Goal: Task Accomplishment & Management: Complete application form

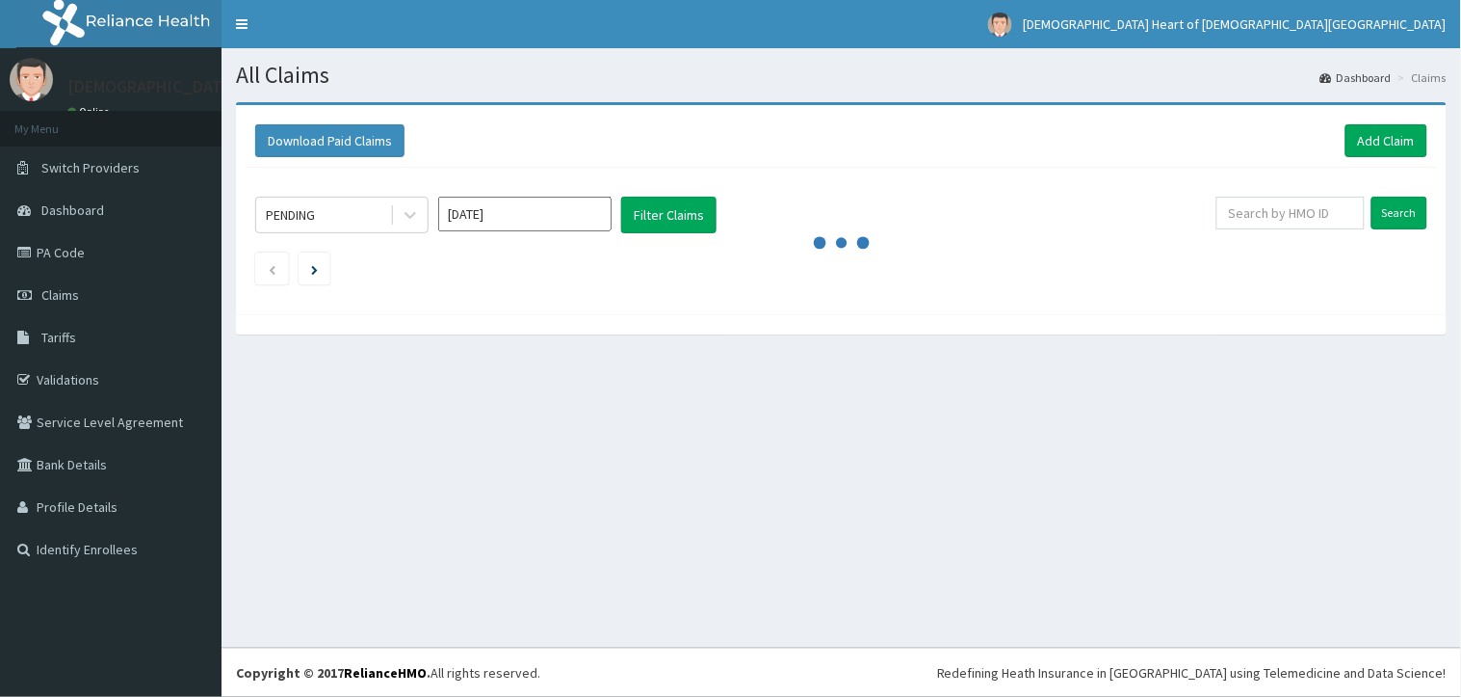
click at [978, 185] on div "PENDING Sep 2025 Filter Claims Search" at bounding box center [842, 236] width 1192 height 137
click at [1365, 140] on link "Add Claim" at bounding box center [1387, 140] width 82 height 33
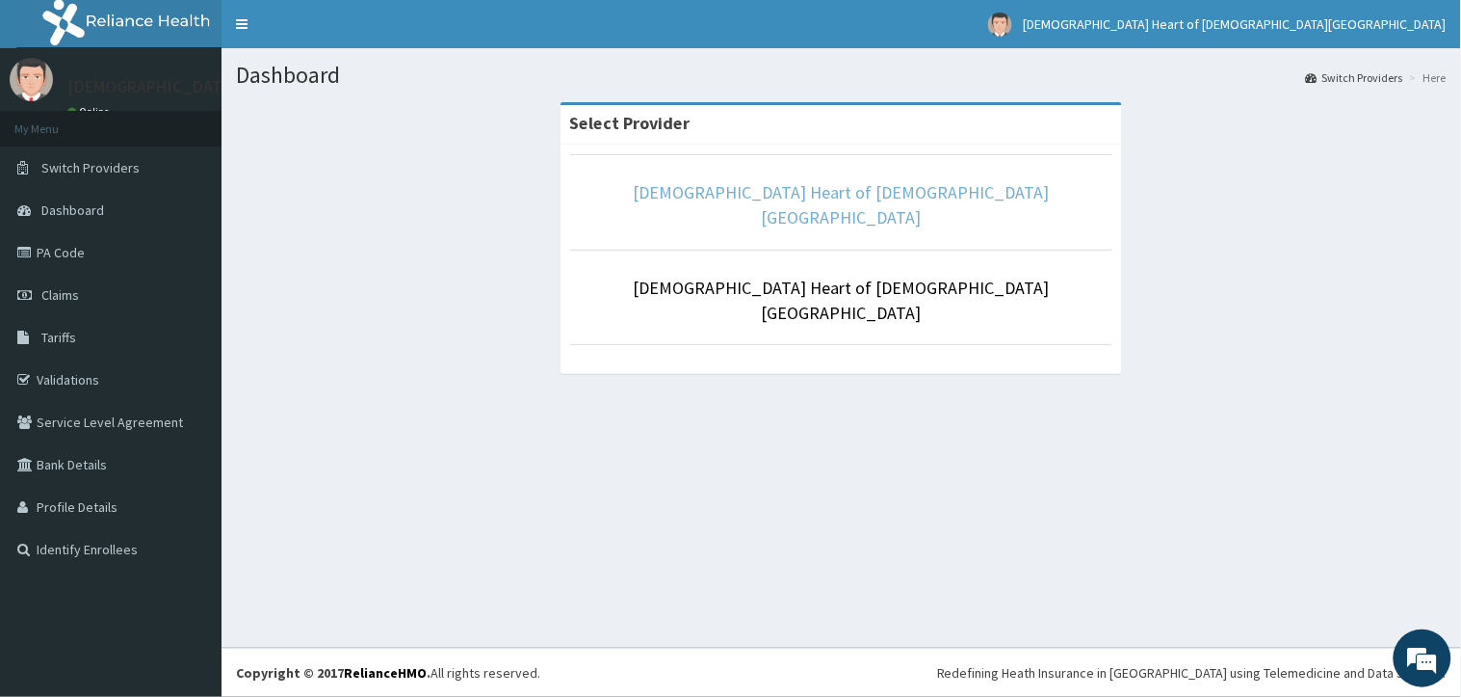
click at [855, 197] on link "[DEMOGRAPHIC_DATA] Heart of [DEMOGRAPHIC_DATA][GEOGRAPHIC_DATA]" at bounding box center [842, 204] width 416 height 47
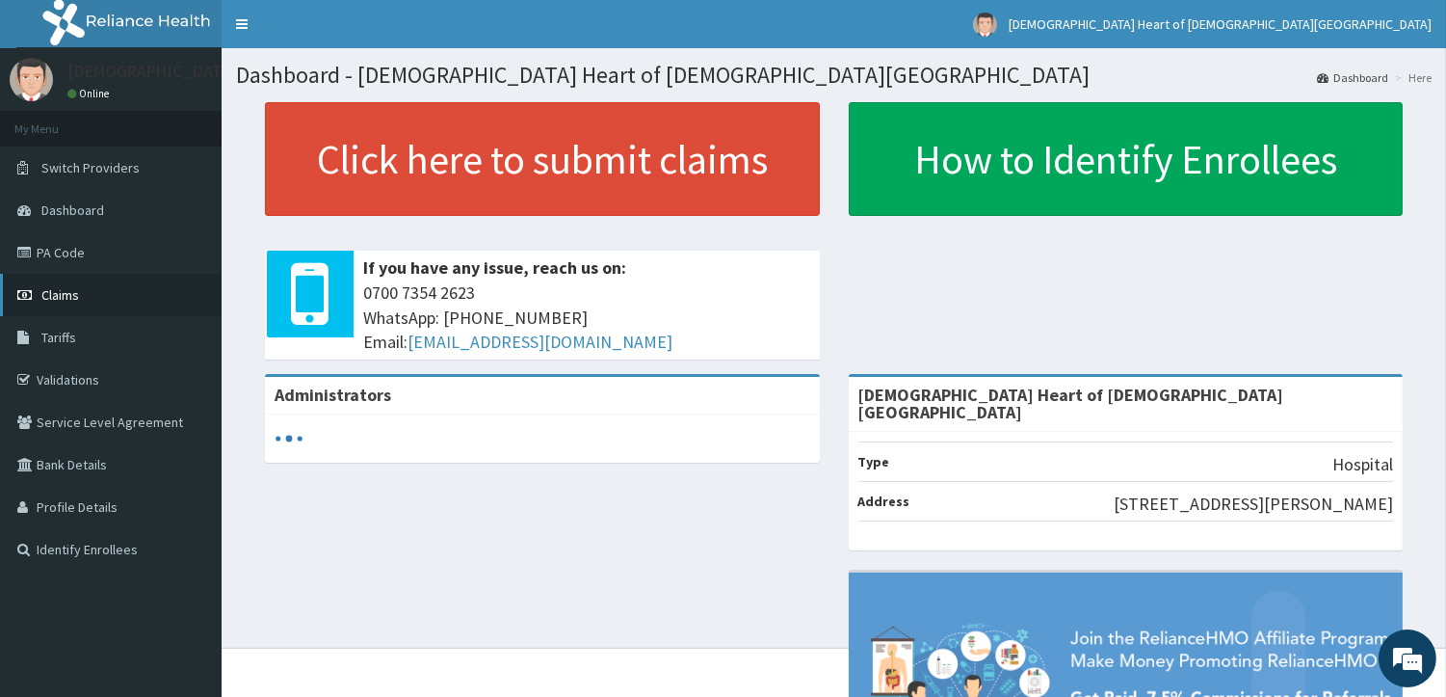
click at [171, 290] on link "Claims" at bounding box center [111, 295] width 222 height 42
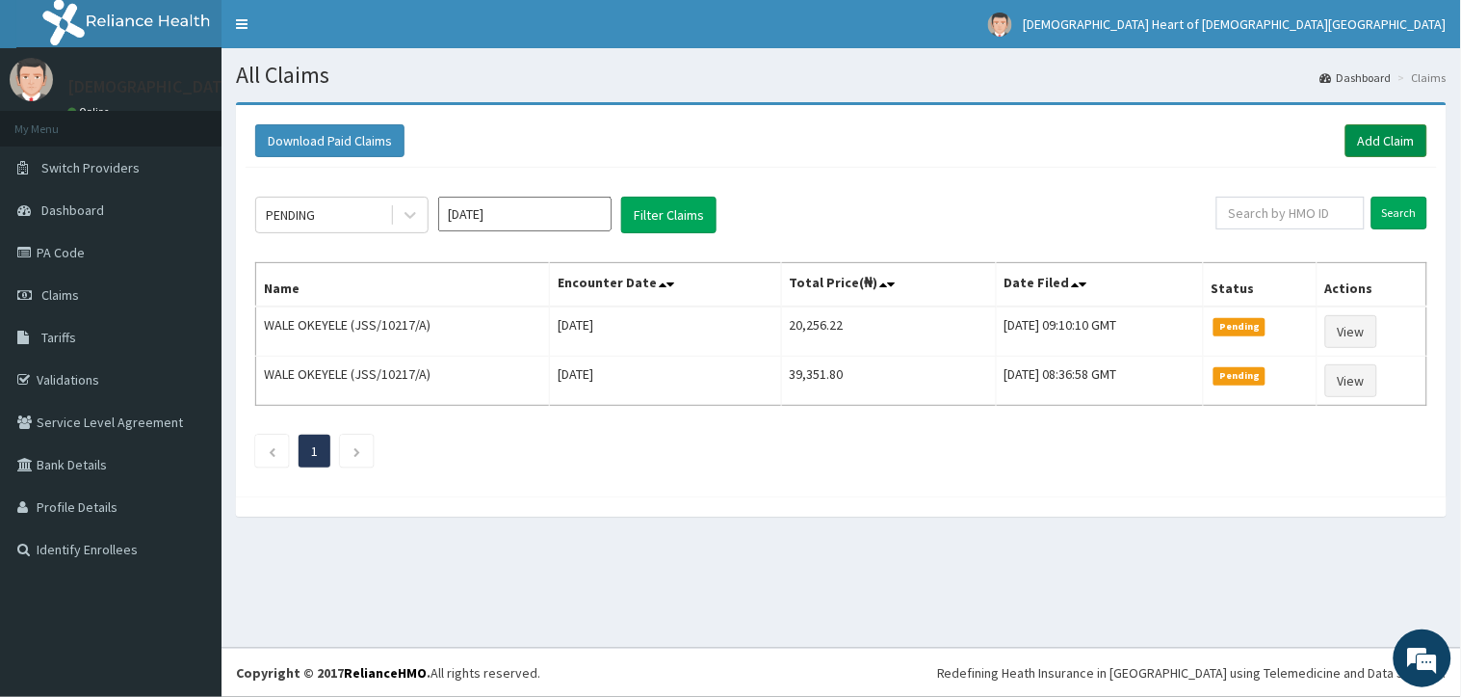
click at [1375, 148] on link "Add Claim" at bounding box center [1387, 140] width 82 height 33
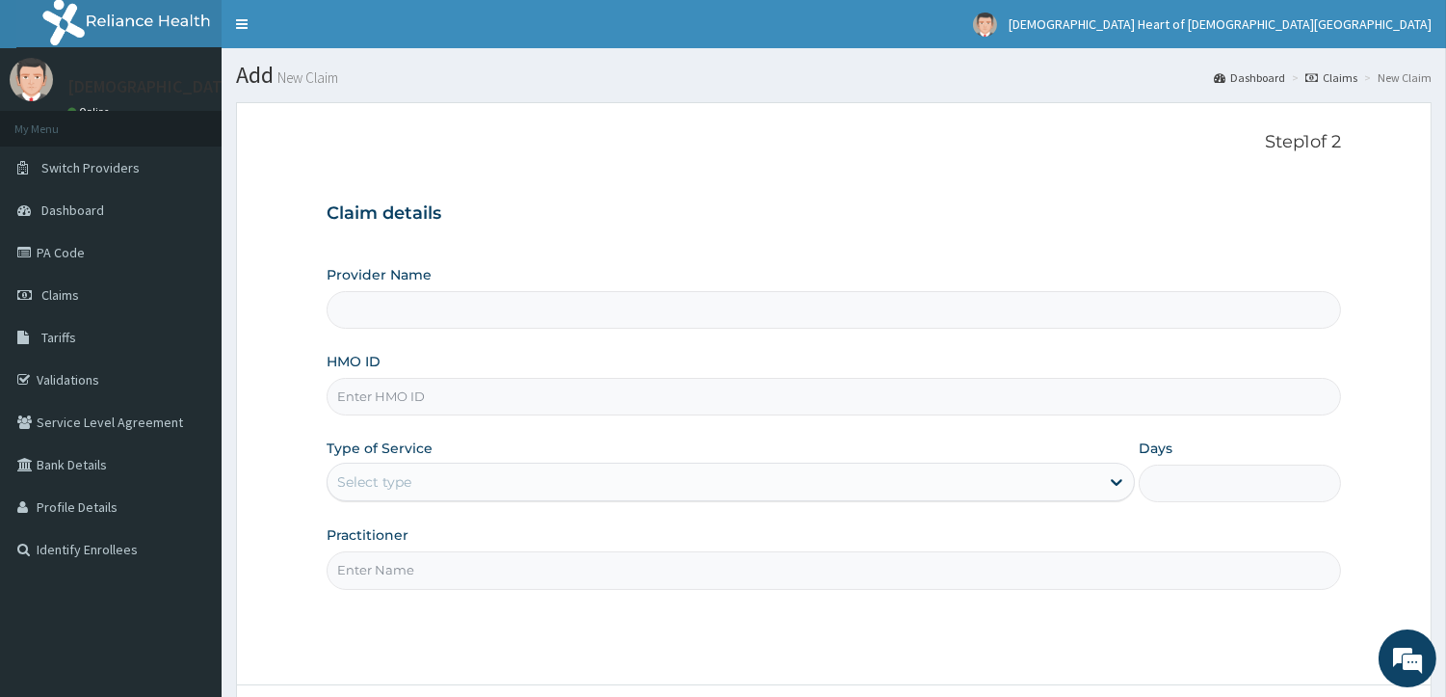
type input "[DEMOGRAPHIC_DATA] Heart of [DEMOGRAPHIC_DATA][GEOGRAPHIC_DATA]"
click at [663, 407] on input "HMO ID" at bounding box center [834, 397] width 1014 height 38
click at [651, 435] on div "Provider Name Eucharistic Heart of Jesus medical centre HMO ID Type of Service …" at bounding box center [834, 427] width 1014 height 324
click at [649, 401] on input "HMO ID" at bounding box center [834, 397] width 1014 height 38
type input "PLN/10048/A"
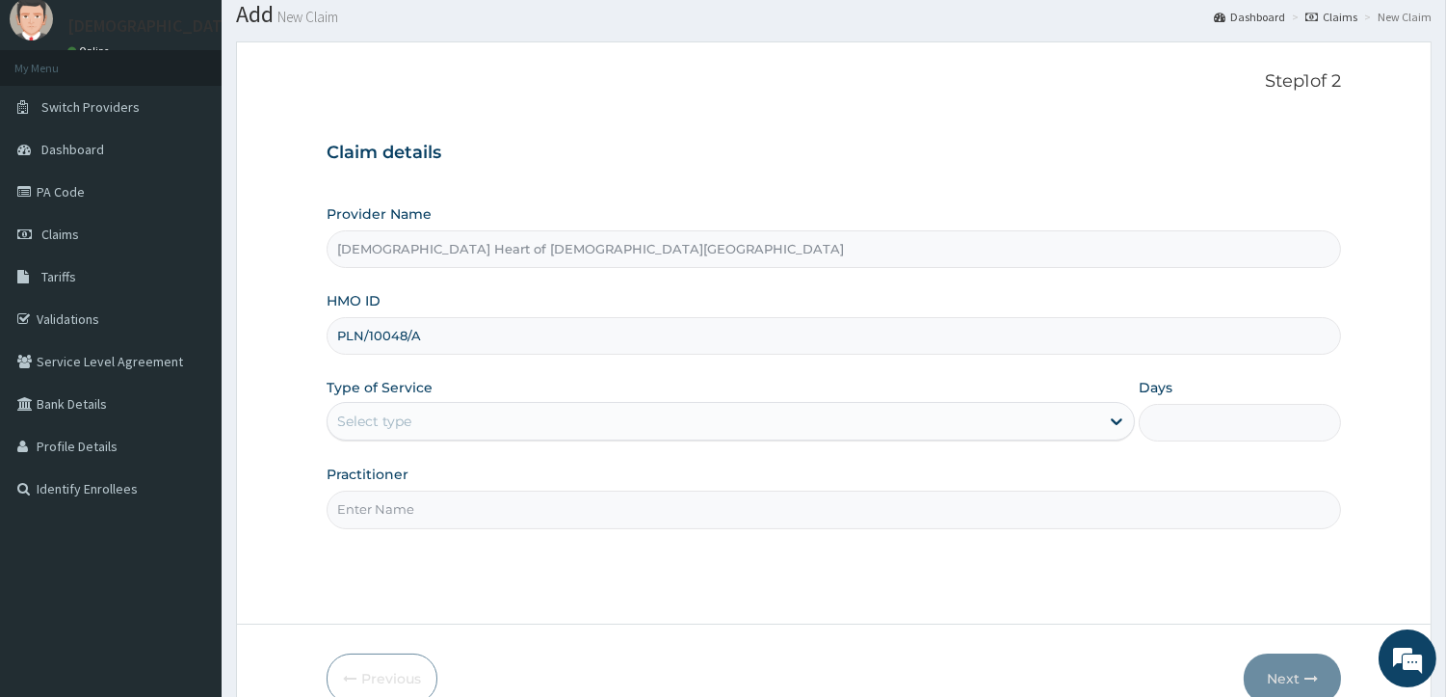
scroll to position [160, 0]
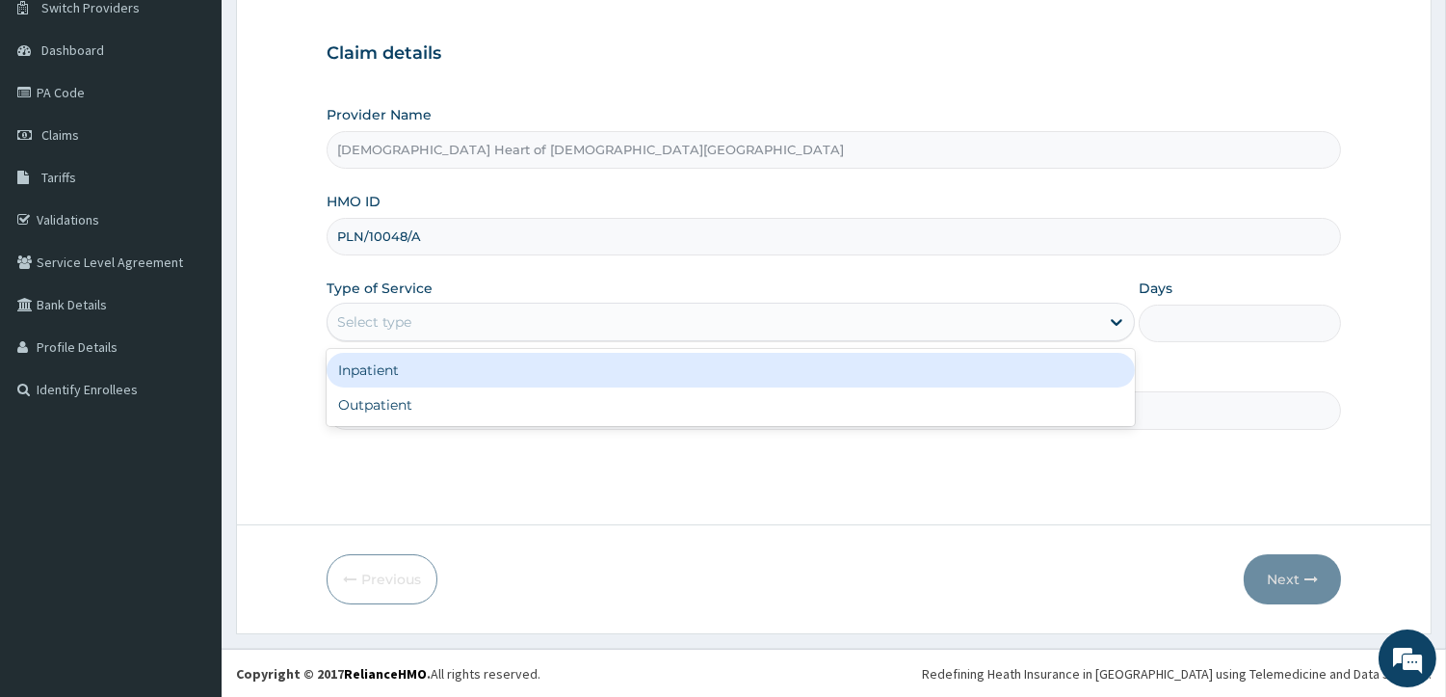
click at [822, 330] on div "Select type" at bounding box center [714, 321] width 772 height 31
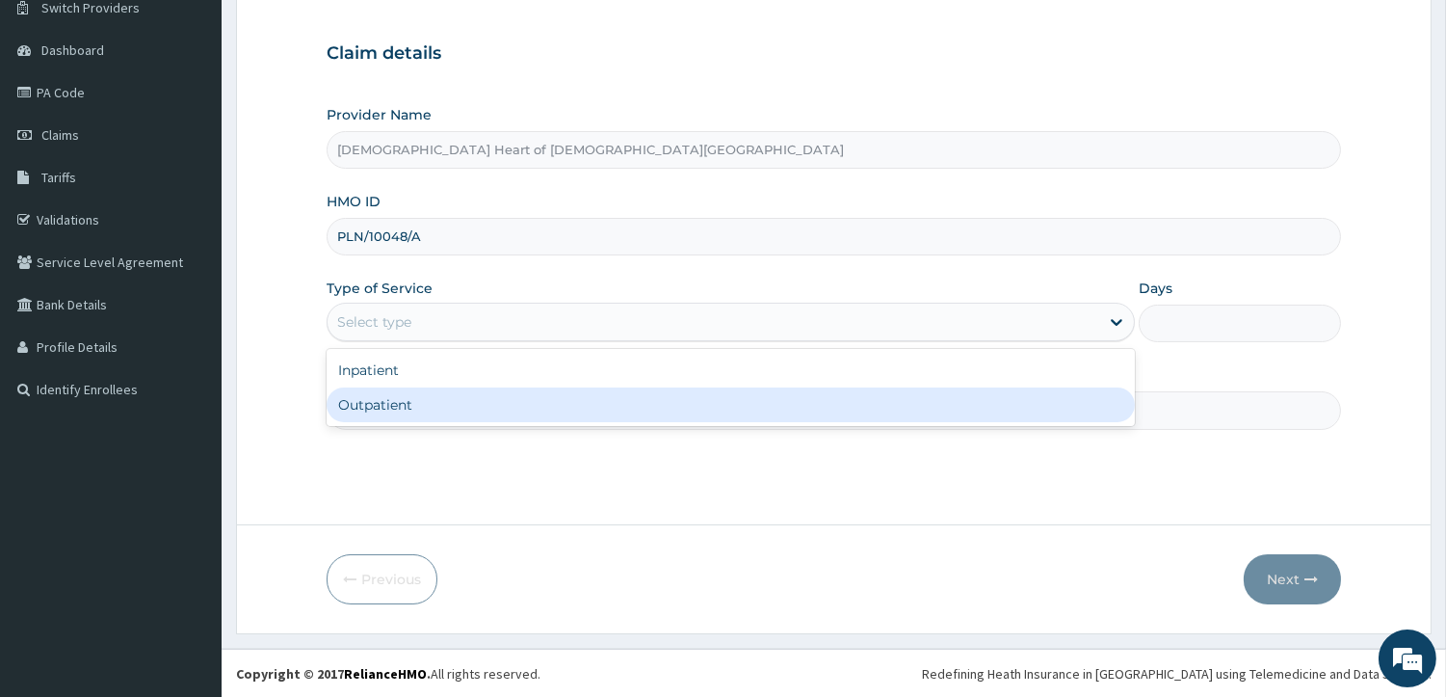
click at [552, 441] on div "Step 1 of 2 Claim details Provider Name Eucharistic Heart of Jesus medical cent…" at bounding box center [834, 233] width 1014 height 522
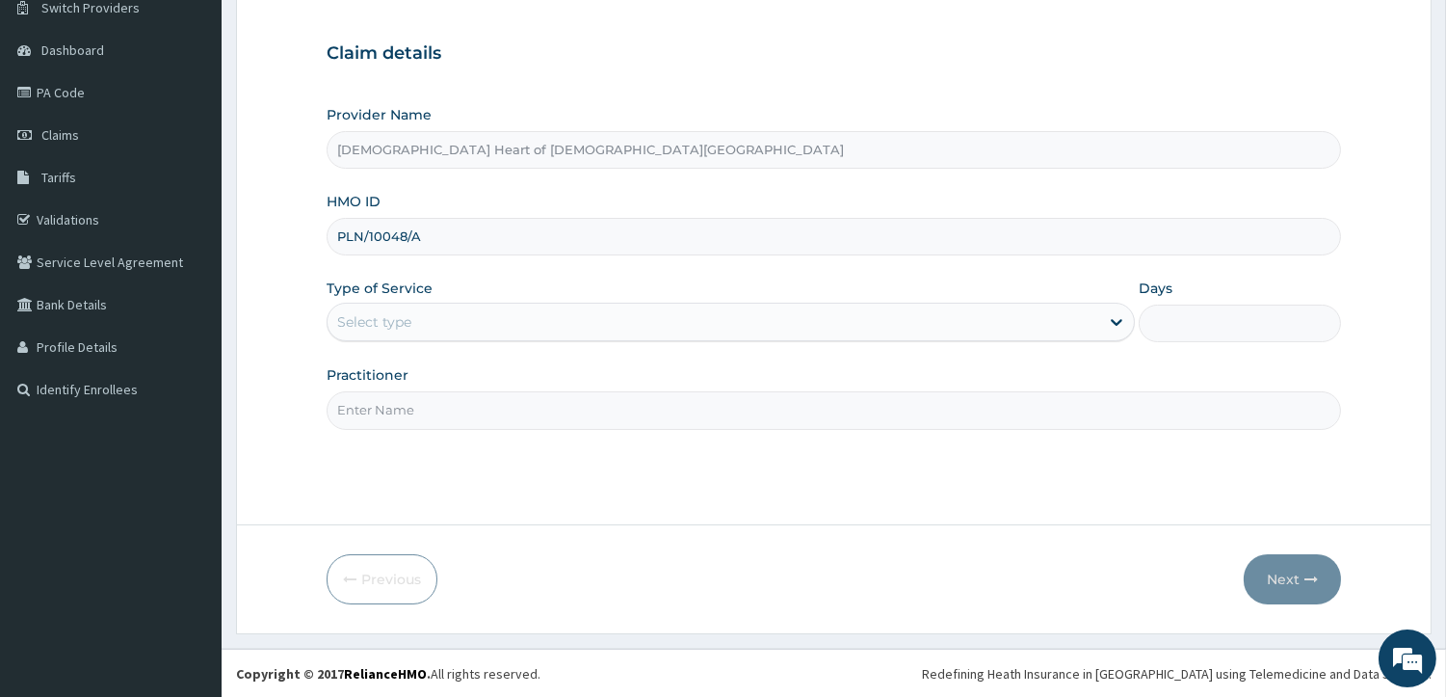
click at [787, 410] on input "Practitioner" at bounding box center [834, 410] width 1014 height 38
type input "DR IBITOLU"
click at [931, 312] on div "Select type" at bounding box center [714, 321] width 772 height 31
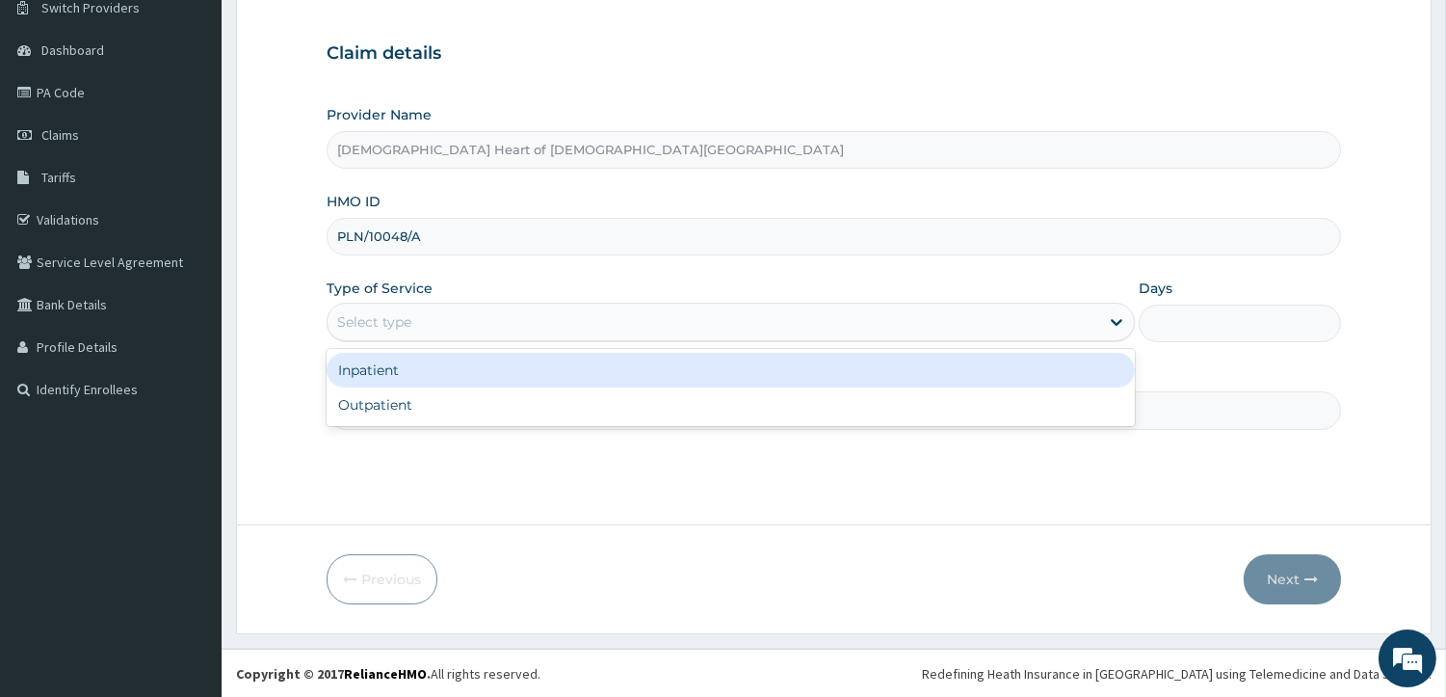
click at [931, 312] on div "Select type" at bounding box center [714, 321] width 772 height 31
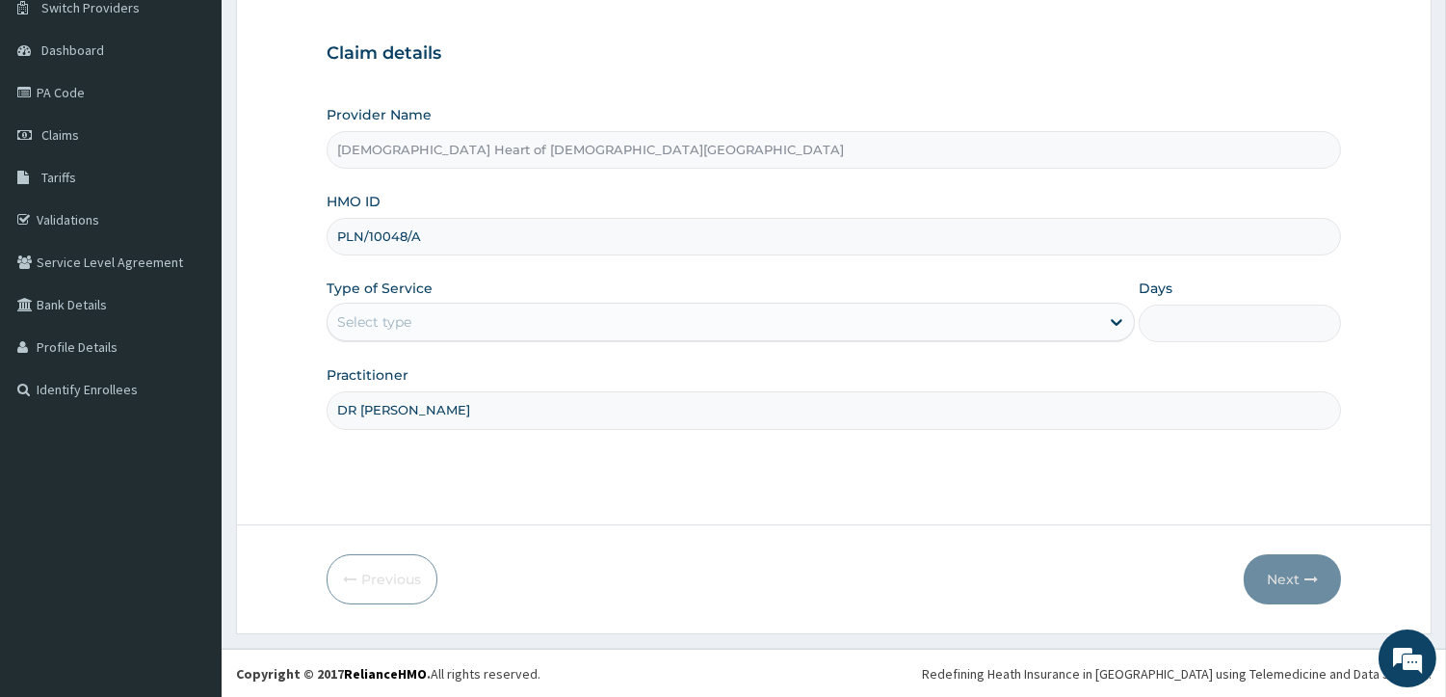
click at [855, 286] on div "Type of Service Select is focused ,type to refine list, press Down to open the …" at bounding box center [731, 310] width 808 height 64
click at [836, 408] on input "DR IBITOLU" at bounding box center [834, 410] width 1014 height 38
click at [1006, 321] on div "Select type" at bounding box center [714, 321] width 772 height 31
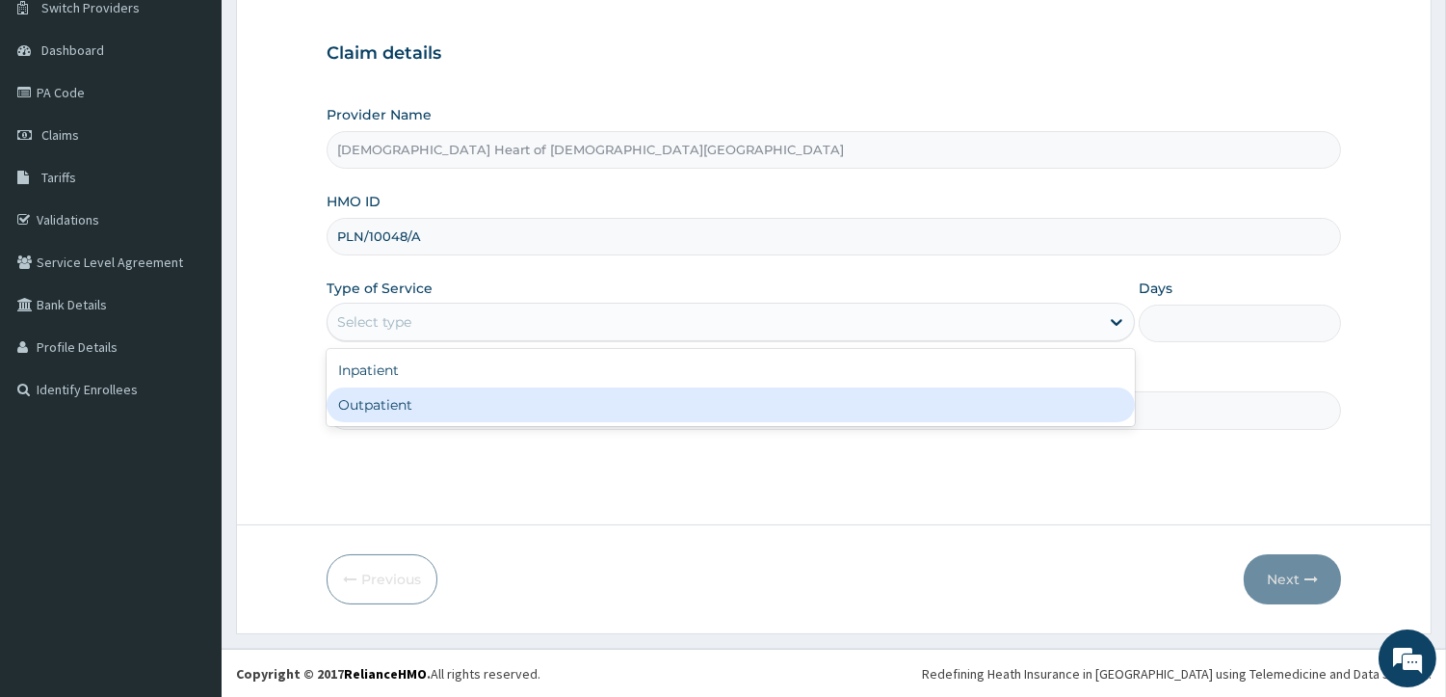
click at [942, 409] on div "Outpatient" at bounding box center [731, 404] width 808 height 35
type input "1"
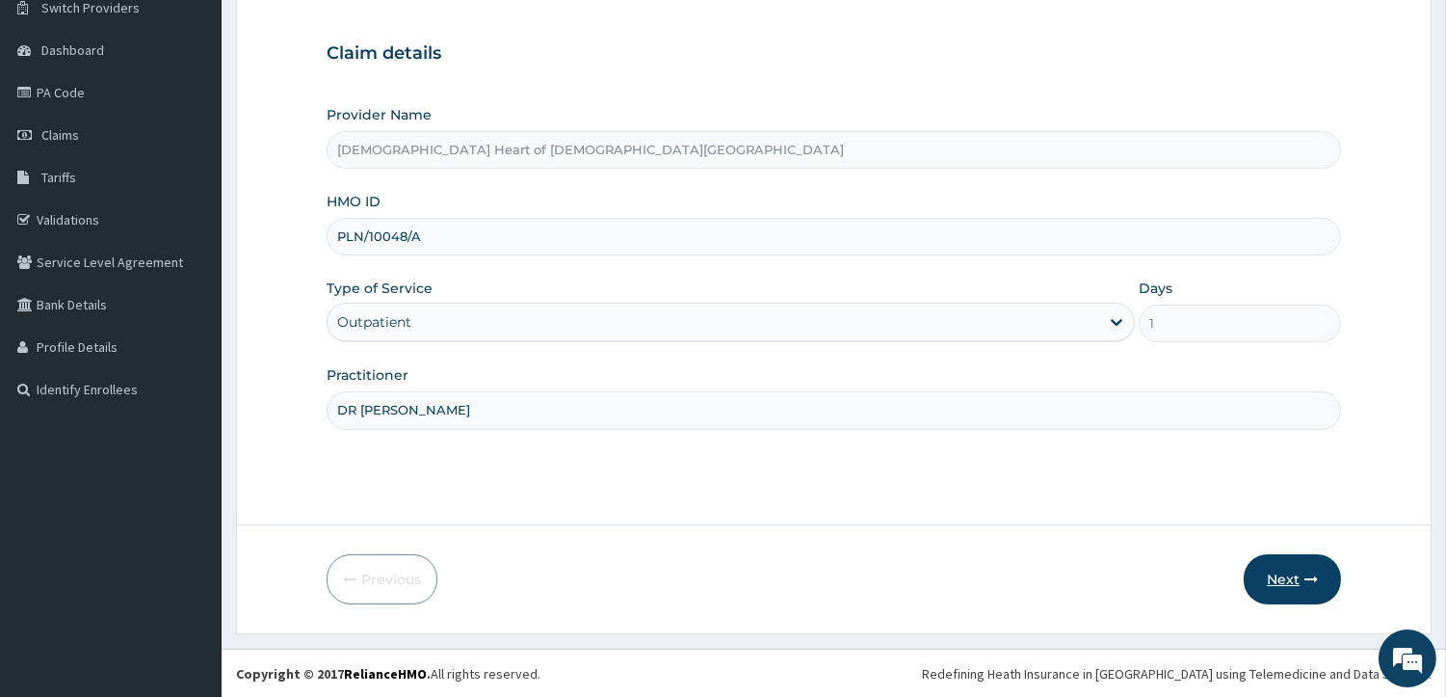
click at [1295, 574] on button "Next" at bounding box center [1292, 579] width 97 height 50
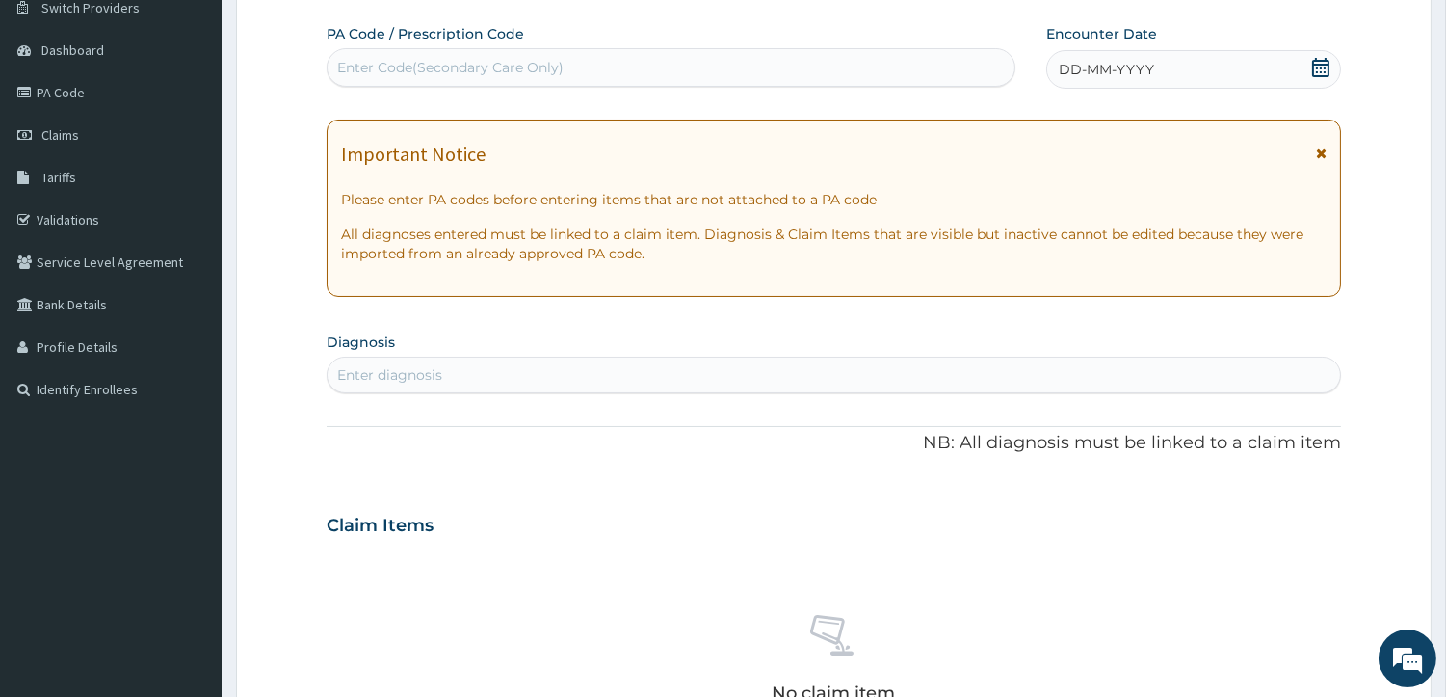
click at [811, 66] on div "Enter Code(Secondary Care Only)" at bounding box center [671, 67] width 687 height 31
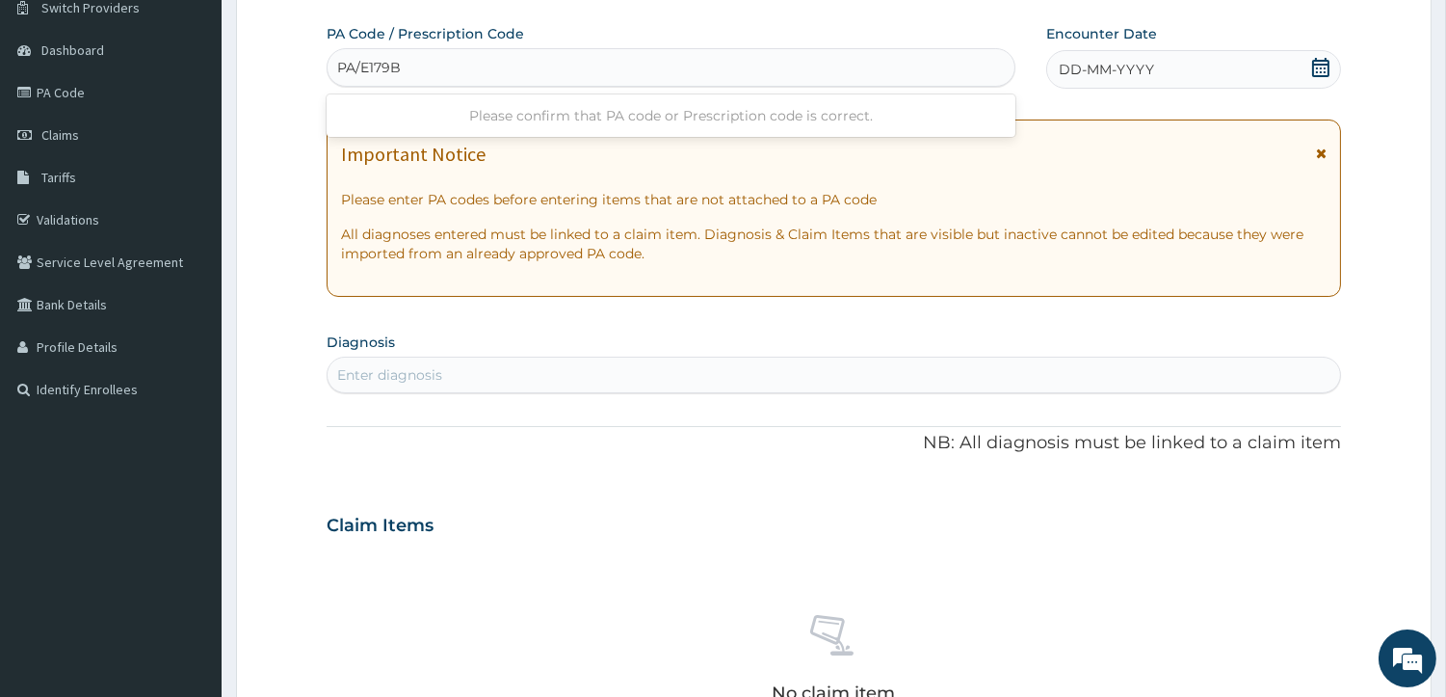
type input "PA/E179BB"
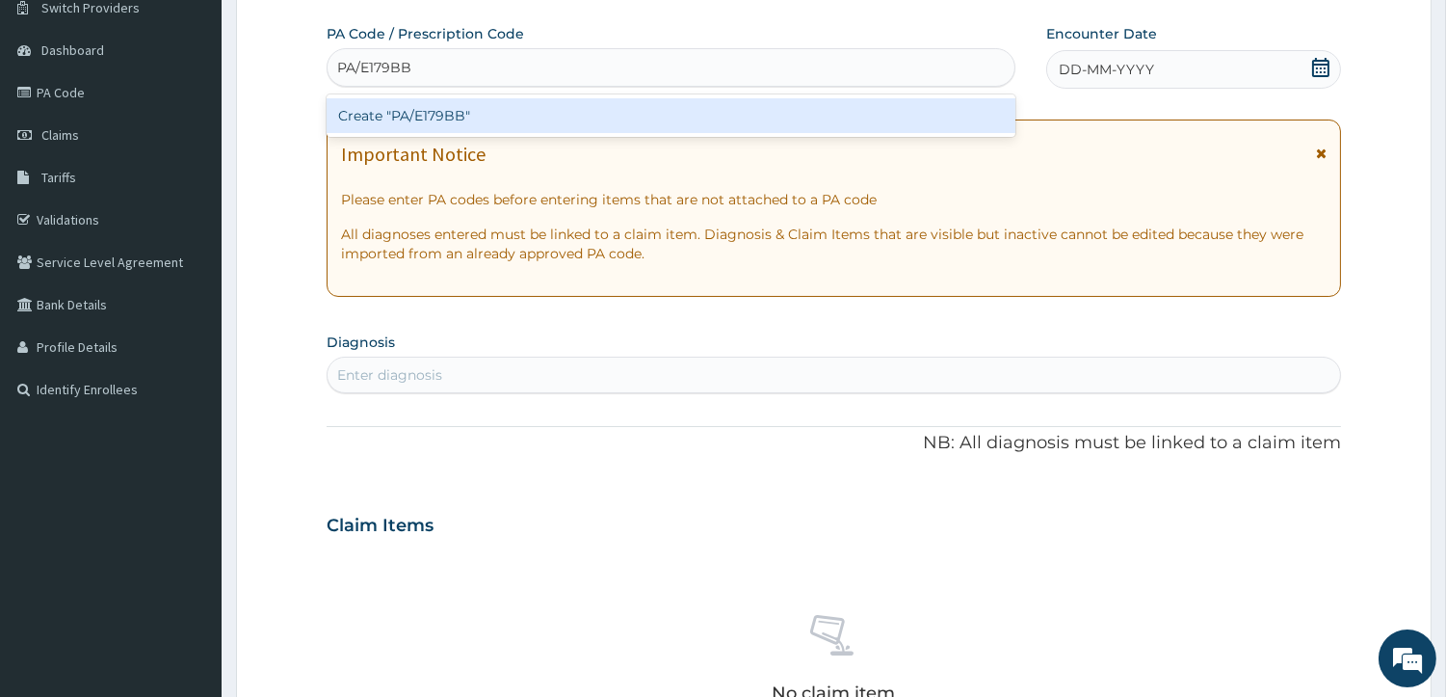
click at [794, 122] on div "Create "PA/E179BB"" at bounding box center [671, 115] width 689 height 35
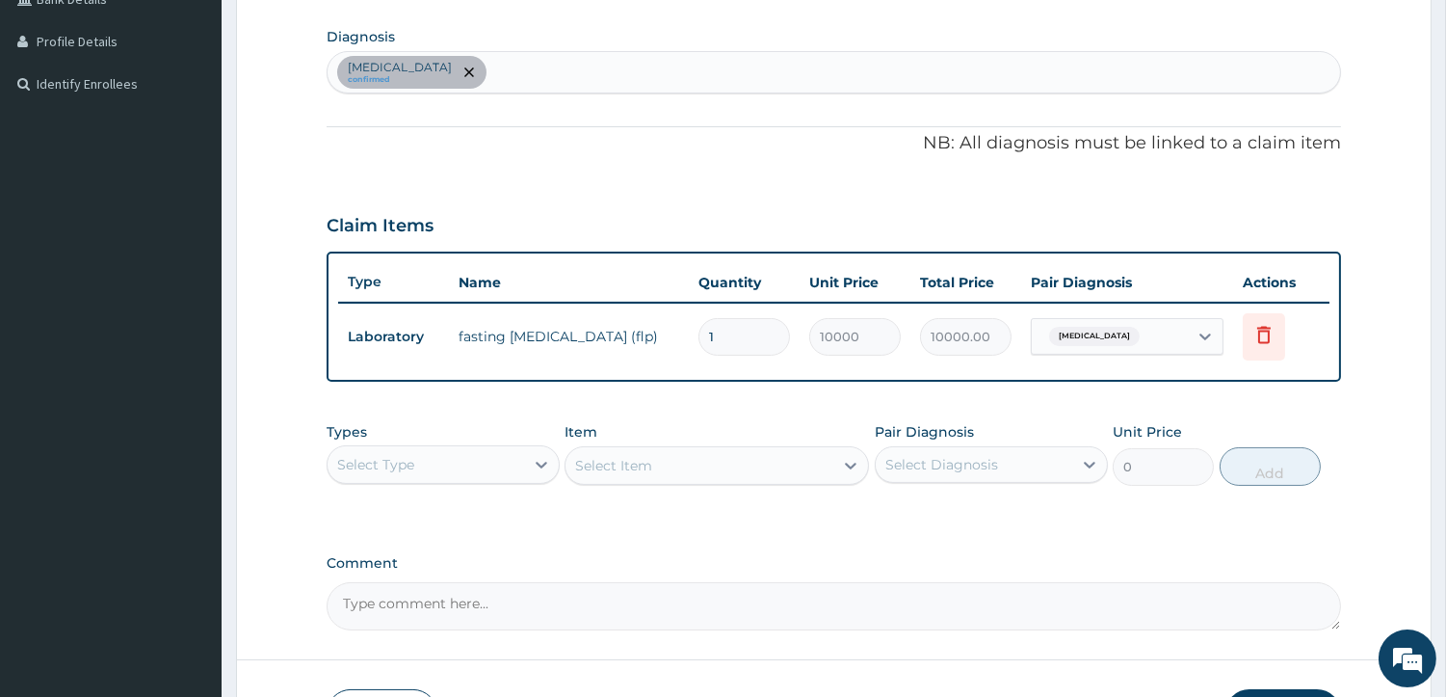
scroll to position [428, 0]
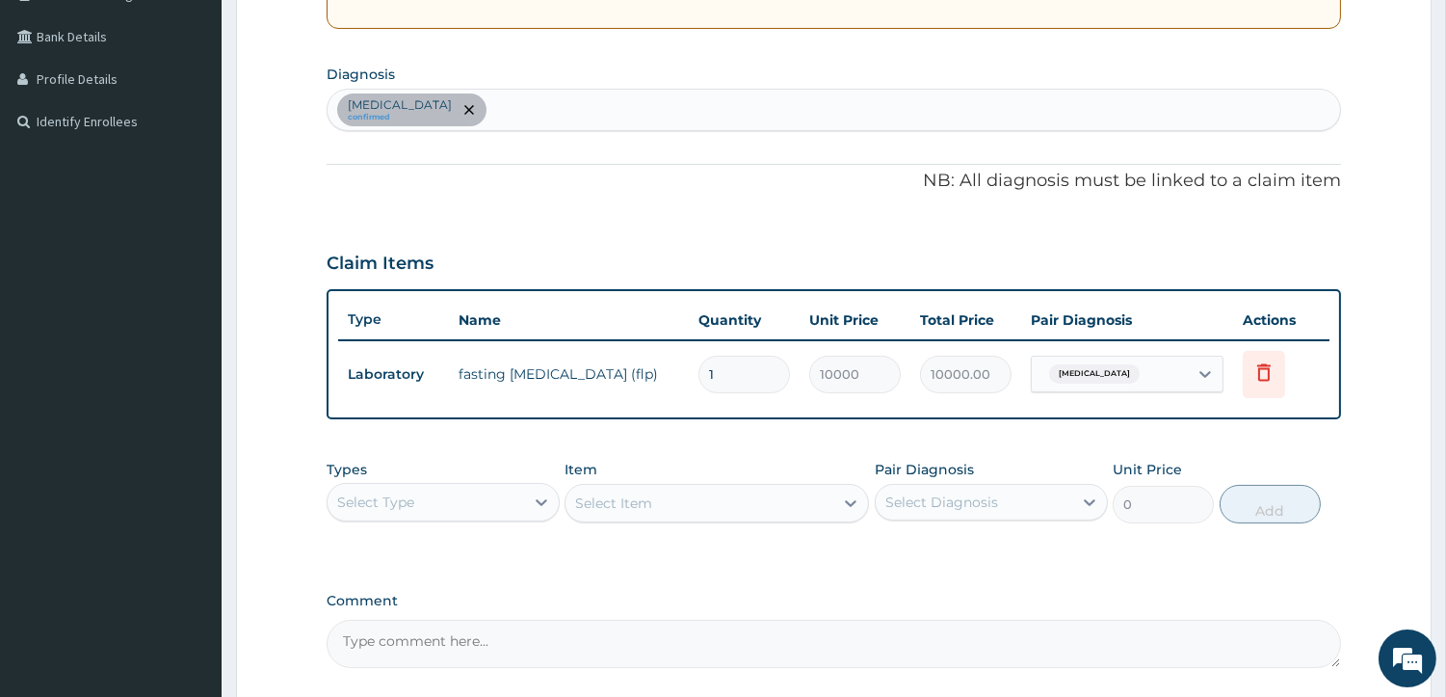
click at [485, 108] on div "Hyperlipidemia confirmed" at bounding box center [834, 110] width 1013 height 40
type input "MALARIA"
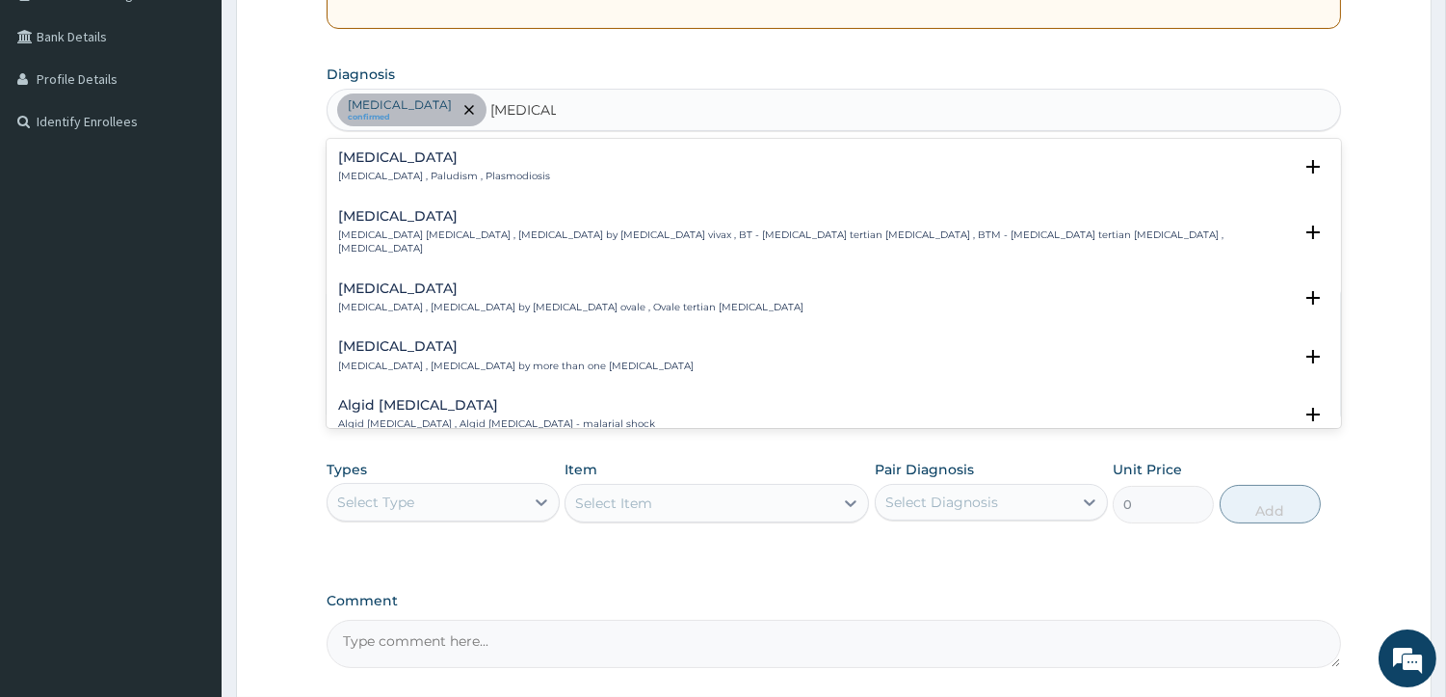
click at [473, 173] on p "Malaria , Paludism , Plasmodiosis" at bounding box center [444, 176] width 212 height 13
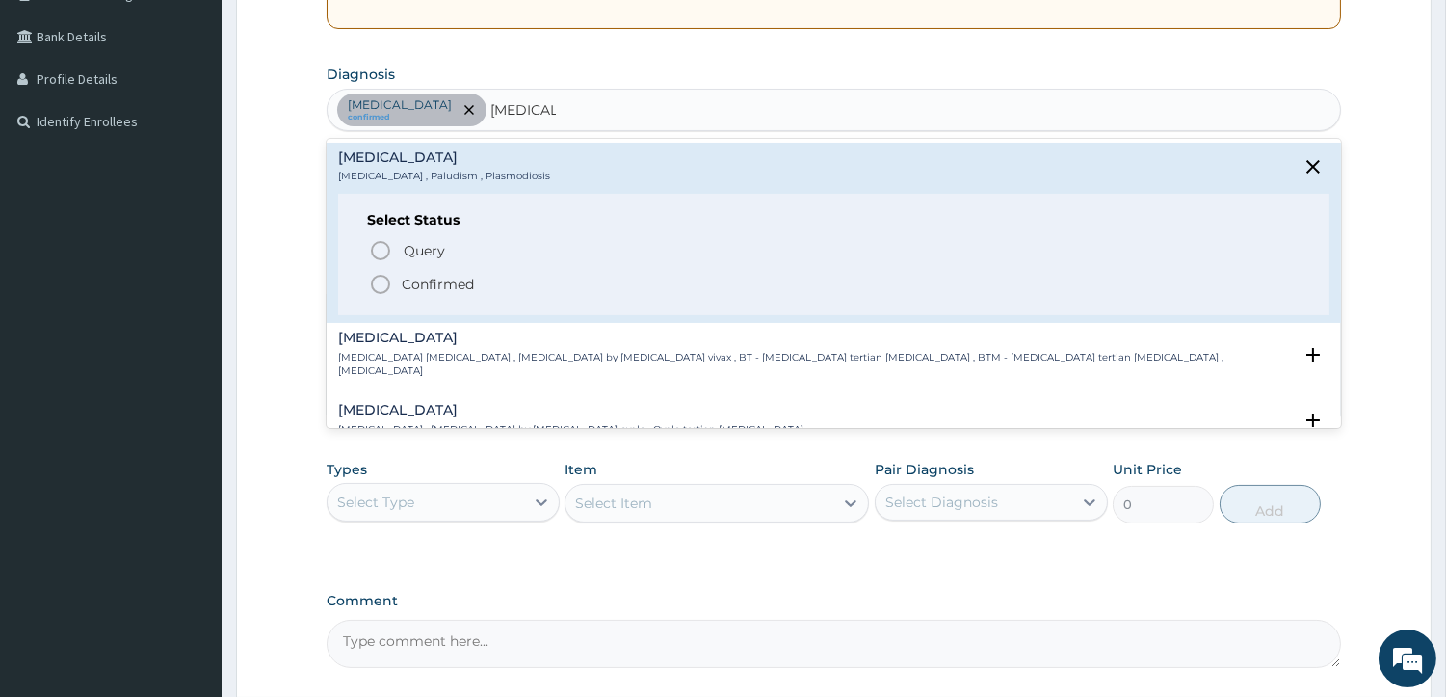
click at [376, 282] on icon "status option filled" at bounding box center [380, 284] width 23 height 23
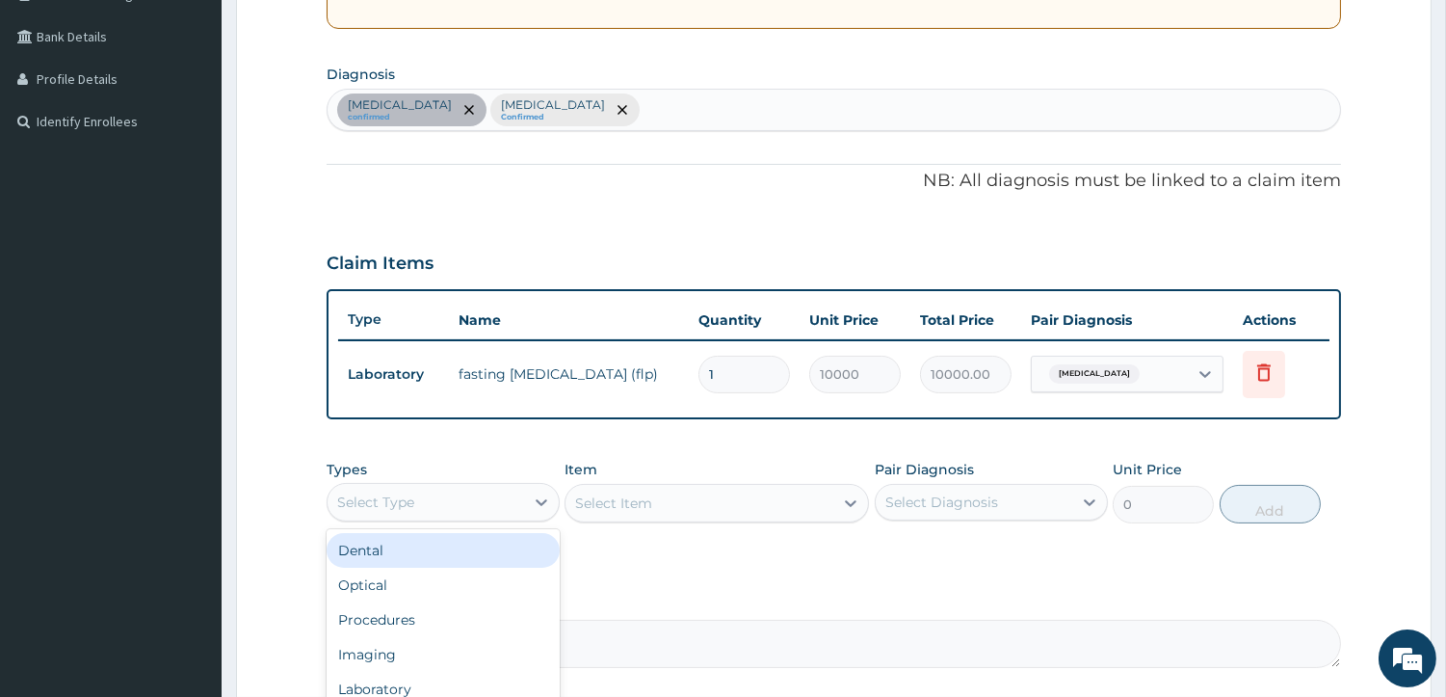
click at [420, 509] on div "Select Type" at bounding box center [426, 502] width 197 height 31
type input "PR"
click at [422, 551] on div "Procedures" at bounding box center [443, 550] width 233 height 35
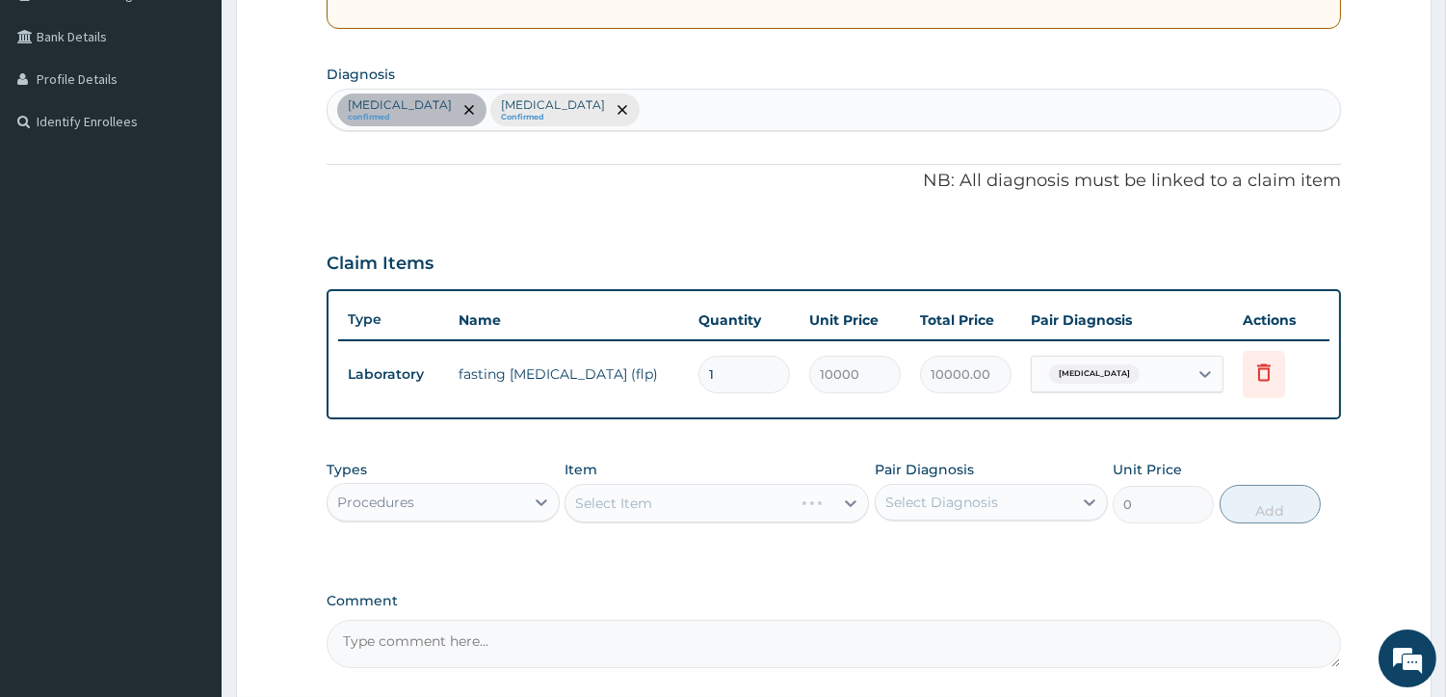
click at [613, 499] on div "Select Item" at bounding box center [717, 503] width 304 height 39
click at [772, 501] on div "Select Item" at bounding box center [717, 503] width 304 height 39
click at [842, 506] on icon at bounding box center [850, 502] width 19 height 19
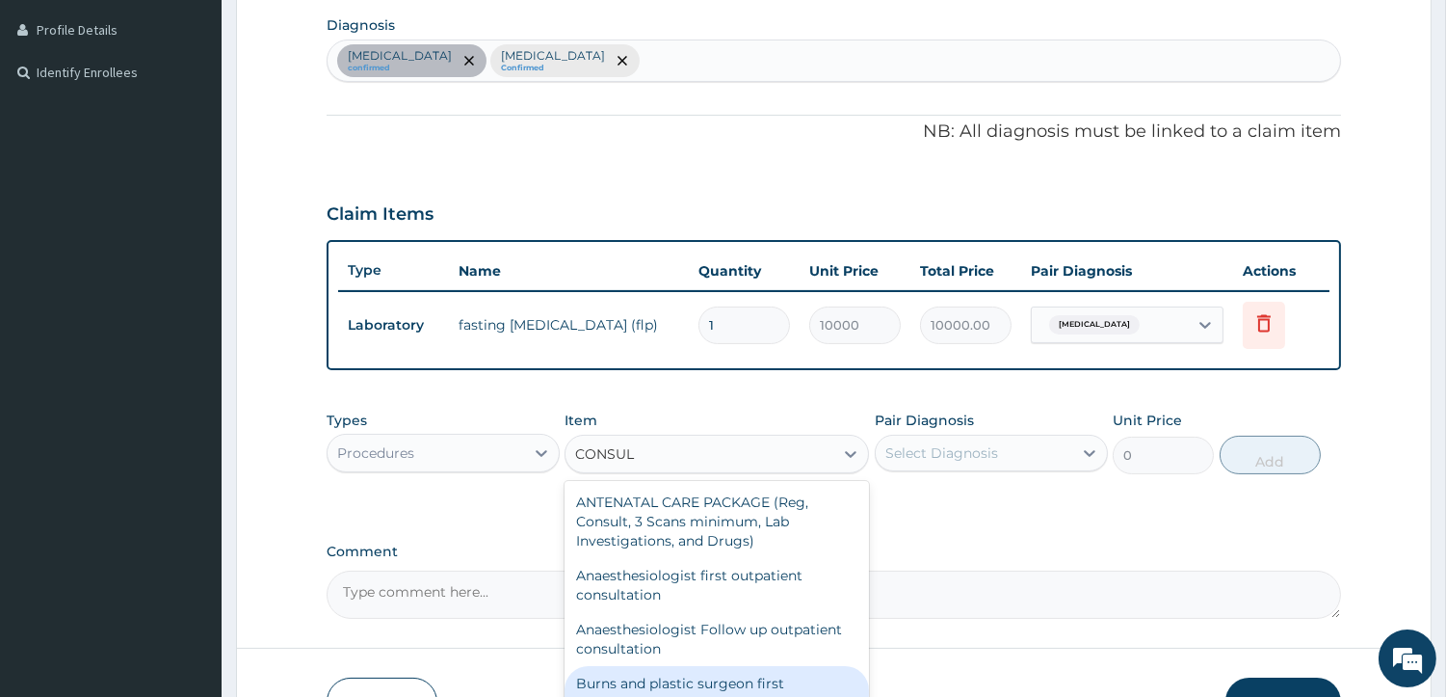
scroll to position [599, 0]
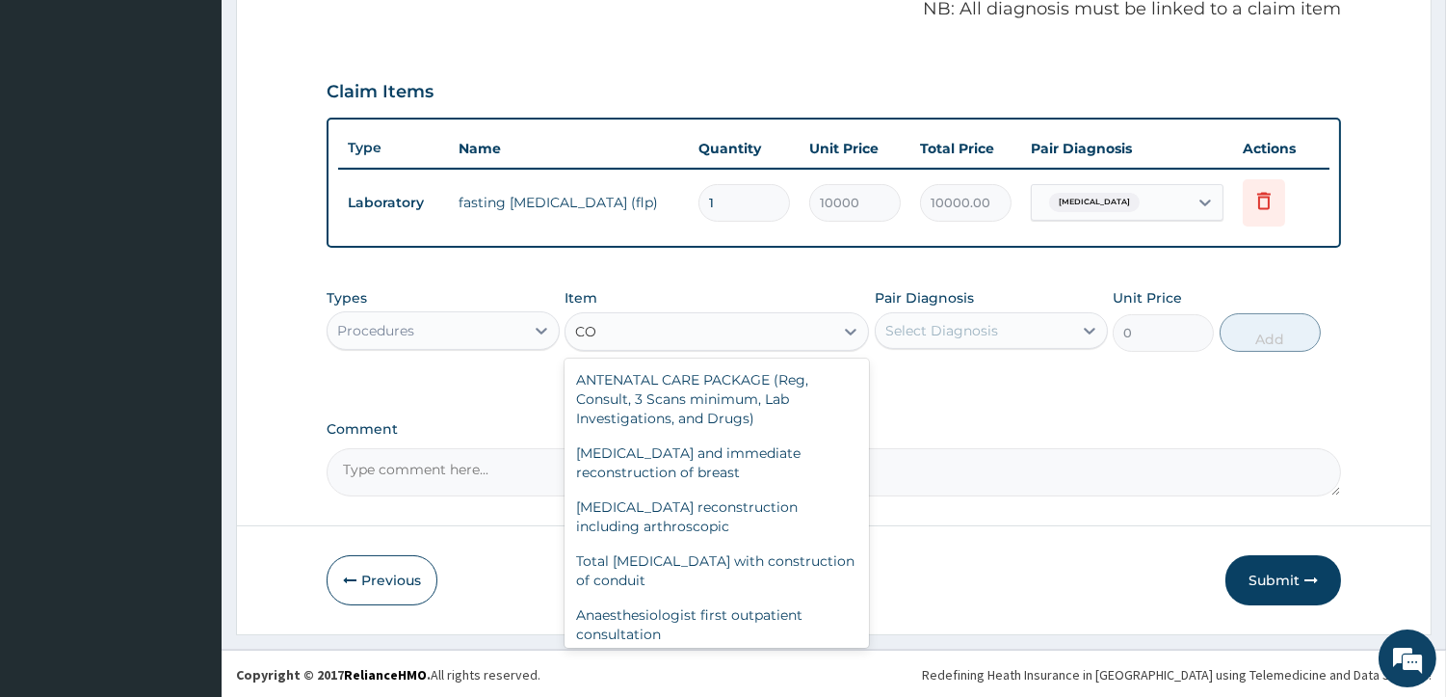
type input "C"
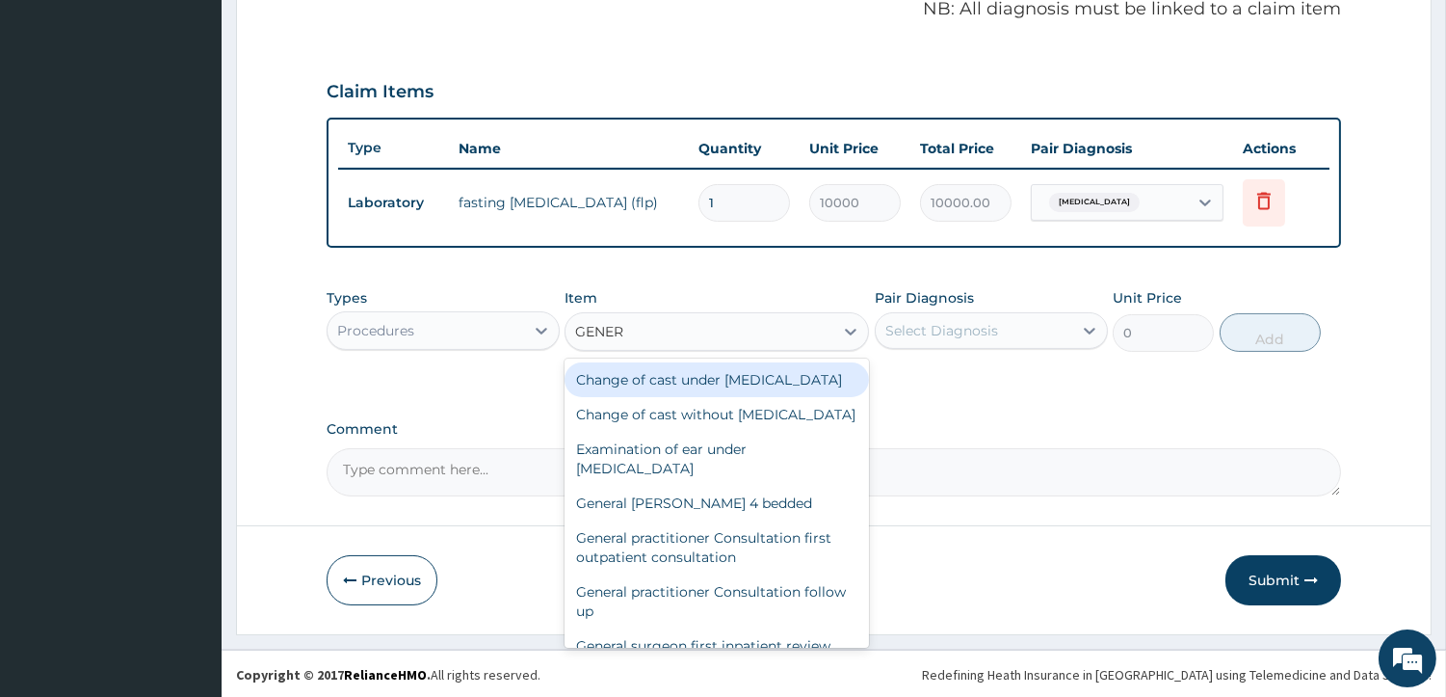
type input "GENERA"
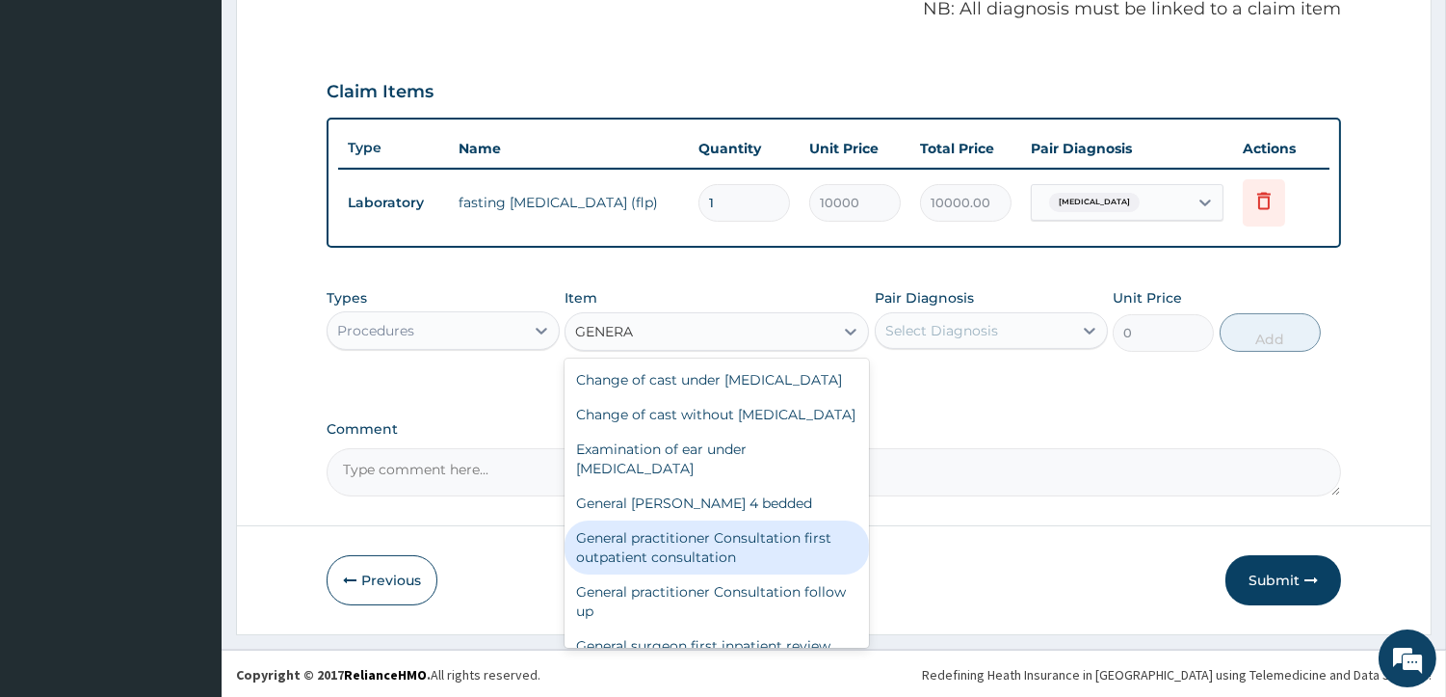
click at [777, 574] on div "General practitioner Consultation first outpatient consultation" at bounding box center [717, 547] width 304 height 54
type input "3547.5"
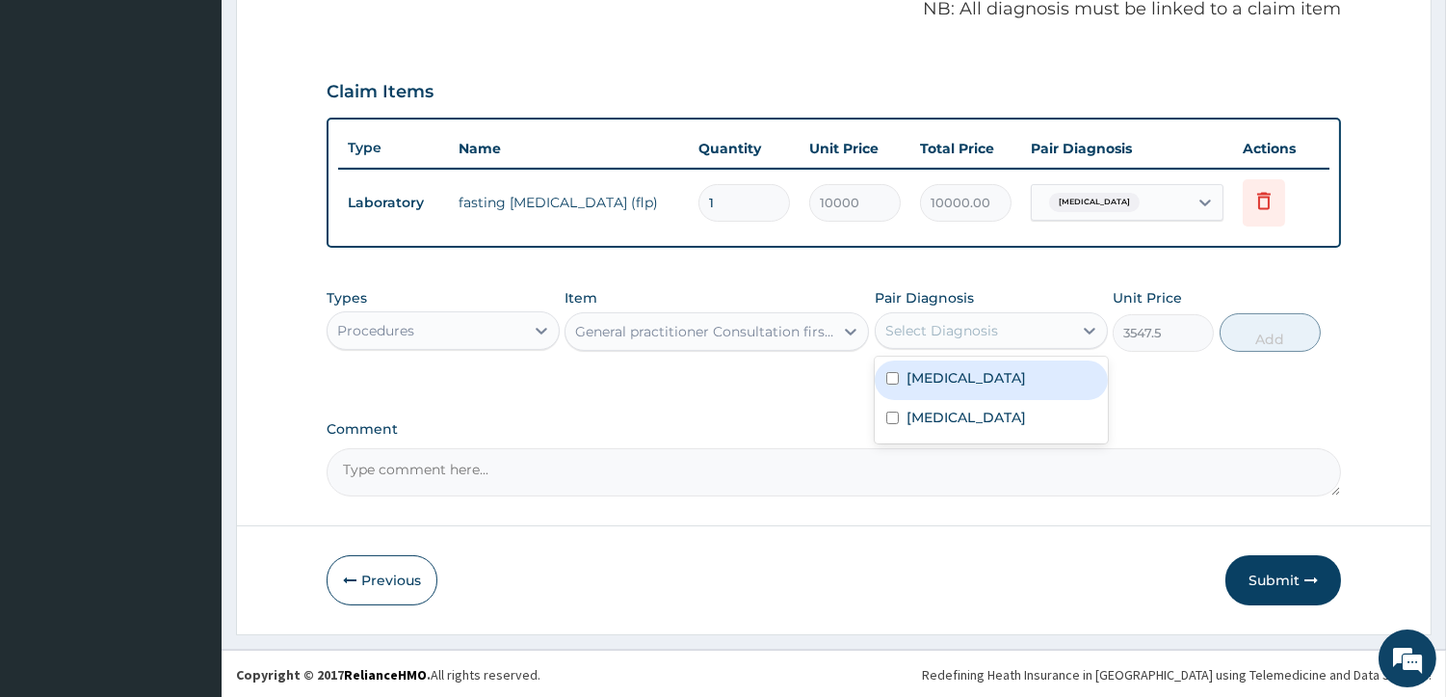
click at [1027, 329] on div "Select Diagnosis" at bounding box center [974, 330] width 197 height 31
click at [888, 380] on input "checkbox" at bounding box center [892, 378] width 13 height 13
checkbox input "true"
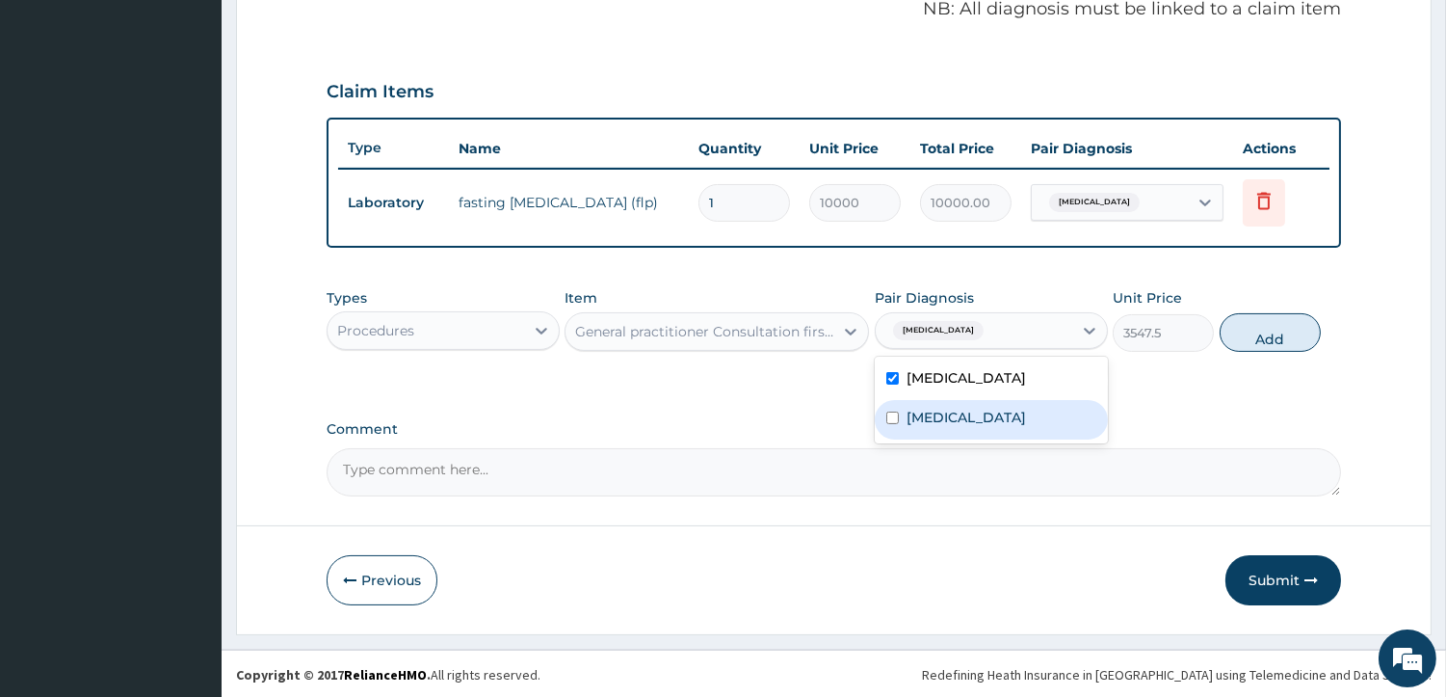
click at [892, 416] on input "checkbox" at bounding box center [892, 417] width 13 height 13
checkbox input "true"
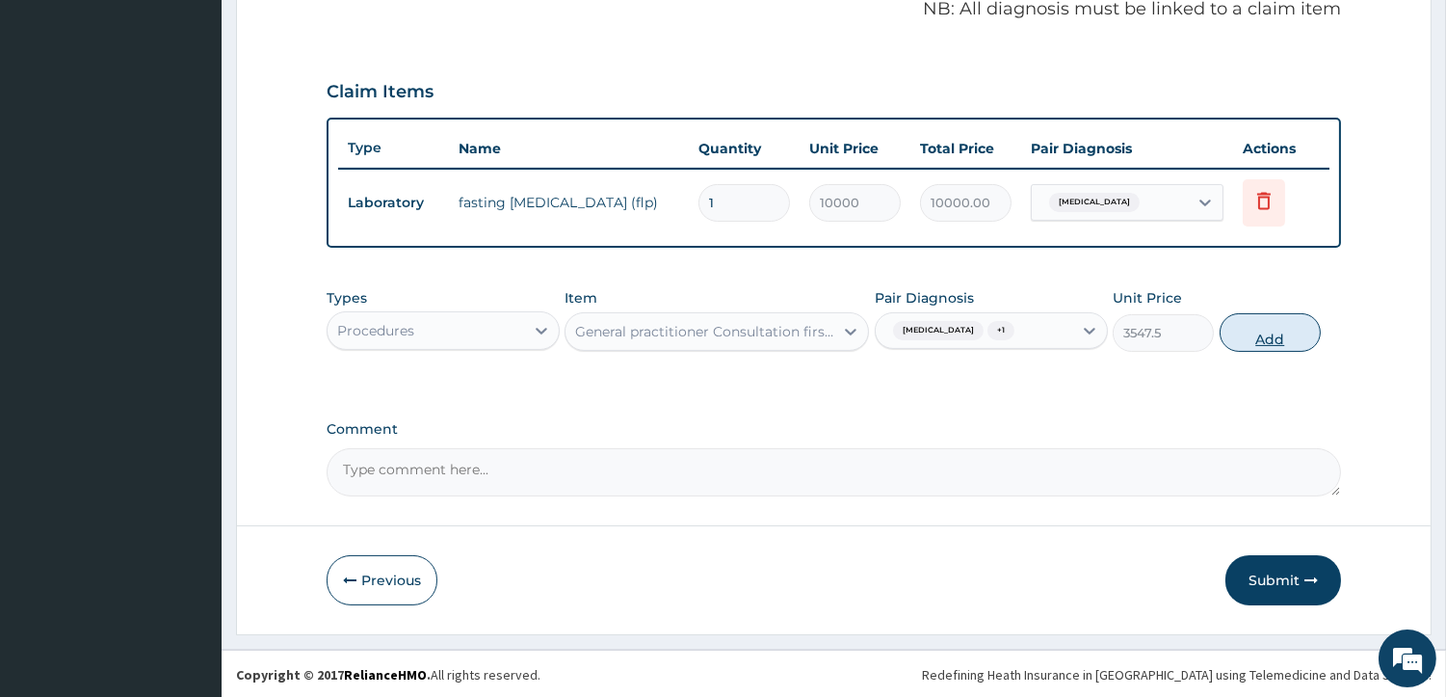
click at [1241, 323] on button "Add" at bounding box center [1270, 332] width 101 height 39
type input "0"
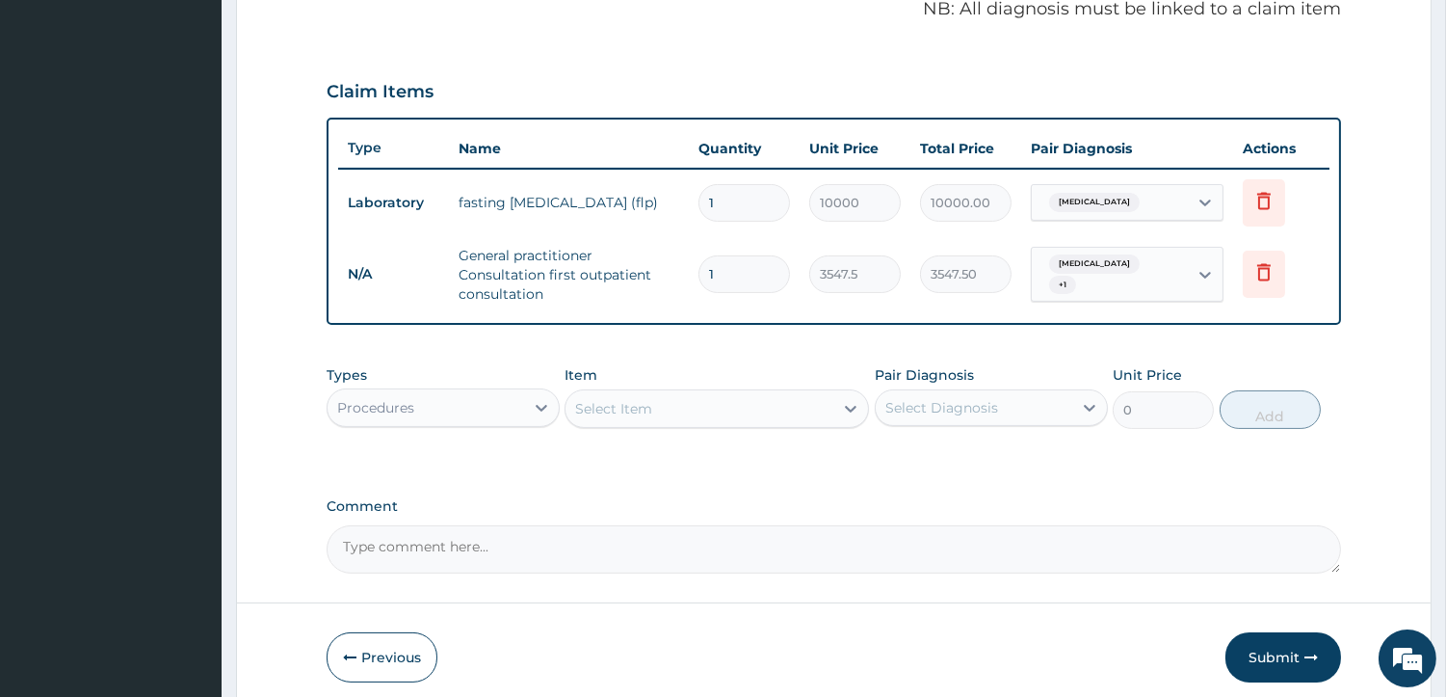
click at [521, 408] on div "Procedures" at bounding box center [426, 407] width 197 height 31
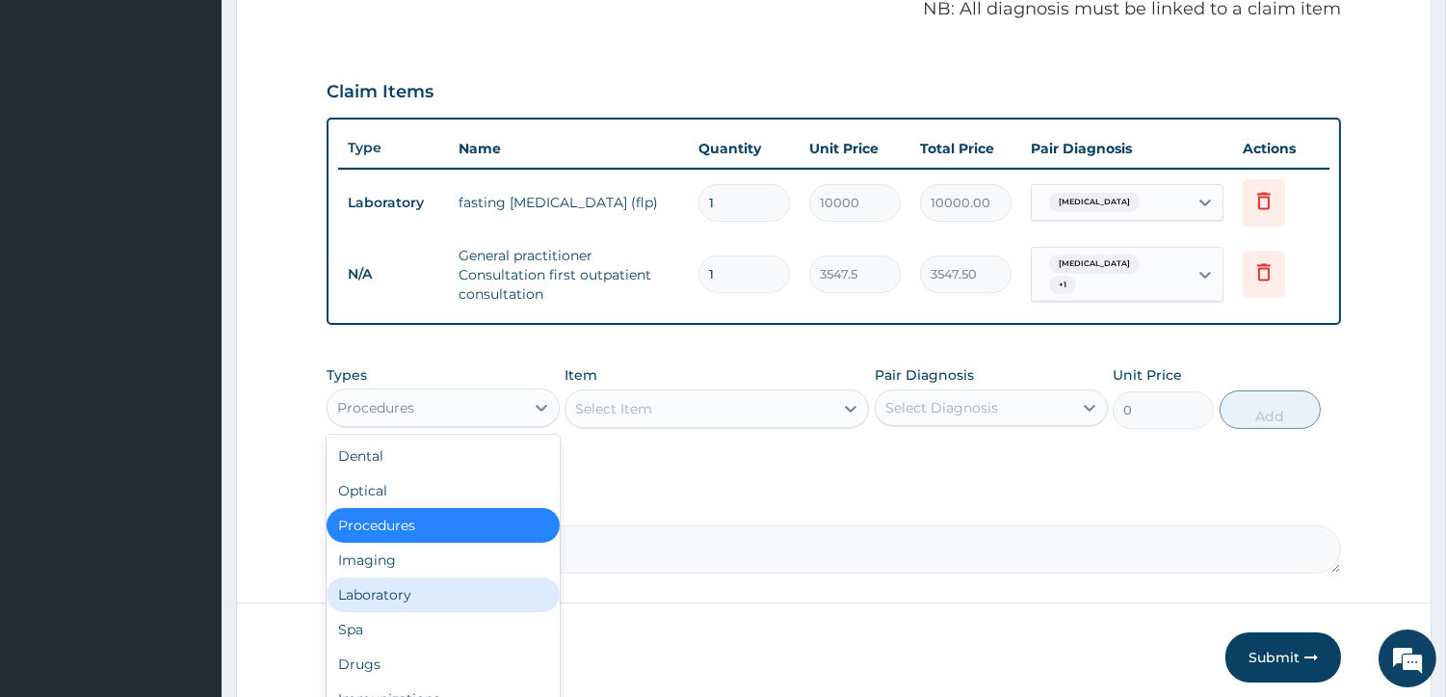
click at [495, 600] on div "Laboratory" at bounding box center [443, 594] width 233 height 35
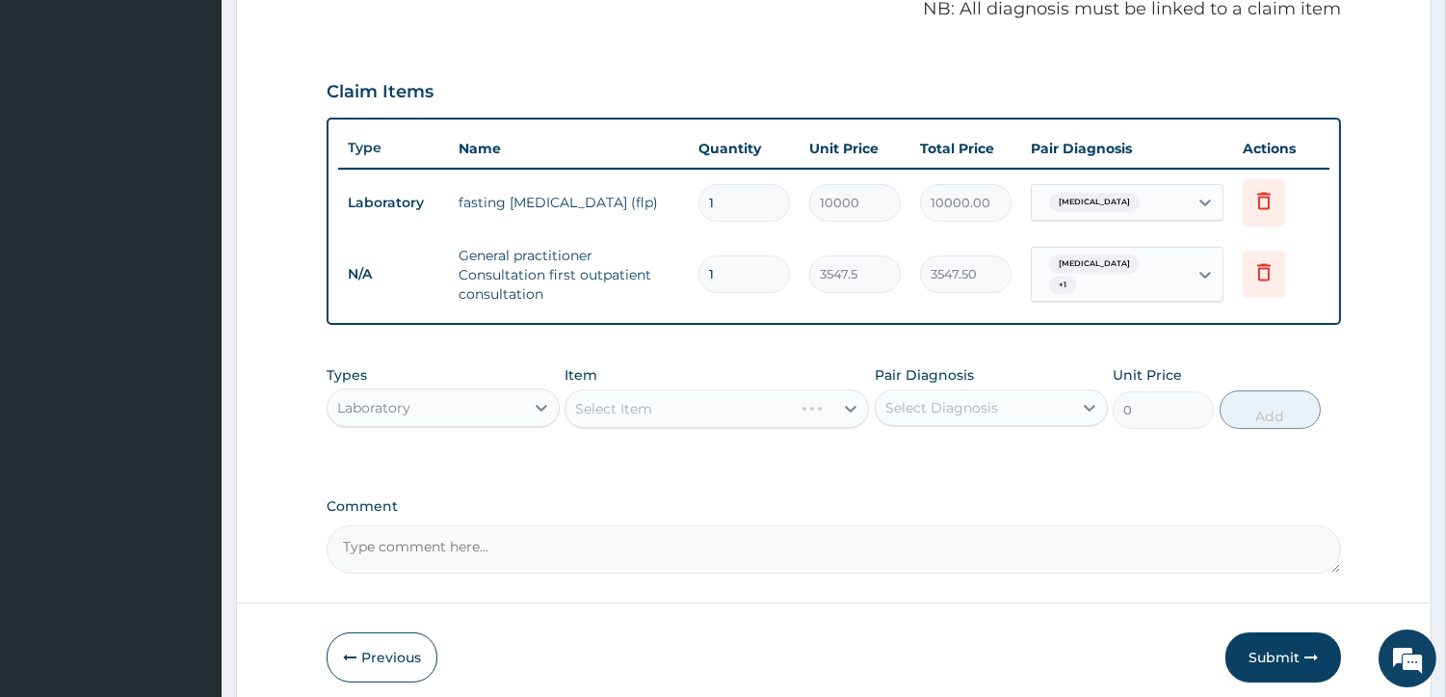
click at [637, 398] on div "Select Item" at bounding box center [717, 408] width 304 height 39
click at [597, 409] on div "Select Item" at bounding box center [717, 408] width 304 height 39
click at [597, 408] on div "Select Item" at bounding box center [613, 408] width 77 height 19
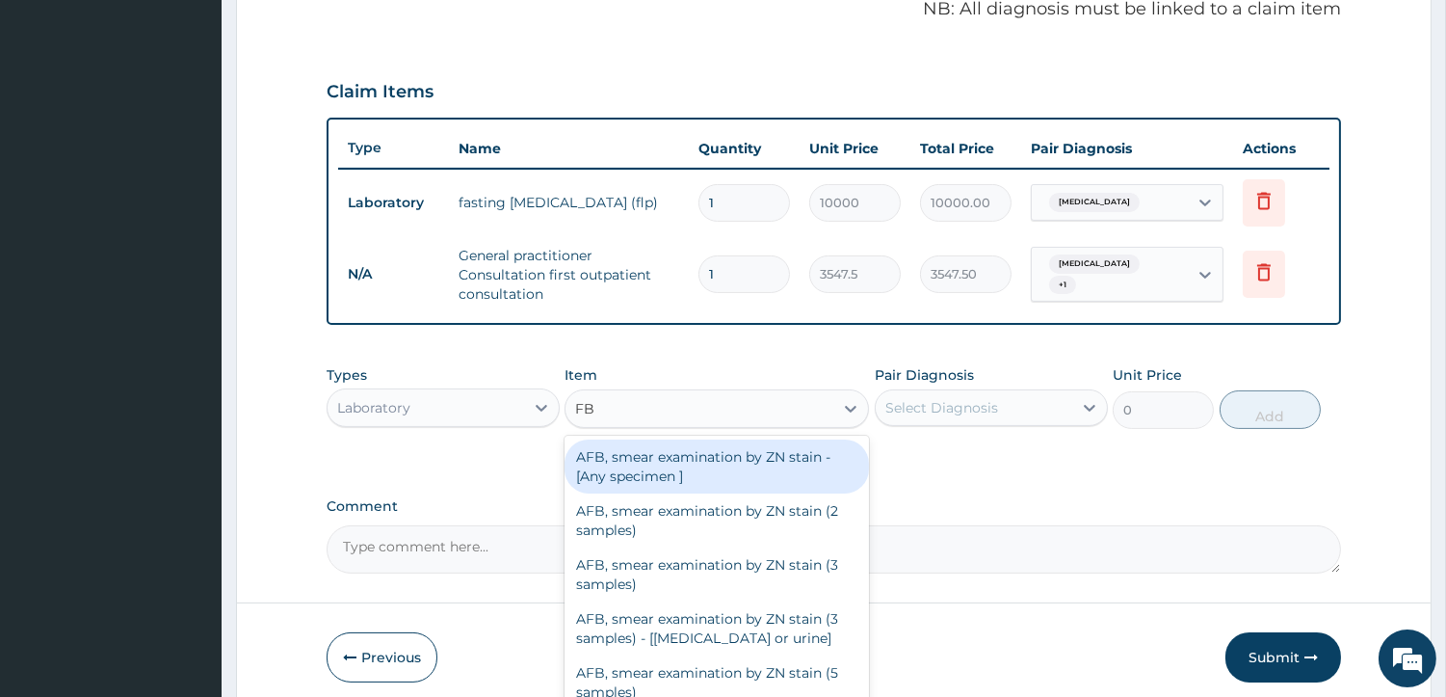
type input "FBC"
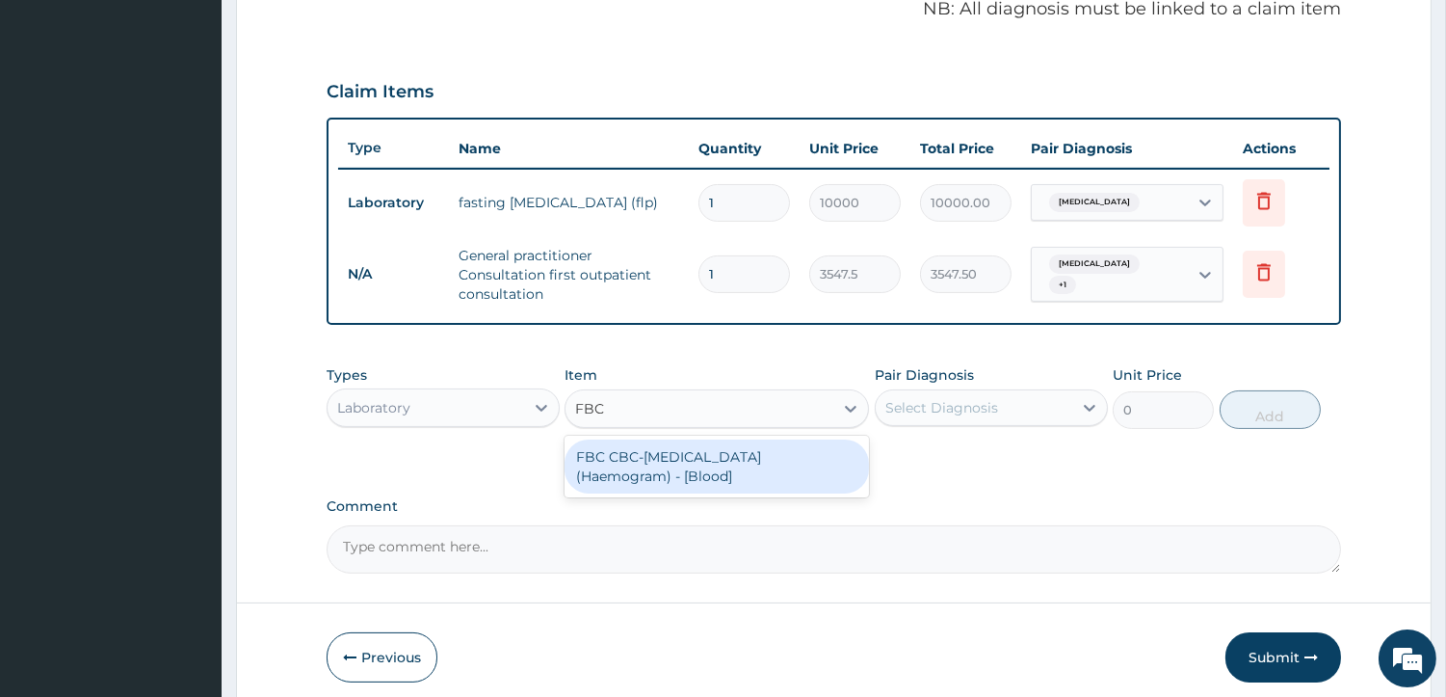
click at [630, 455] on div "FBC CBC-Complete Blood Count (Haemogram) - [Blood]" at bounding box center [717, 466] width 304 height 54
type input "4300"
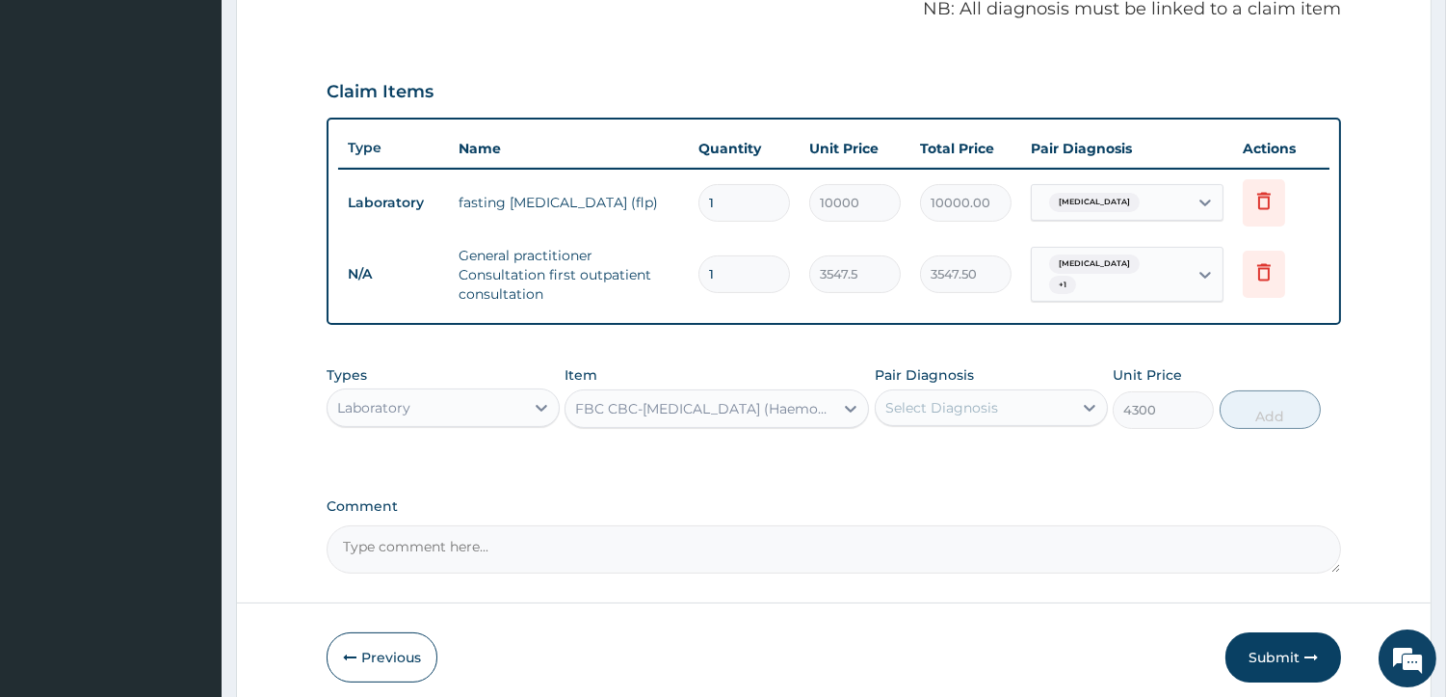
click at [919, 402] on div "Select Diagnosis" at bounding box center [941, 407] width 113 height 19
click at [890, 451] on input "checkbox" at bounding box center [892, 455] width 13 height 13
checkbox input "true"
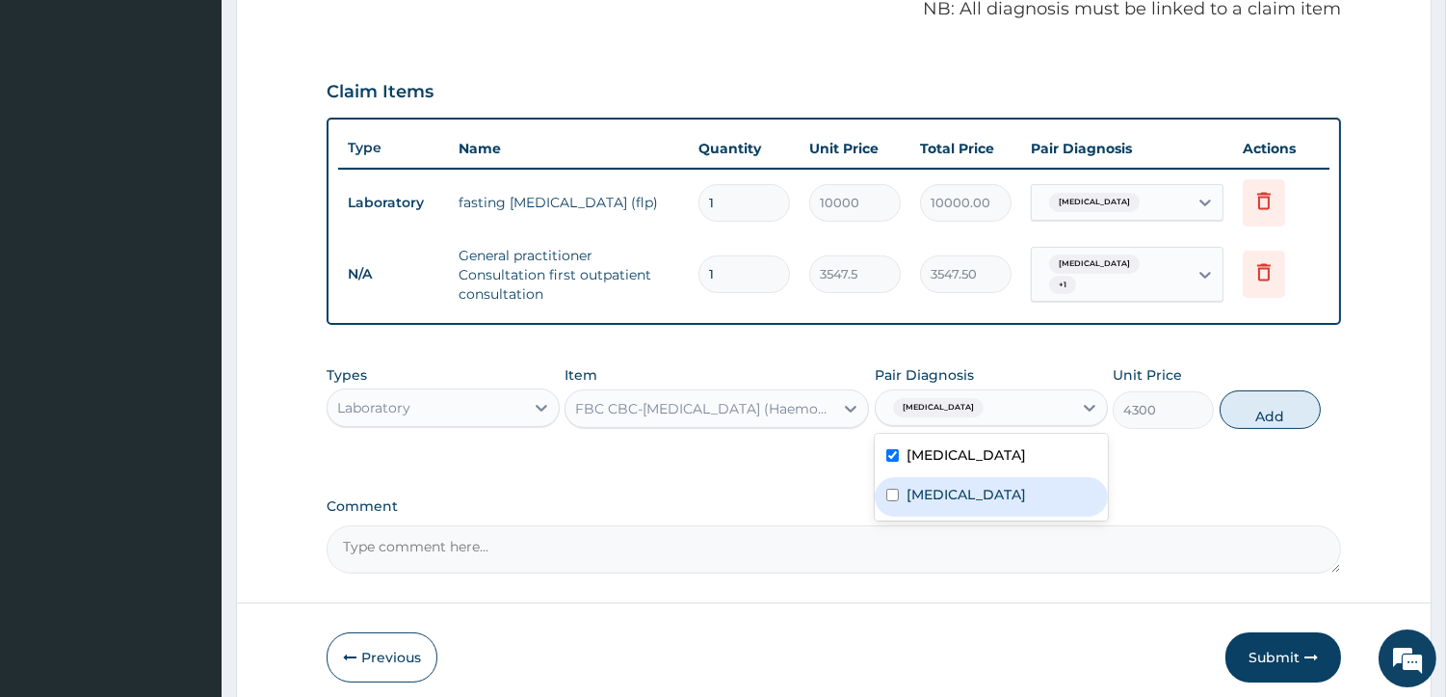
click at [887, 489] on input "checkbox" at bounding box center [892, 494] width 13 height 13
checkbox input "true"
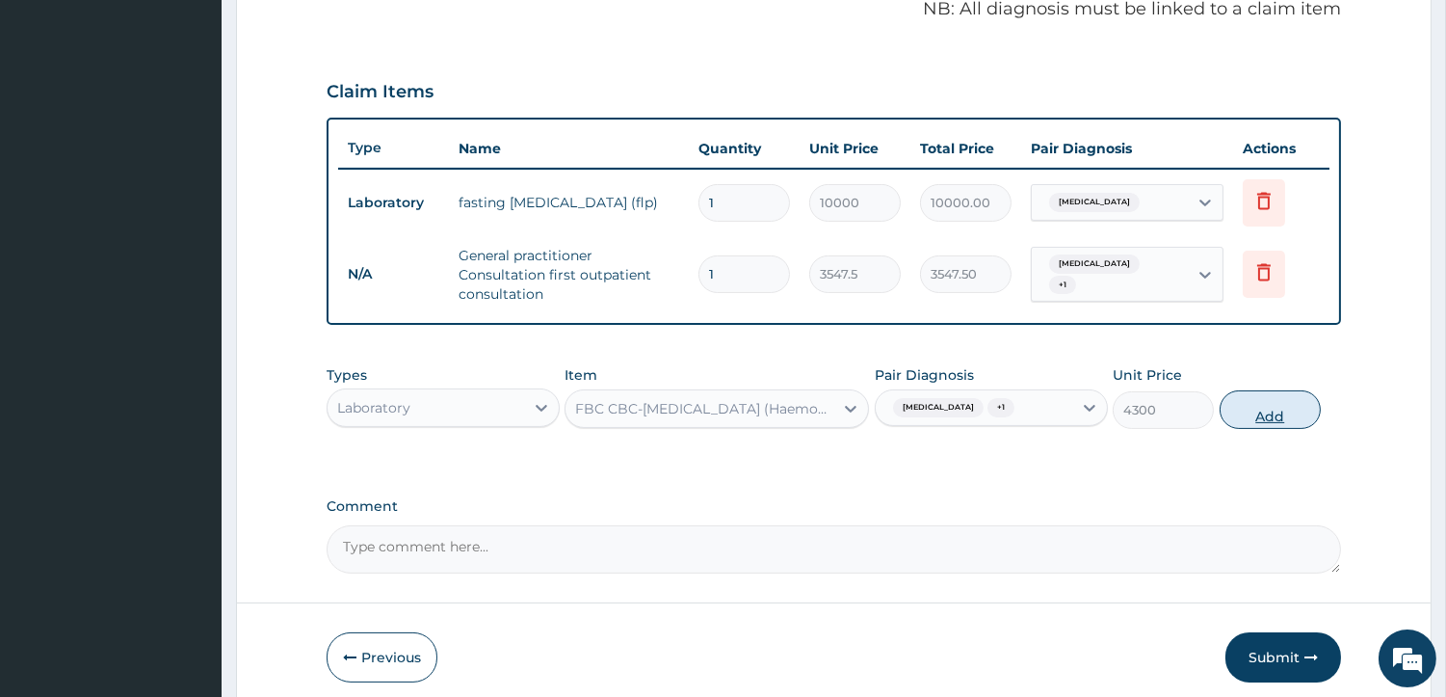
click at [1259, 412] on button "Add" at bounding box center [1270, 409] width 101 height 39
type input "0"
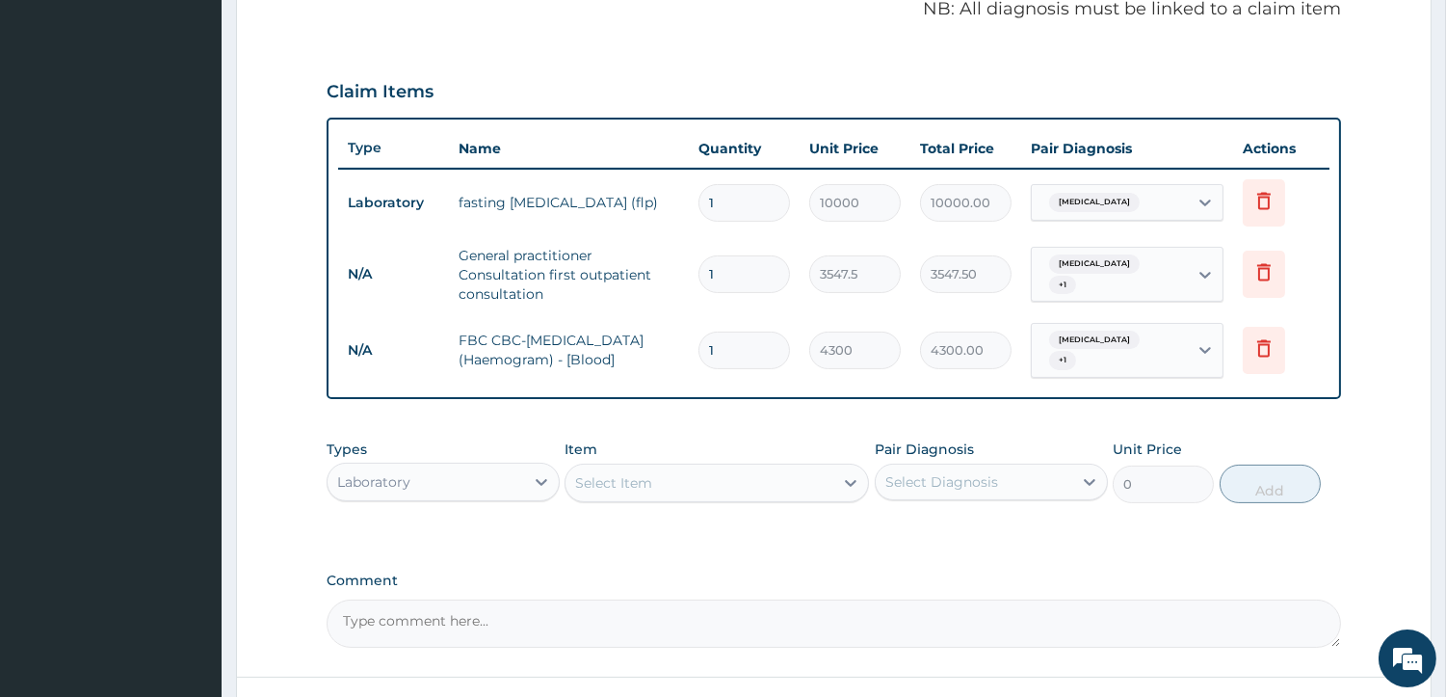
click at [755, 474] on div "Select Item" at bounding box center [700, 482] width 268 height 31
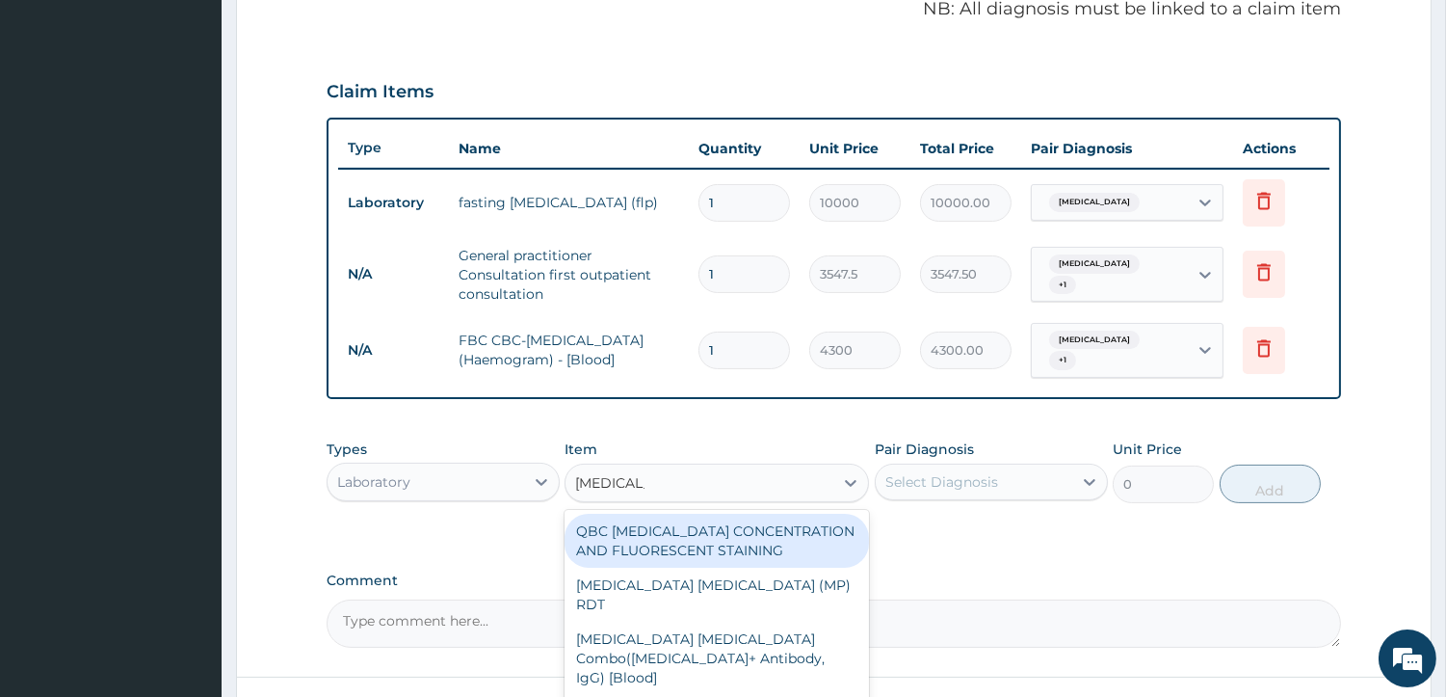
type input "MALARIA P"
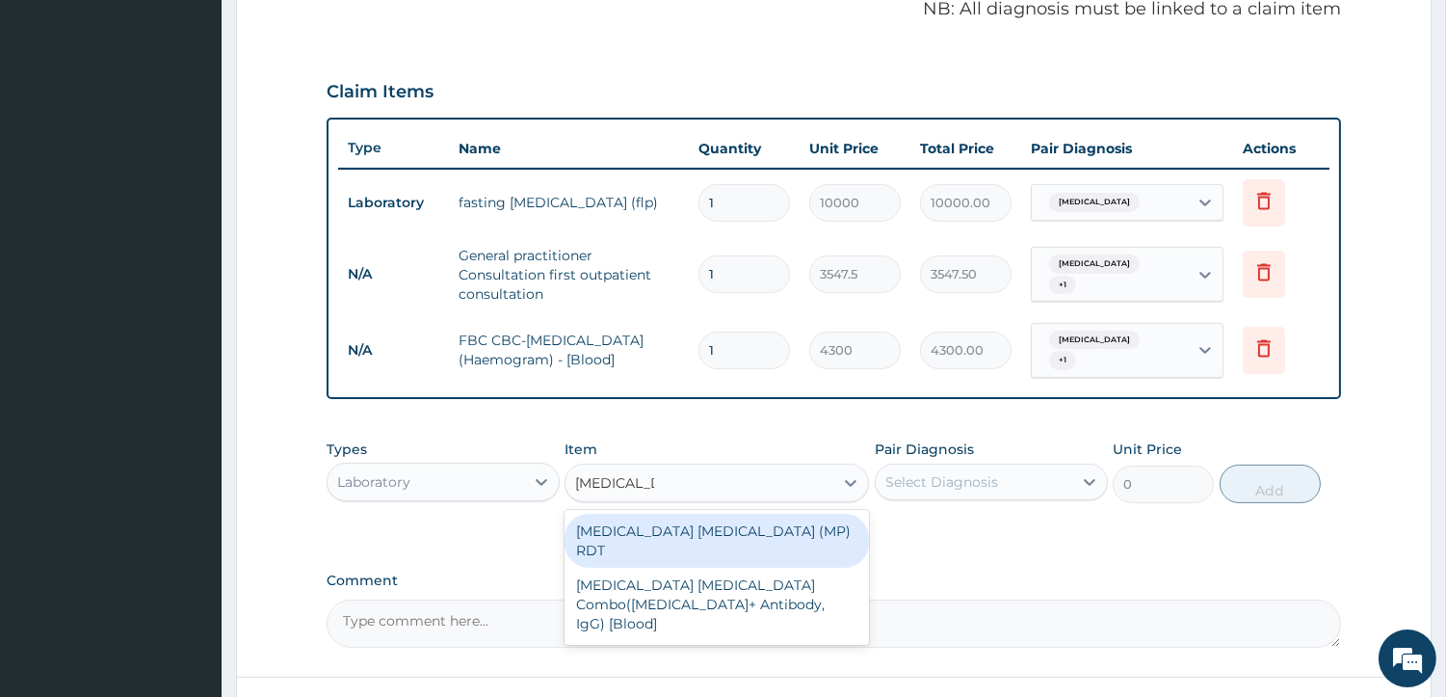
click at [752, 535] on div "MALARIA PARASITE (MP) RDT" at bounding box center [717, 540] width 304 height 54
type input "1612.5"
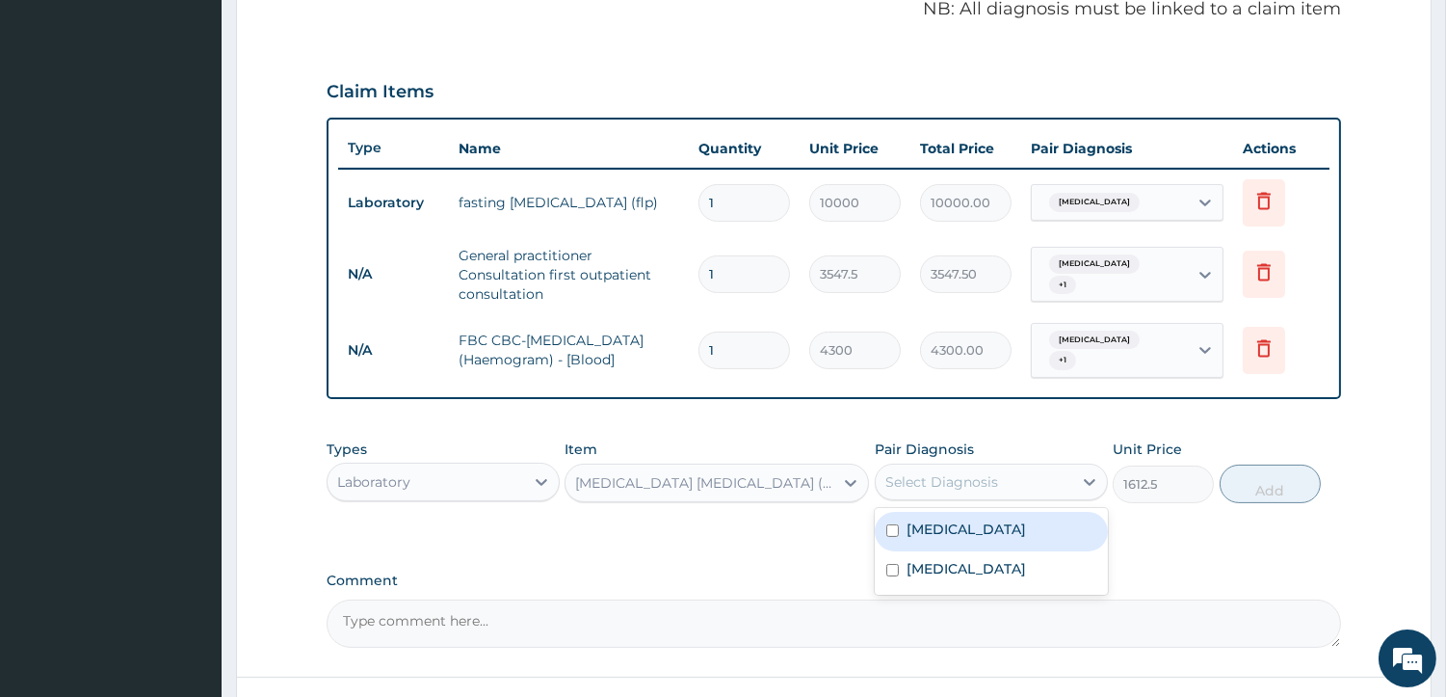
click at [997, 475] on div "Select Diagnosis" at bounding box center [974, 481] width 197 height 31
click at [894, 524] on input "checkbox" at bounding box center [892, 530] width 13 height 13
checkbox input "true"
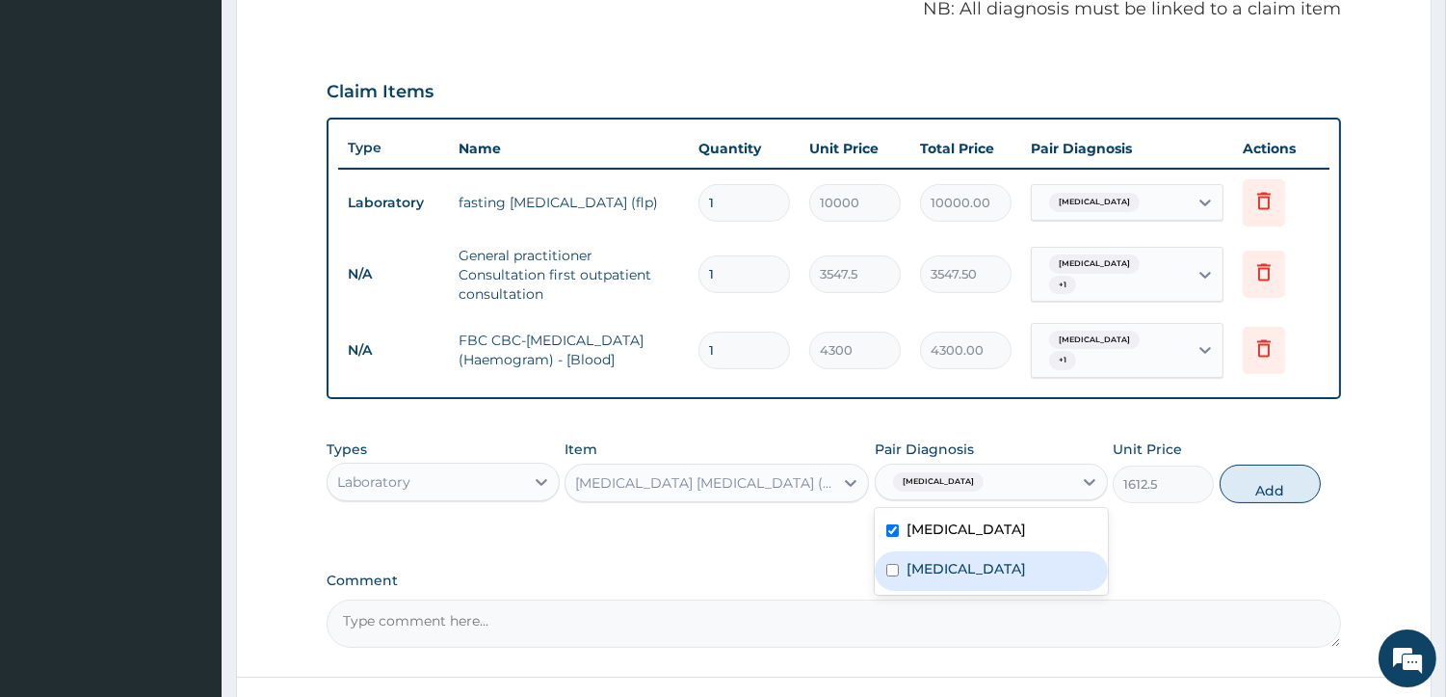
click at [891, 564] on input "checkbox" at bounding box center [892, 570] width 13 height 13
checkbox input "true"
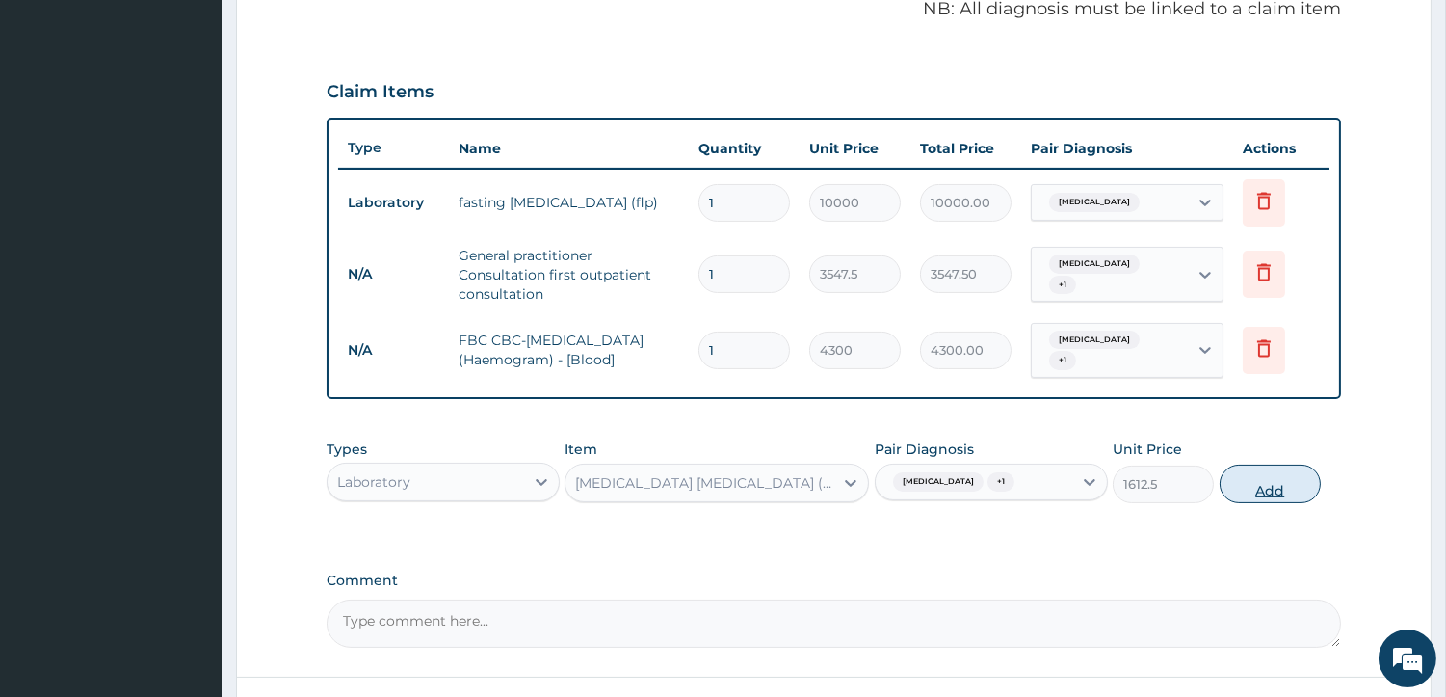
click at [1299, 476] on button "Add" at bounding box center [1270, 483] width 101 height 39
type input "0"
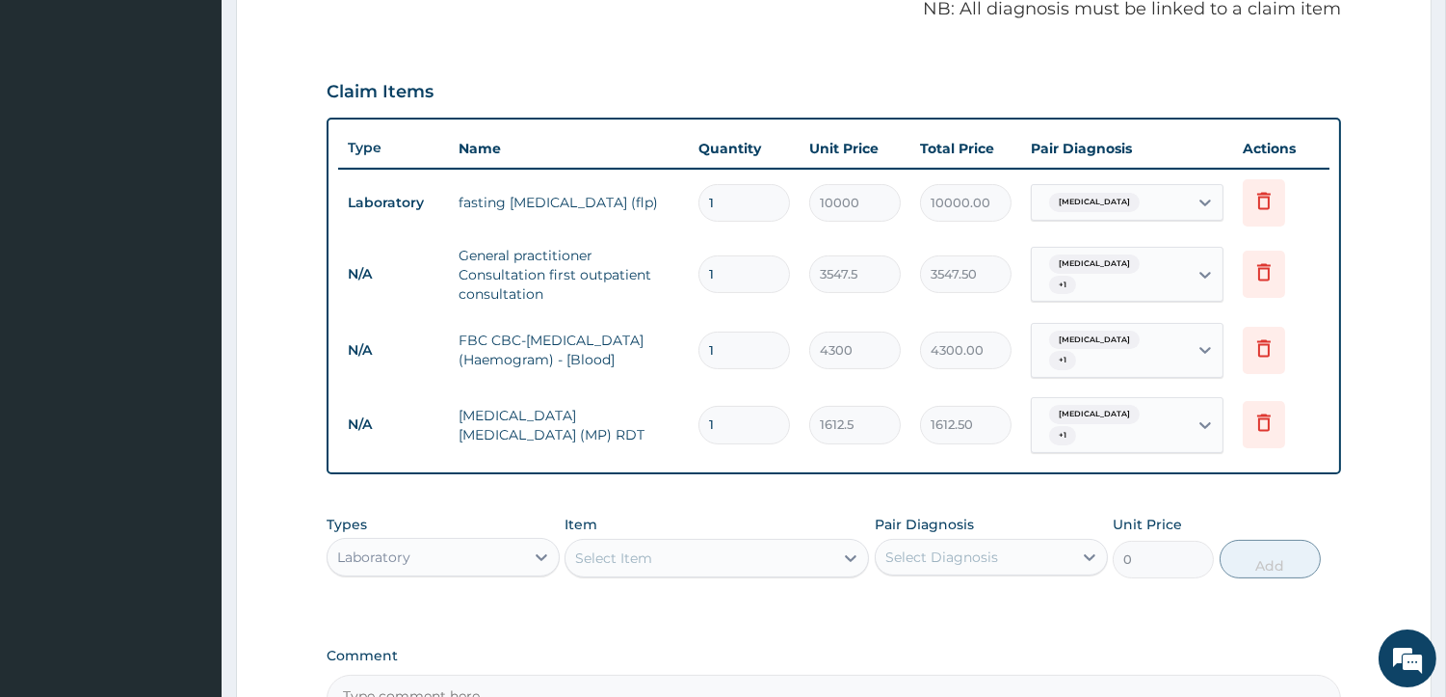
click at [744, 544] on div "Select Item" at bounding box center [700, 557] width 268 height 31
type input "COAR"
click at [474, 541] on div "Laboratory" at bounding box center [426, 556] width 197 height 31
type input "DR"
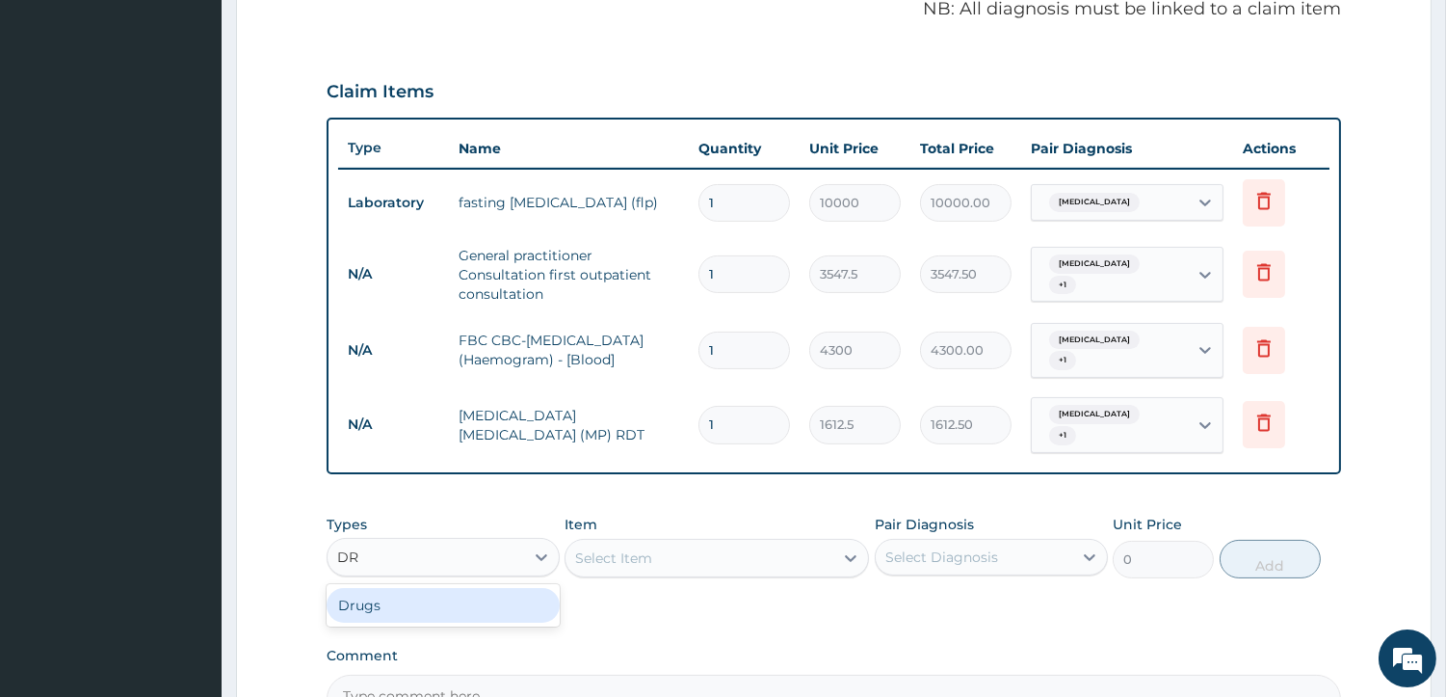
scroll to position [0, 0]
click at [473, 588] on div "Drugs" at bounding box center [443, 605] width 233 height 35
click at [594, 543] on div "Select Item" at bounding box center [717, 558] width 304 height 39
click at [619, 539] on div "Select Item" at bounding box center [717, 558] width 304 height 39
click at [756, 546] on div "Select Item" at bounding box center [700, 557] width 268 height 31
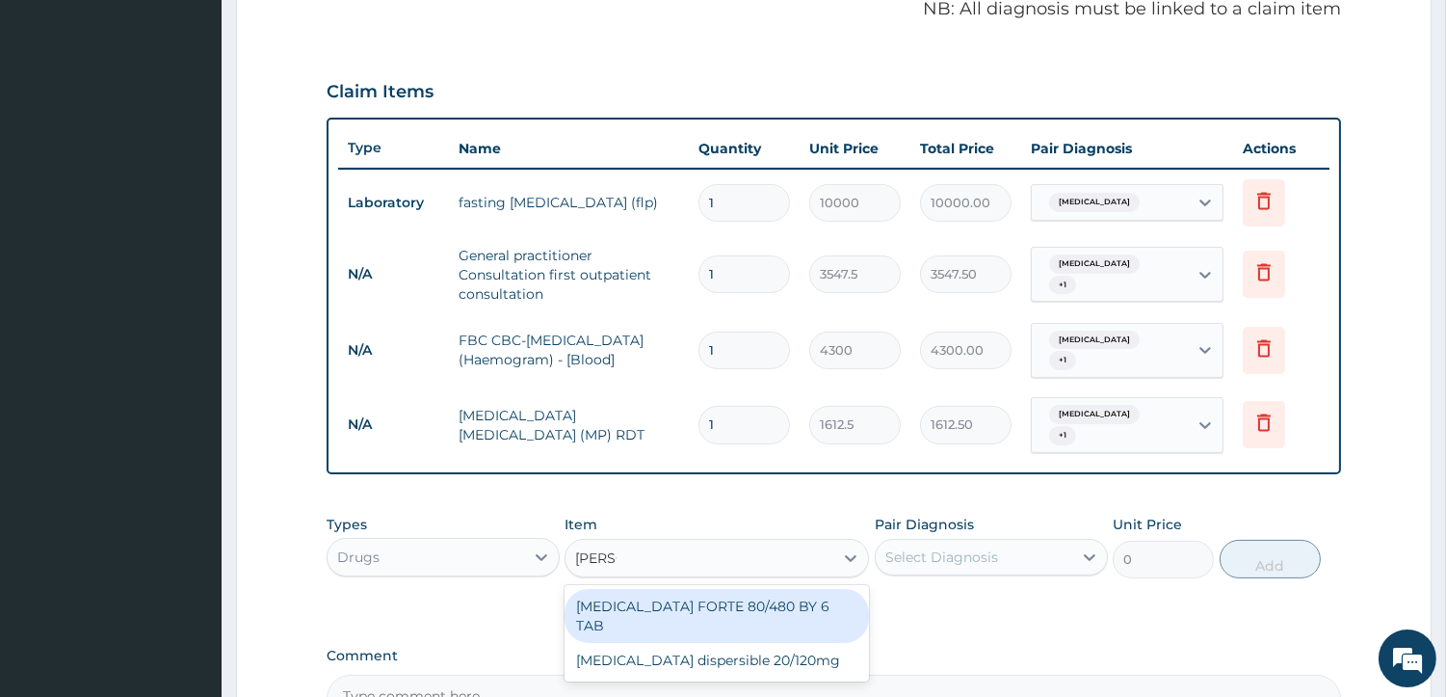
type input "COART"
click at [761, 590] on div "COARTEM FORTE 80/480 BY 6 TAB" at bounding box center [717, 616] width 304 height 54
type input "449.35"
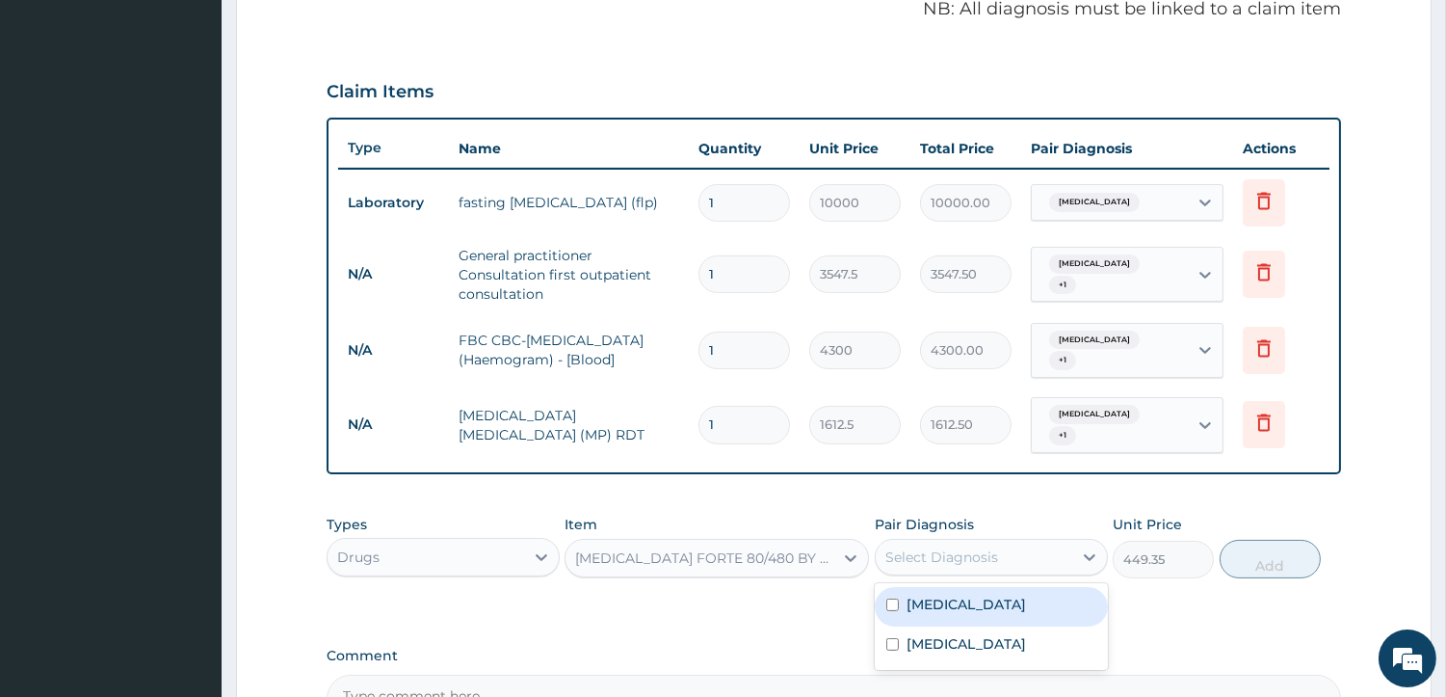
click at [964, 547] on div "Select Diagnosis" at bounding box center [941, 556] width 113 height 19
click at [891, 598] on input "checkbox" at bounding box center [892, 604] width 13 height 13
checkbox input "true"
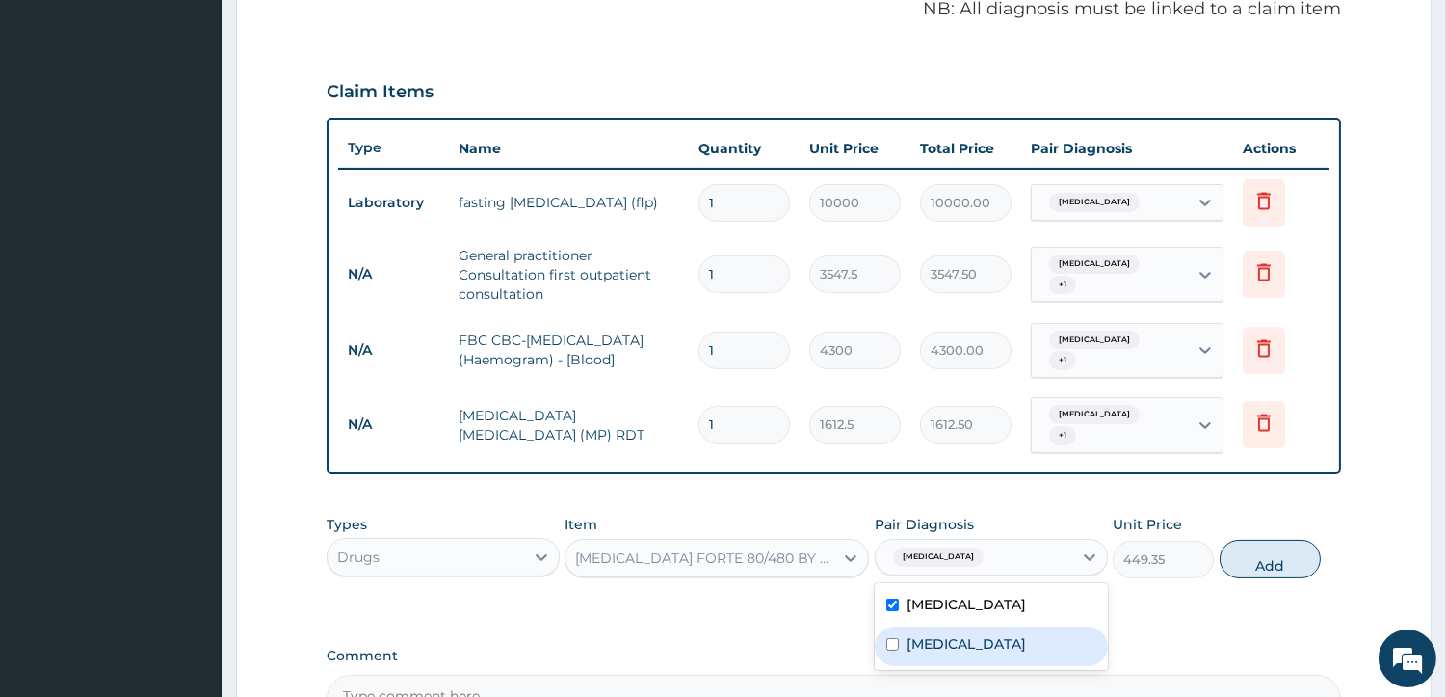
click at [890, 638] on input "checkbox" at bounding box center [892, 644] width 13 height 13
checkbox input "true"
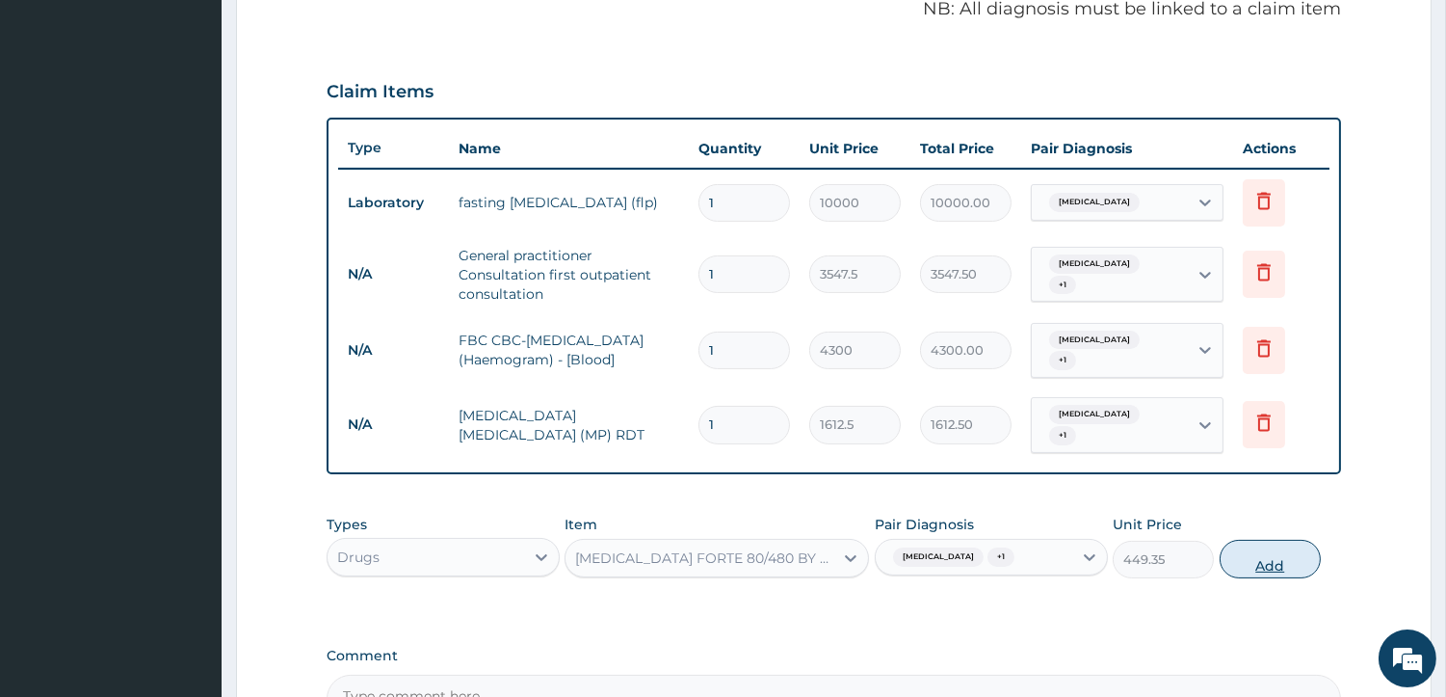
click at [1277, 540] on button "Add" at bounding box center [1270, 559] width 101 height 39
type input "0"
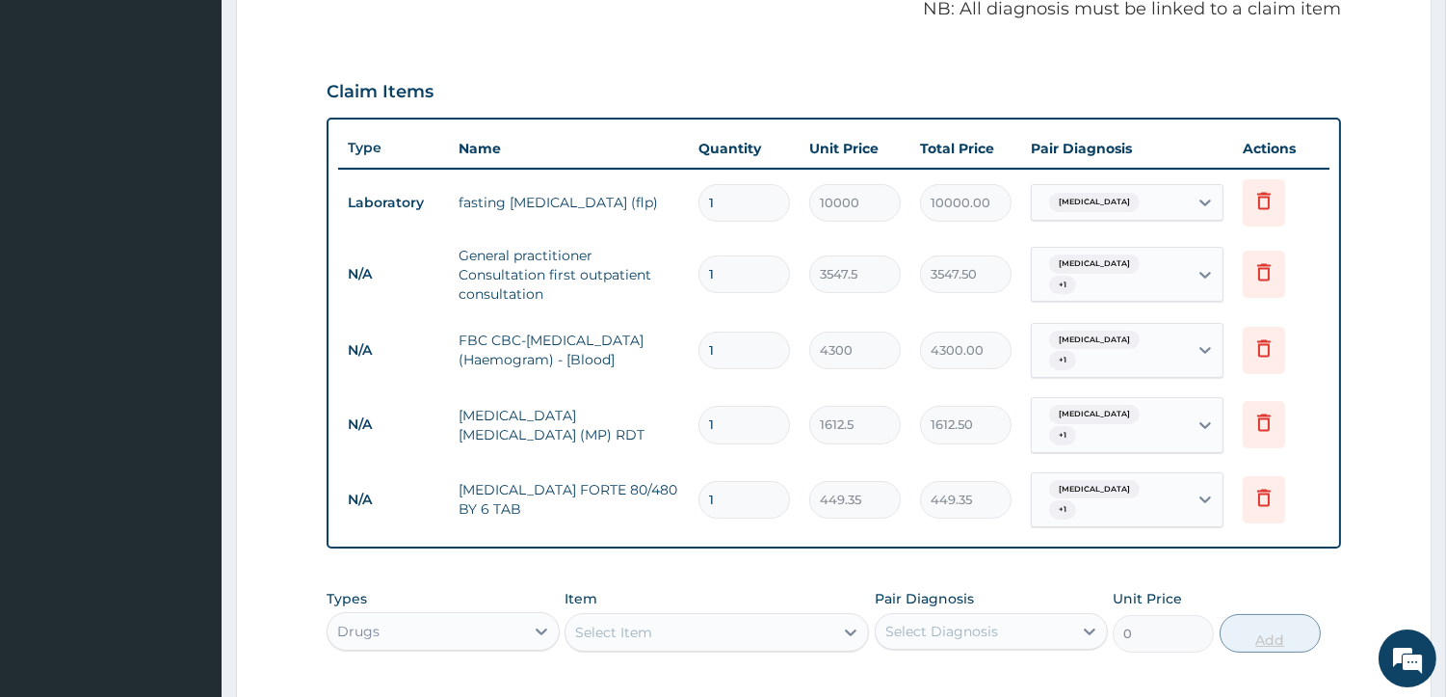
type input "0.00"
type input "6"
type input "2696.10"
type input "6"
click at [753, 618] on div "Select Item" at bounding box center [700, 632] width 268 height 31
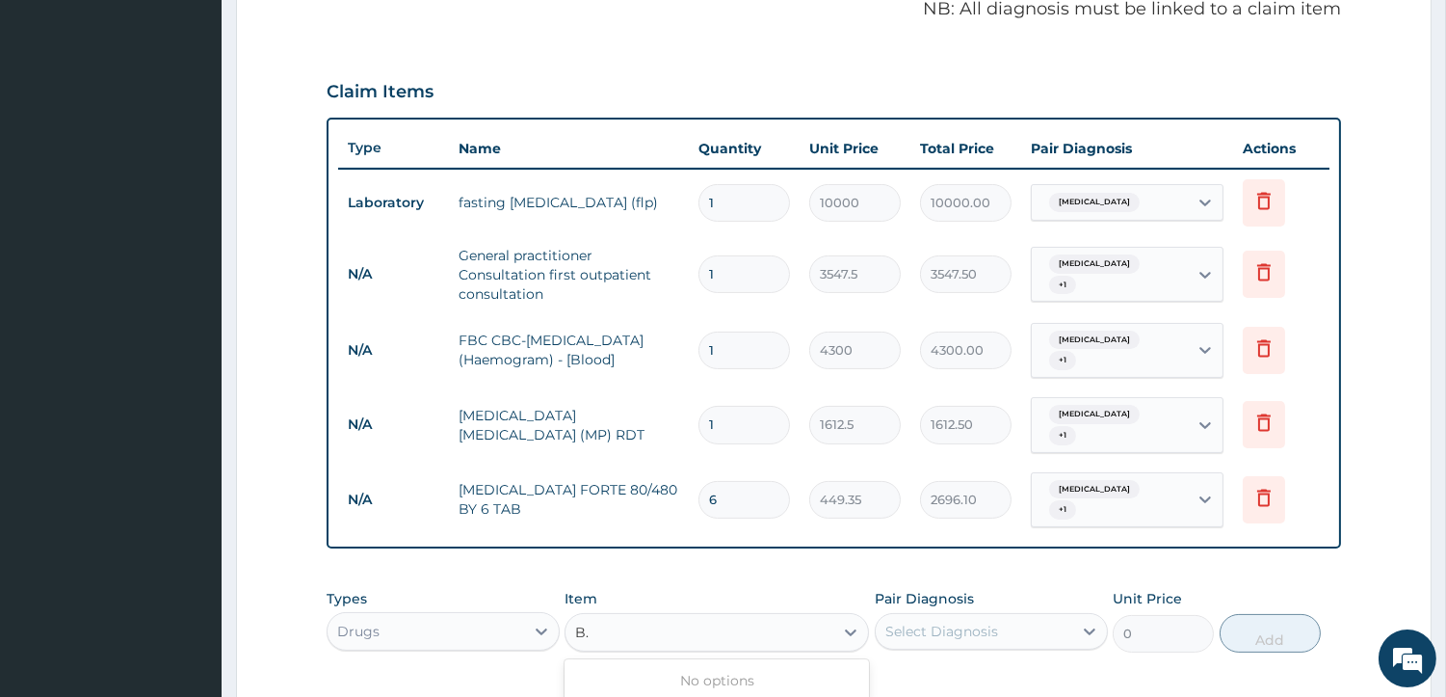
type input "B"
click at [756, 663] on div "B-COMPLEX X100 TAB DR MAYER" at bounding box center [717, 690] width 304 height 54
type input "23.65"
click at [932, 621] on div "Select Diagnosis" at bounding box center [941, 630] width 113 height 19
click at [899, 661] on div "Hyperlipidemia" at bounding box center [991, 680] width 233 height 39
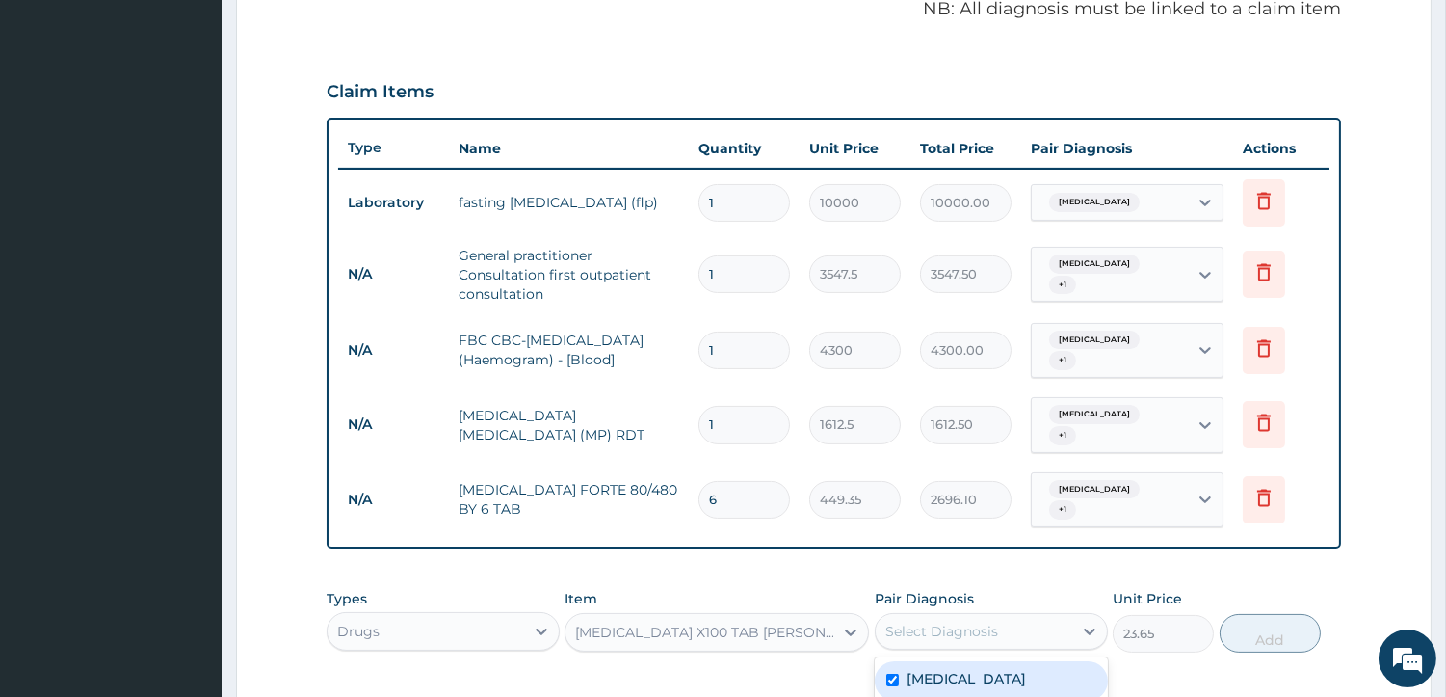
checkbox input "true"
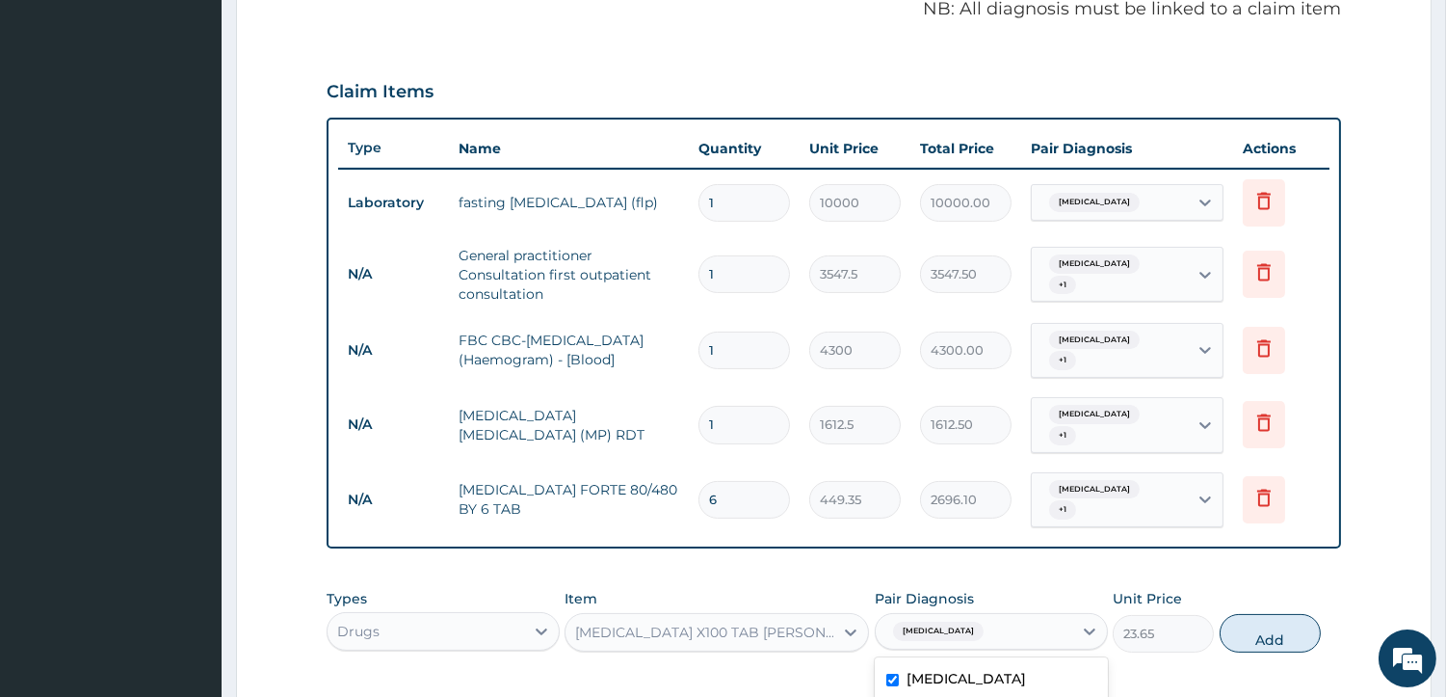
checkbox input "true"
click at [1229, 614] on button "Add" at bounding box center [1270, 633] width 101 height 39
type input "0"
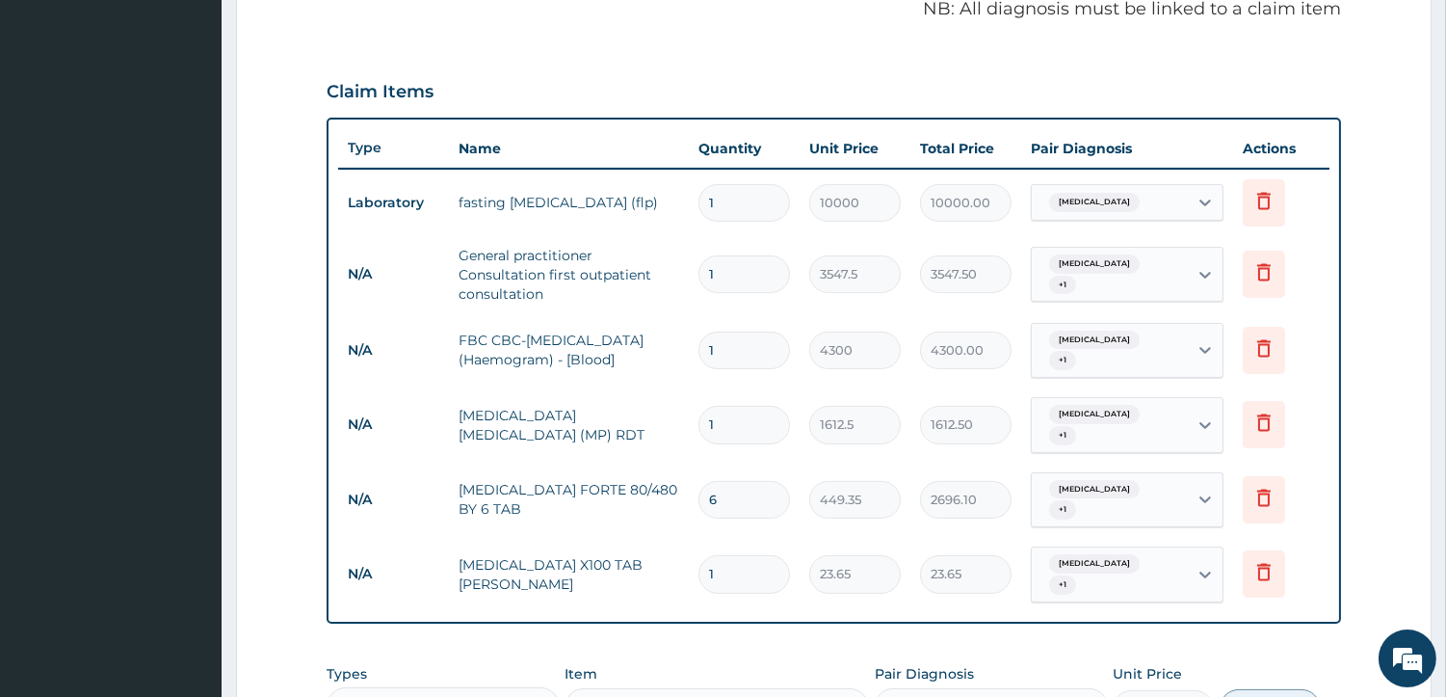
type input "10"
type input "236.50"
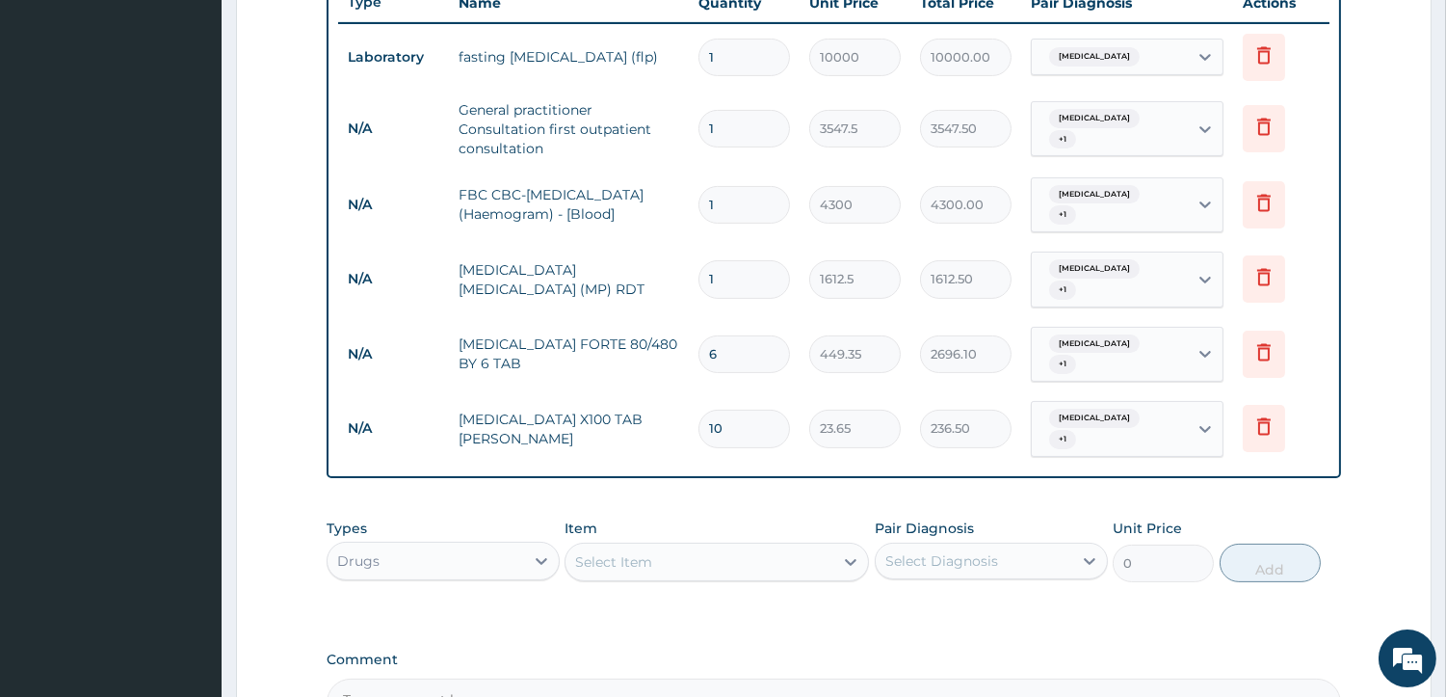
scroll to position [944, 0]
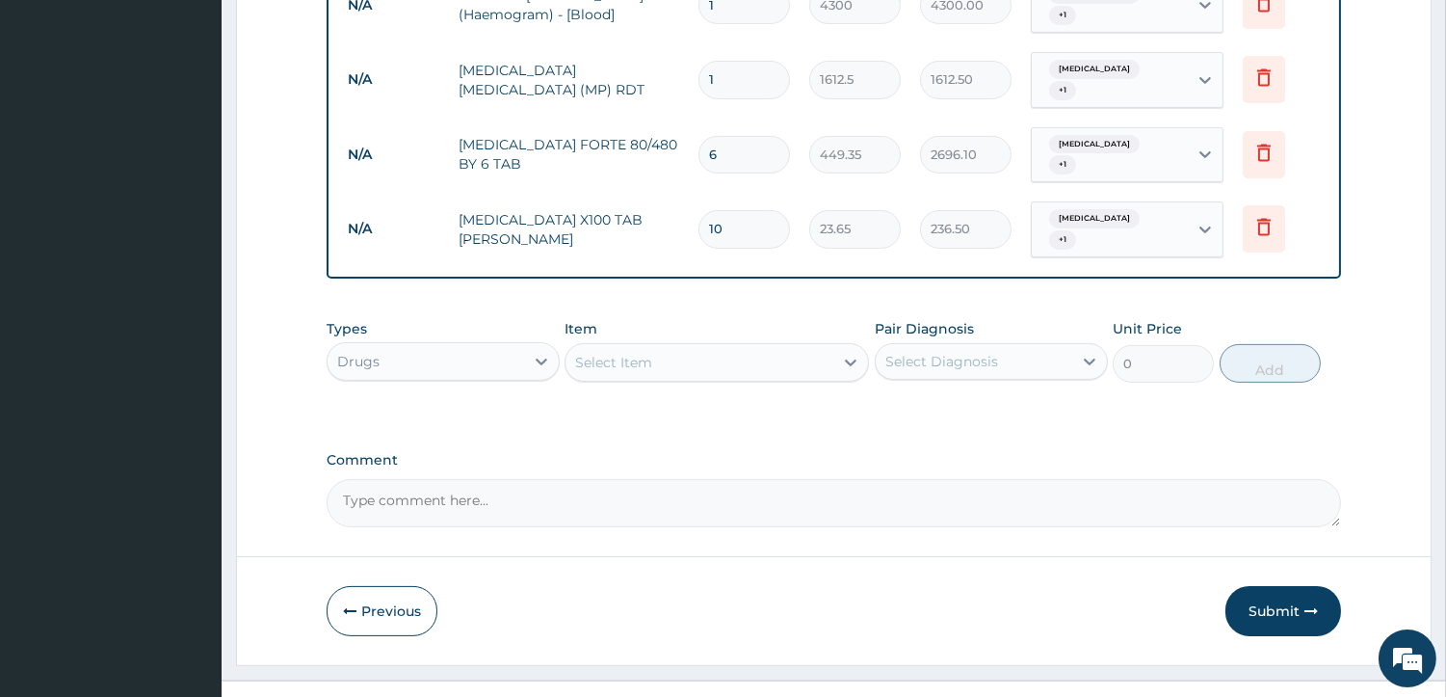
type input "10"
click at [599, 353] on div "Select Item" at bounding box center [613, 362] width 77 height 19
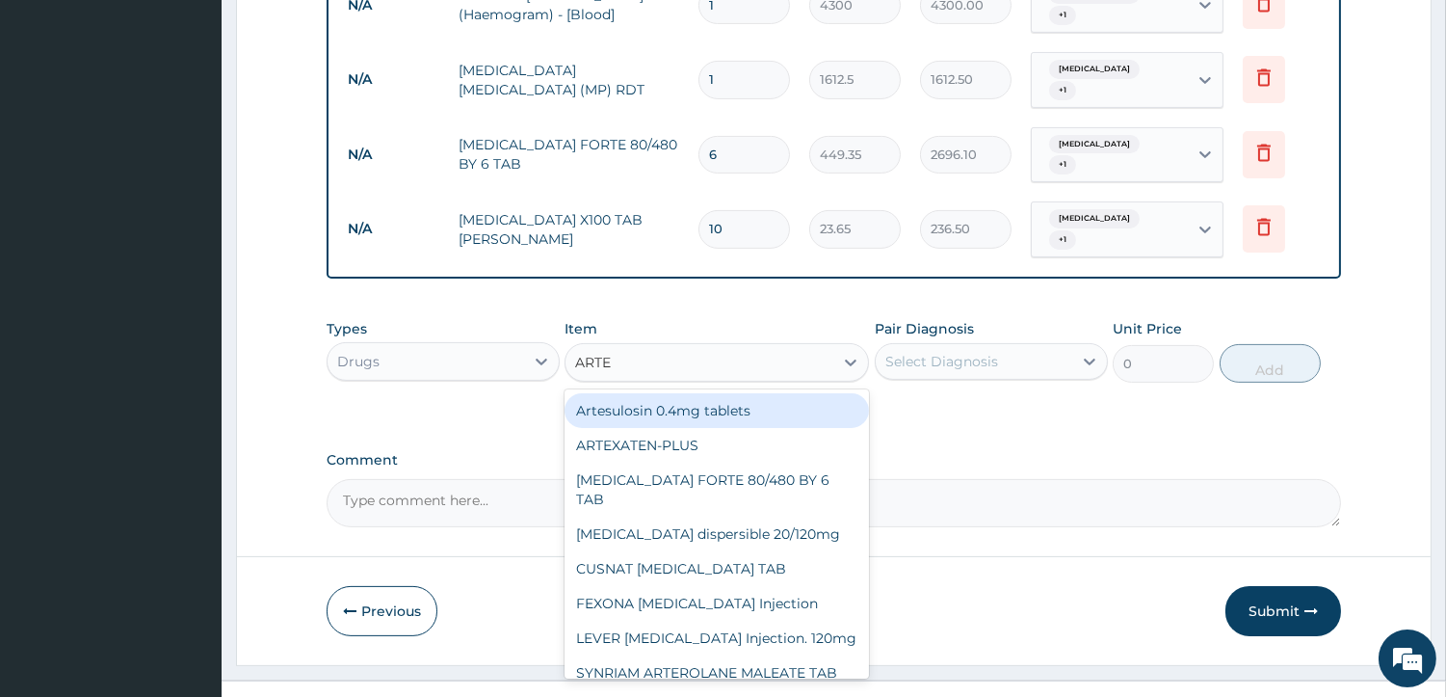
type input "ARTEM"
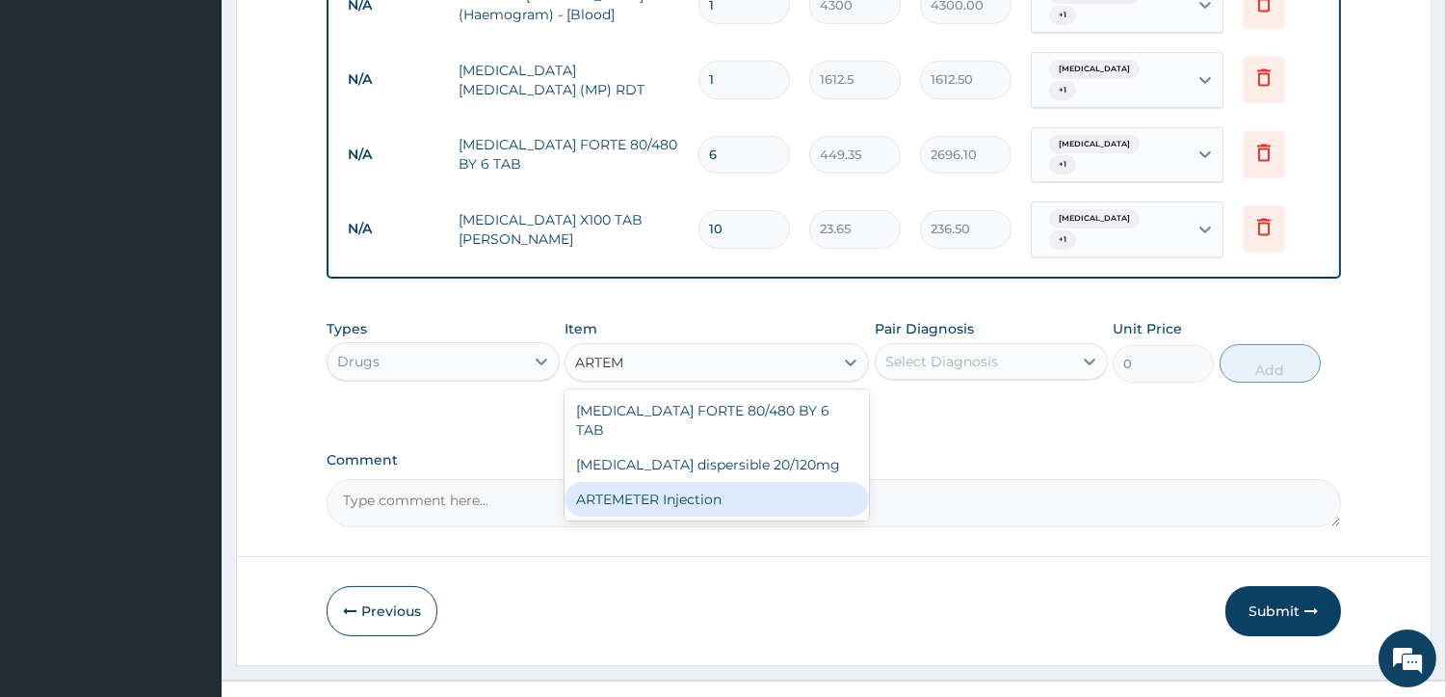
click at [640, 482] on div "ARTEMETER Injection" at bounding box center [717, 499] width 304 height 35
type input "946"
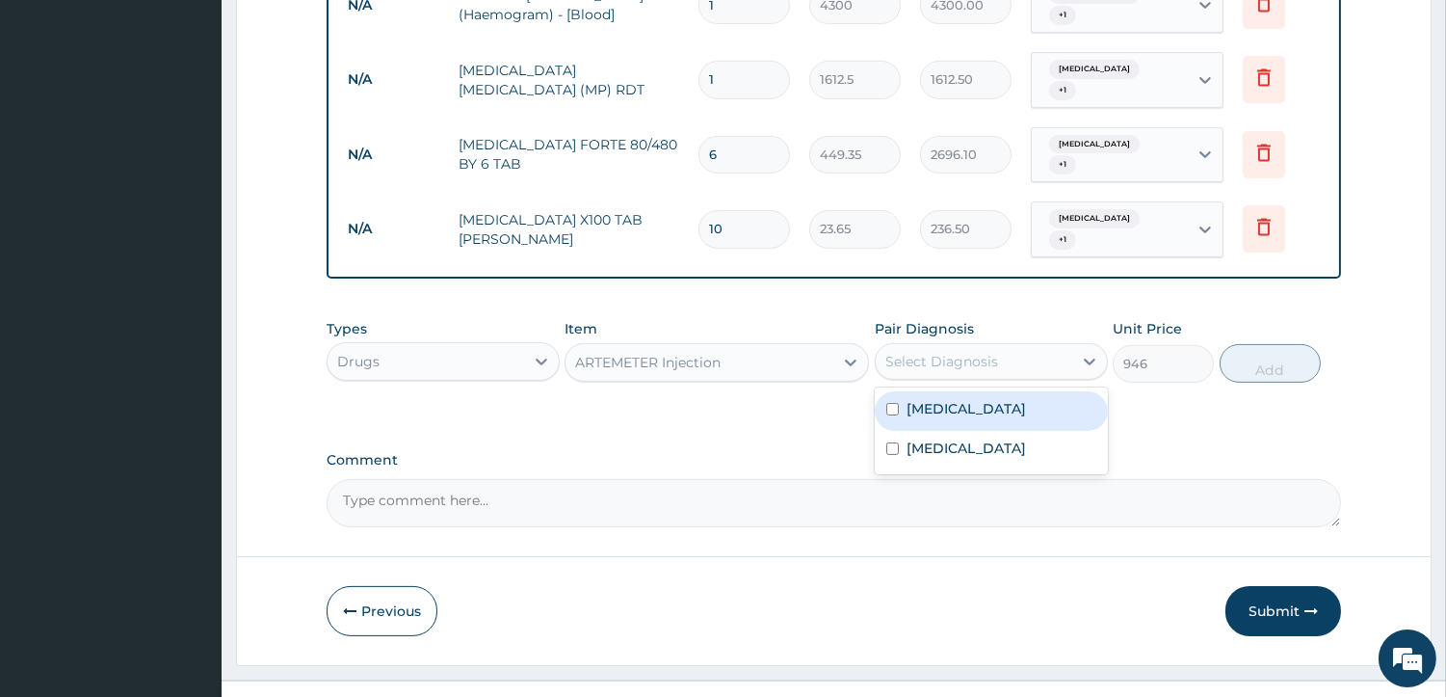
click at [923, 352] on div "Select Diagnosis" at bounding box center [941, 361] width 113 height 19
click at [890, 403] on input "checkbox" at bounding box center [892, 409] width 13 height 13
checkbox input "true"
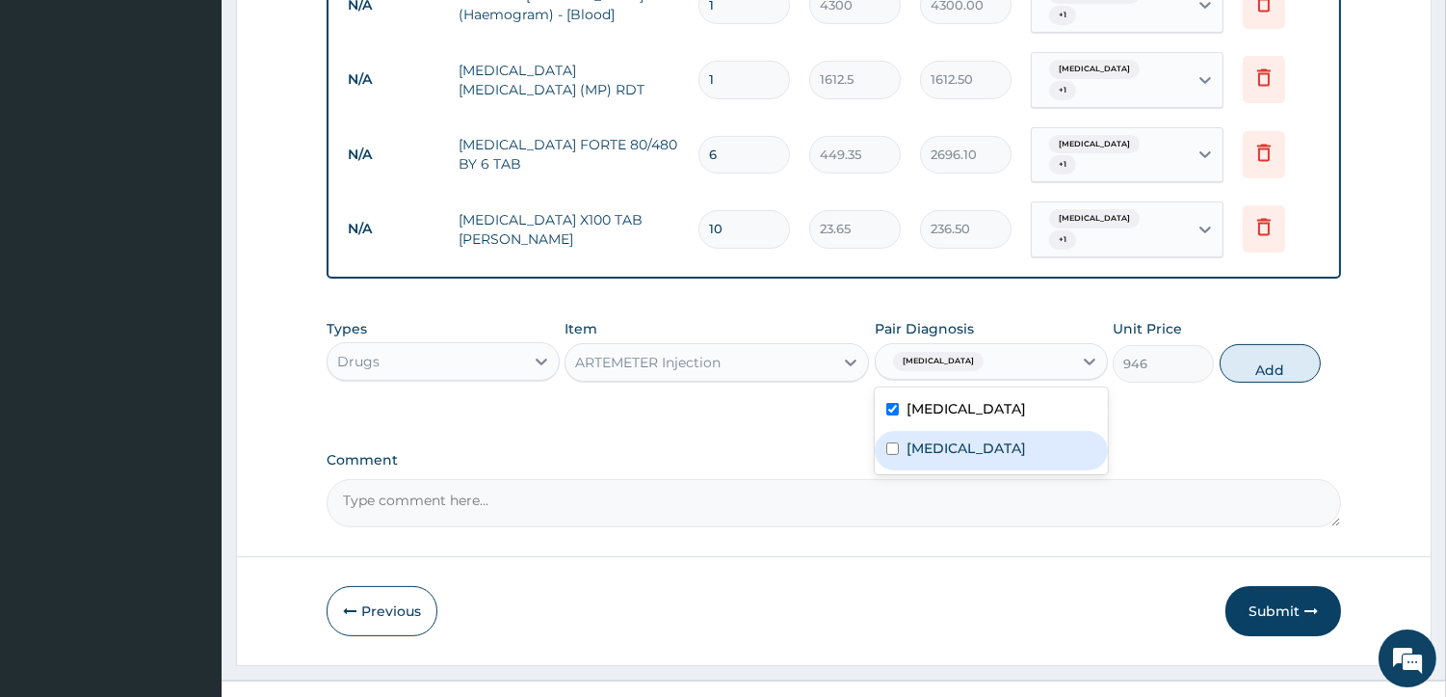
click at [892, 442] on input "checkbox" at bounding box center [892, 448] width 13 height 13
checkbox input "true"
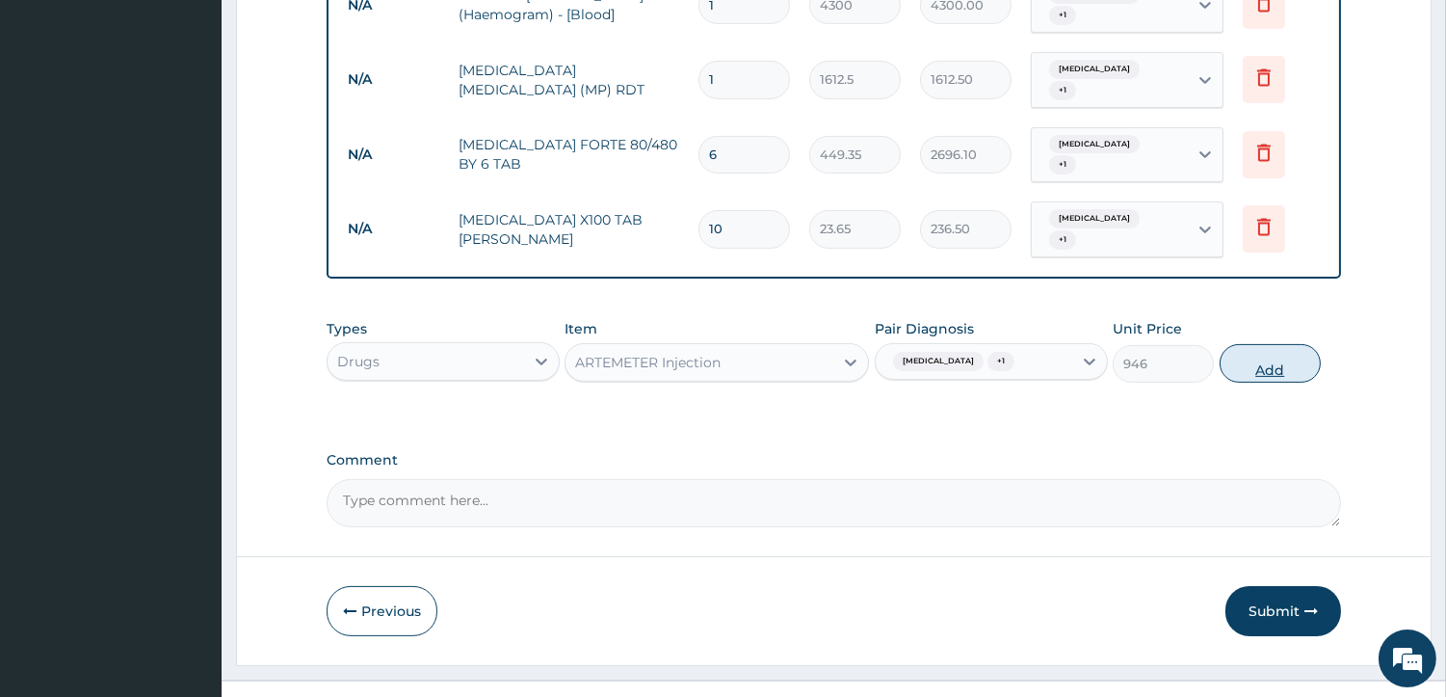
click at [1264, 344] on button "Add" at bounding box center [1270, 363] width 101 height 39
type input "0"
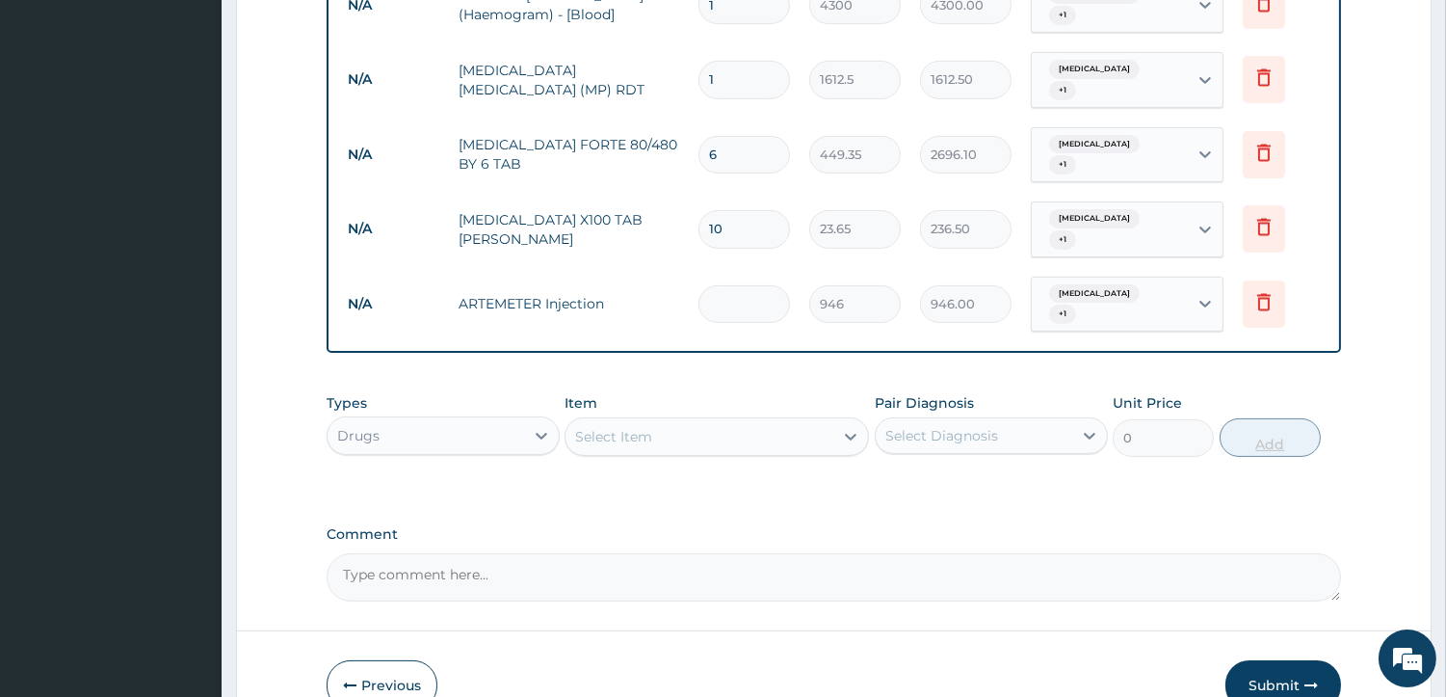
type input "0.00"
type input "3"
type input "2838.00"
type input "3"
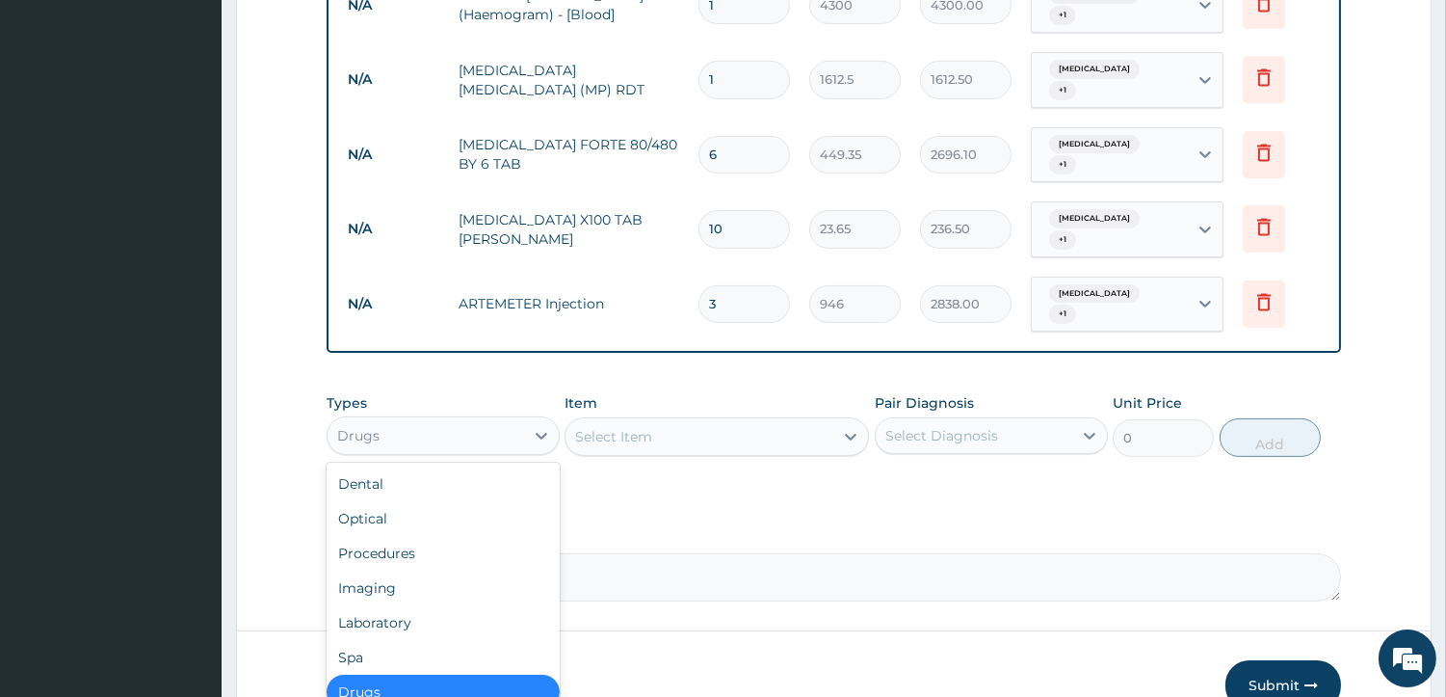
click at [501, 420] on div "Drugs" at bounding box center [426, 435] width 197 height 31
click at [619, 427] on div "Select Item" at bounding box center [613, 436] width 77 height 19
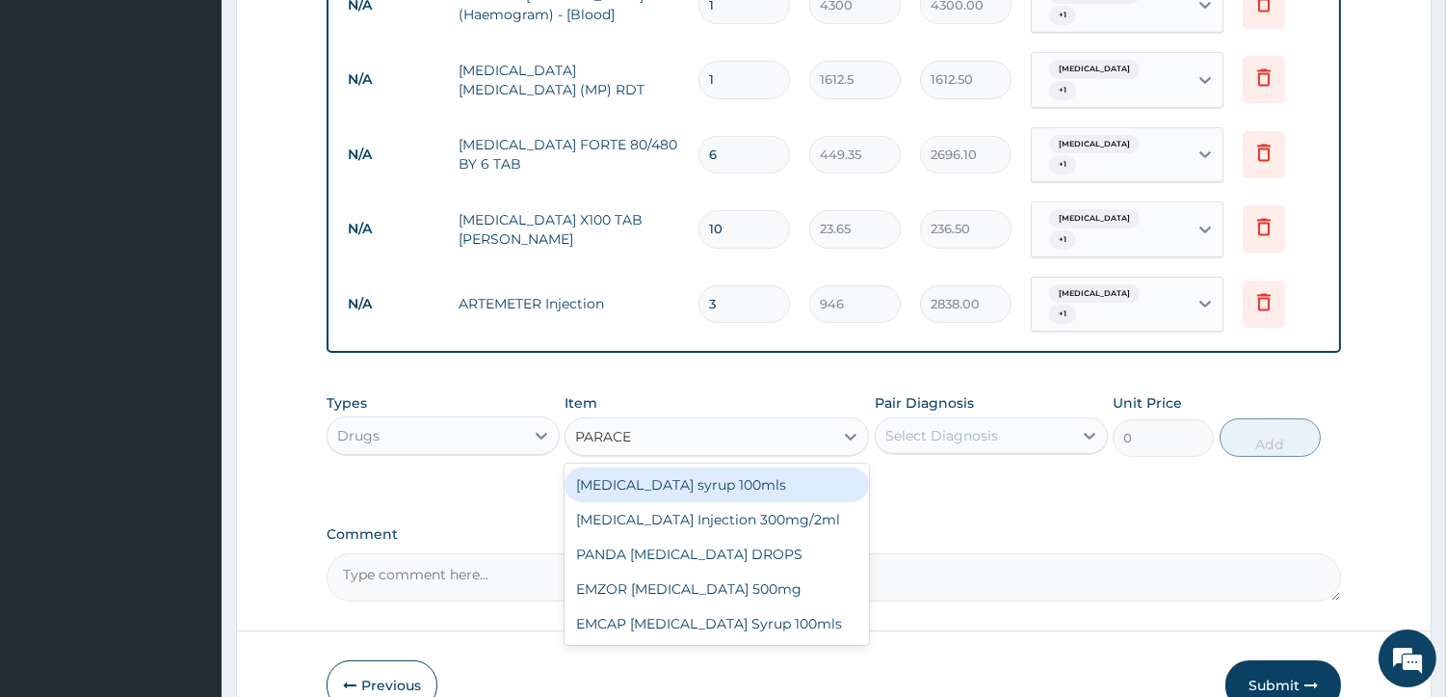
type input "PARACET"
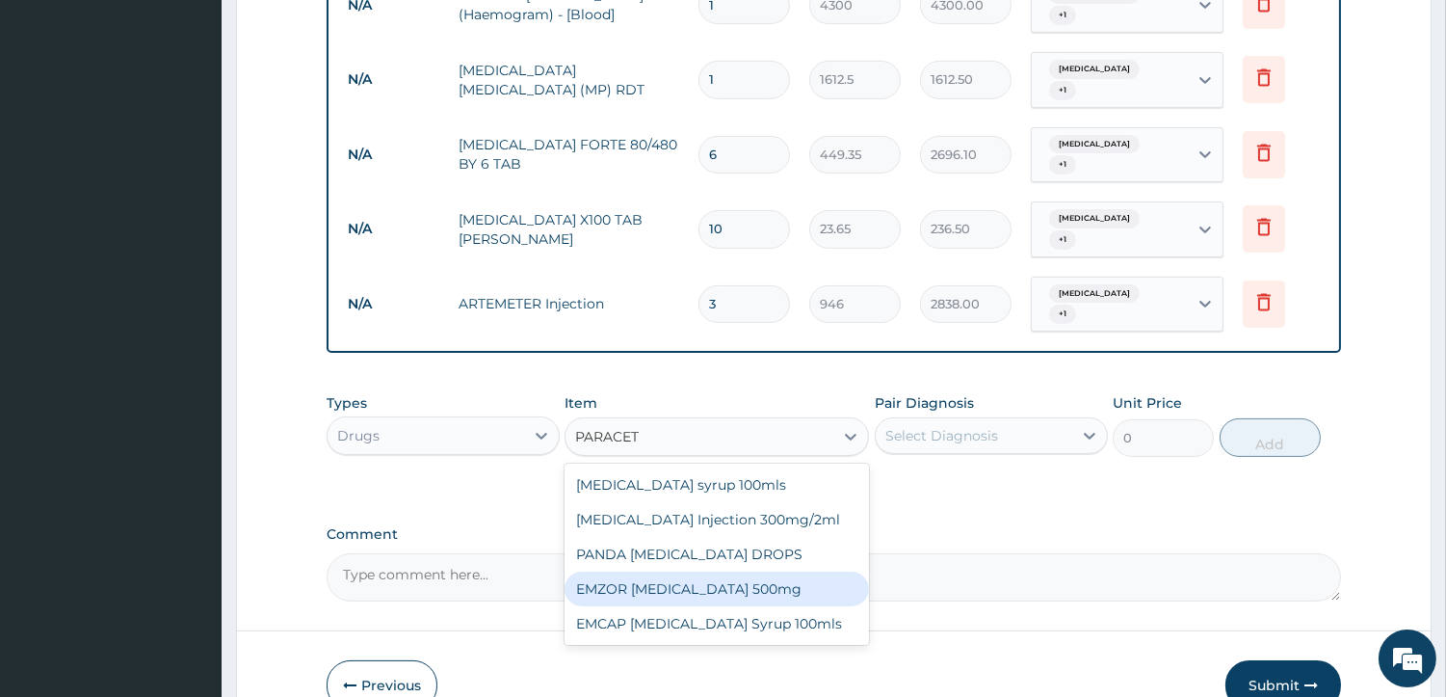
click at [667, 571] on div "EMZOR PARACETAMOL 500mg" at bounding box center [717, 588] width 304 height 35
type input "23.65"
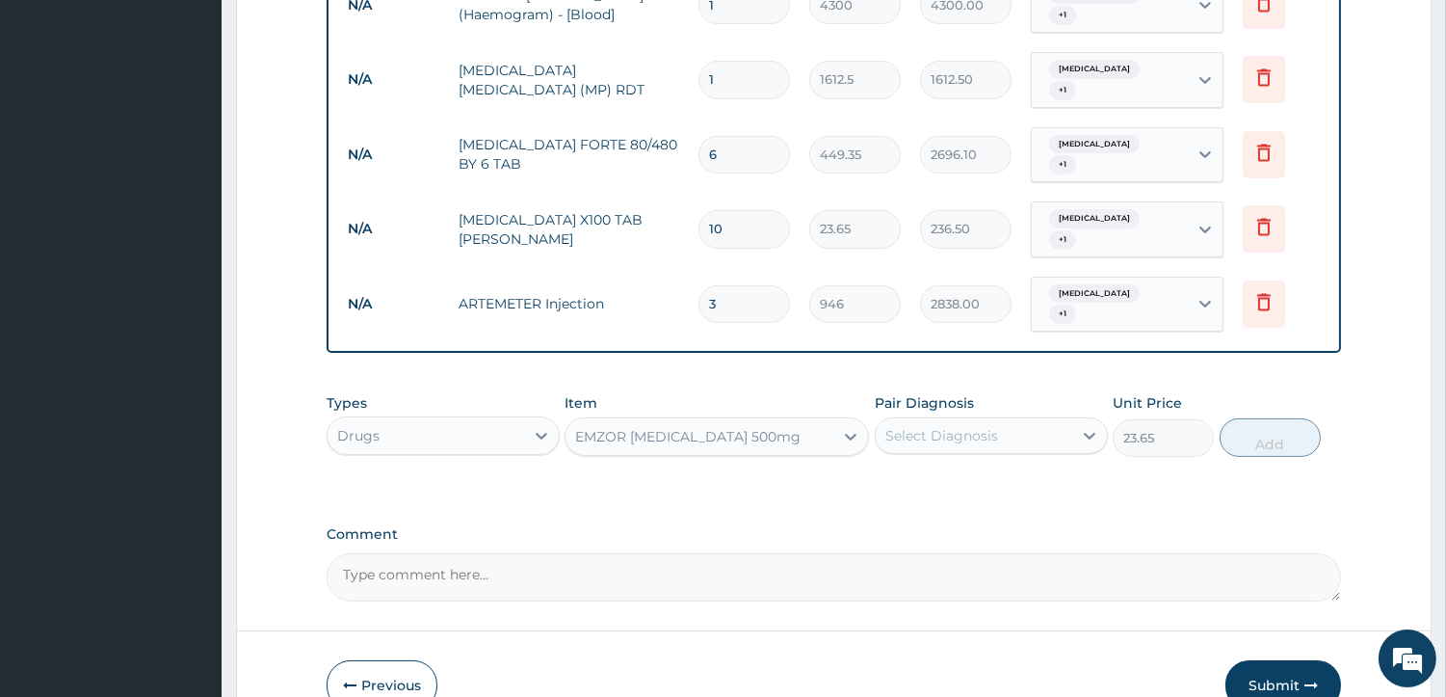
click at [1005, 420] on div "Select Diagnosis" at bounding box center [974, 435] width 197 height 31
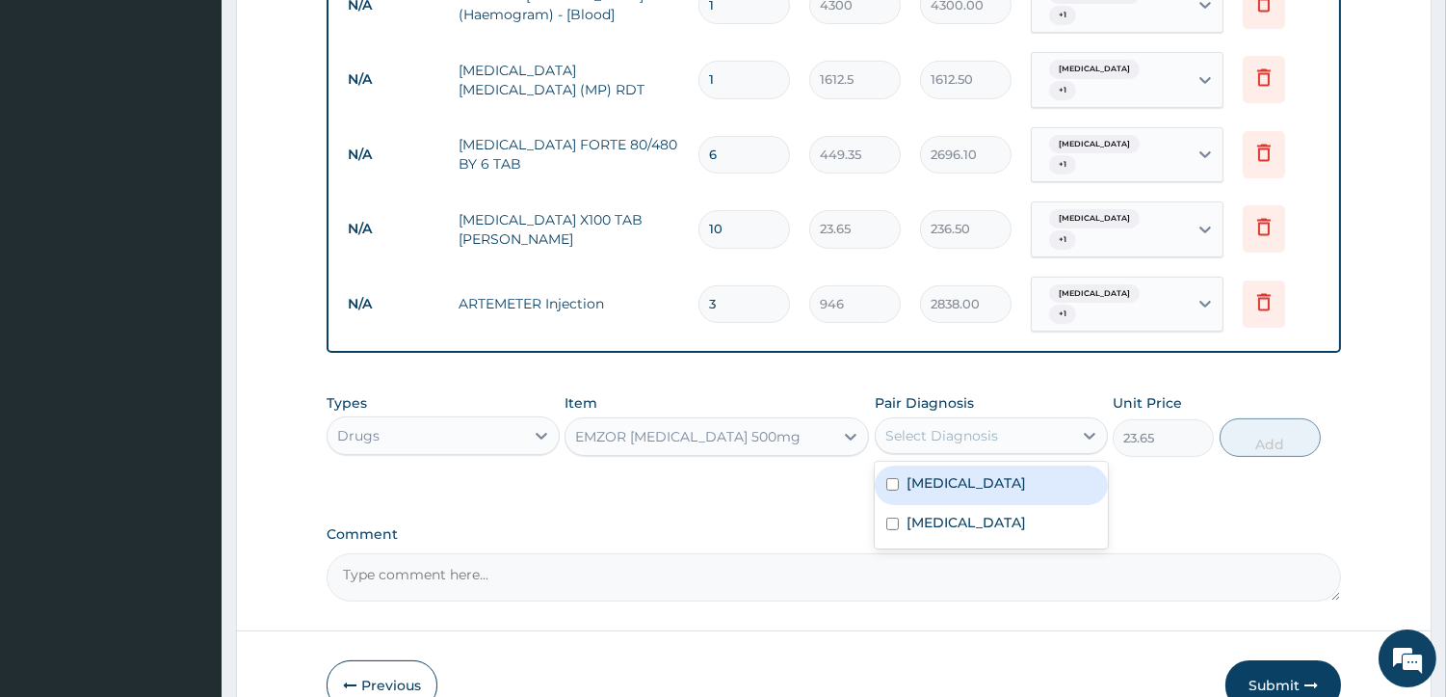
click at [892, 478] on input "checkbox" at bounding box center [892, 484] width 13 height 13
checkbox input "true"
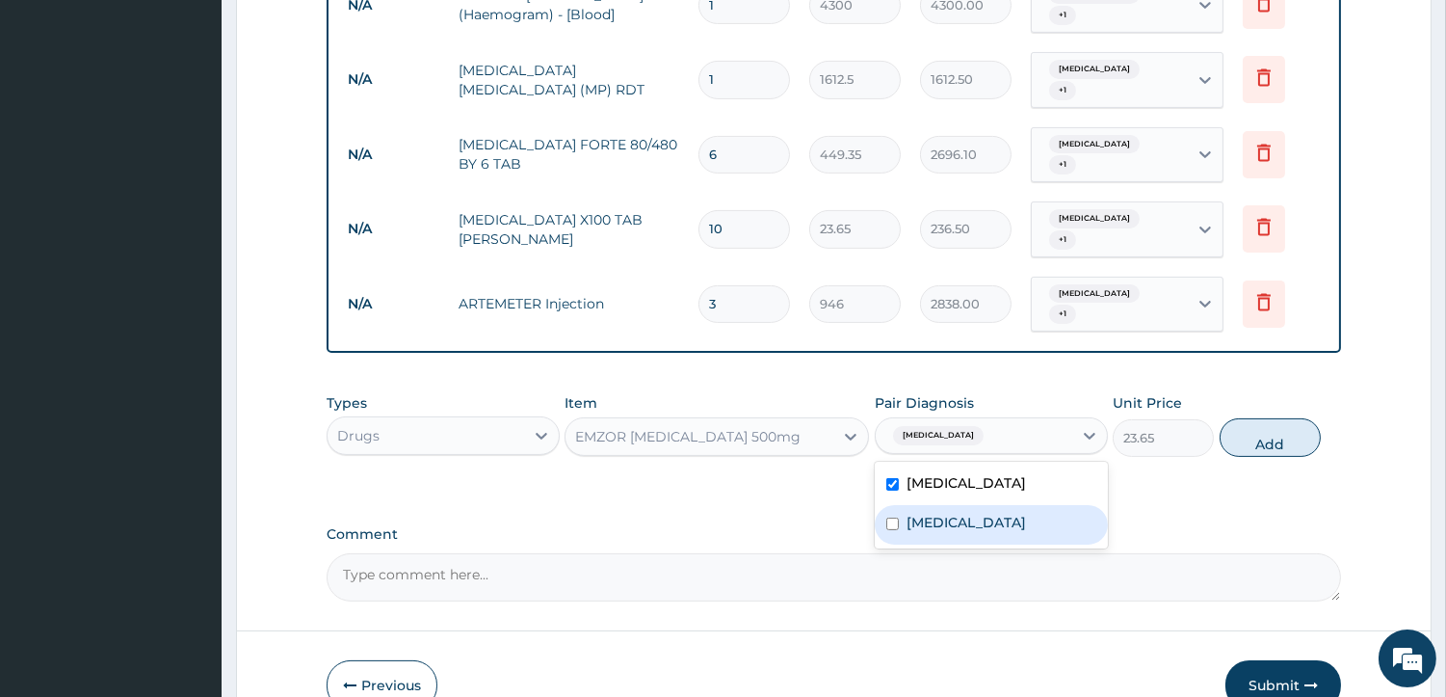
click at [891, 517] on input "checkbox" at bounding box center [892, 523] width 13 height 13
checkbox input "true"
click at [1253, 418] on button "Add" at bounding box center [1270, 437] width 101 height 39
type input "0"
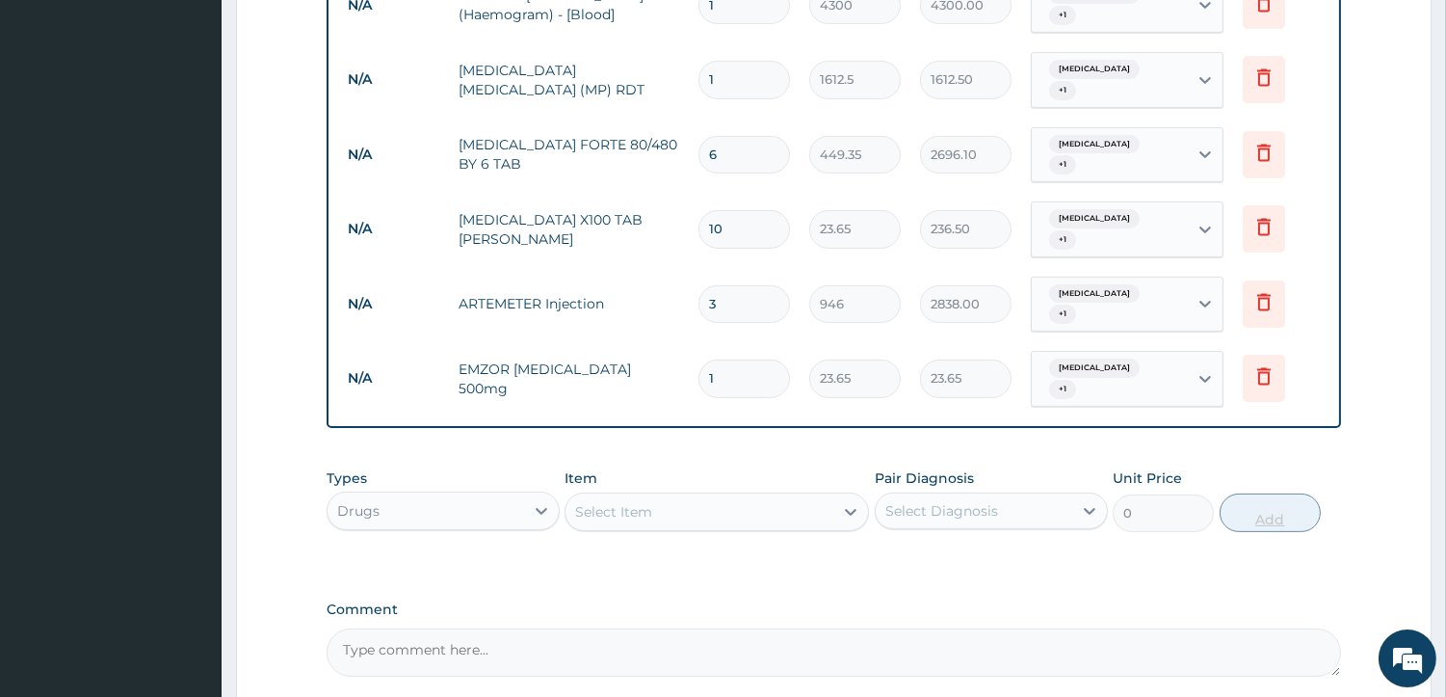
type input "18"
type input "425.70"
type input "18"
click at [626, 502] on div "Select Item" at bounding box center [613, 511] width 77 height 19
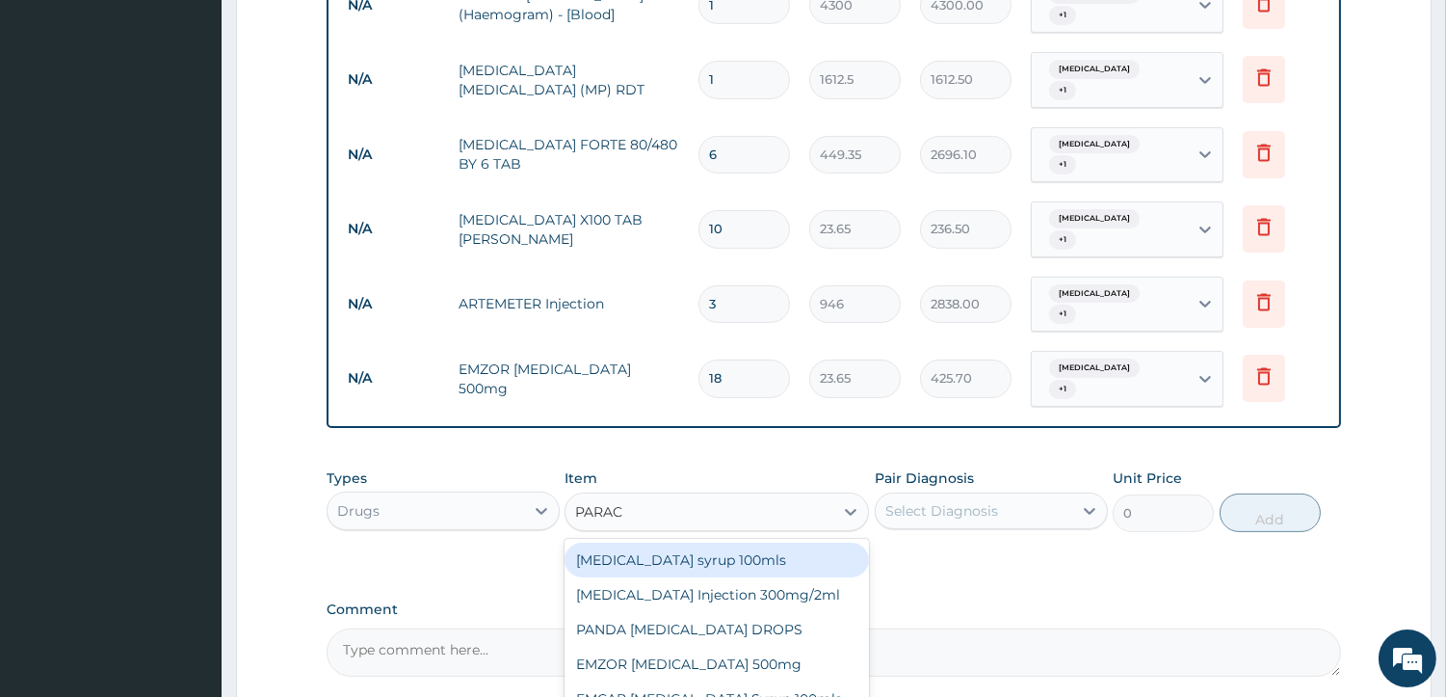
type input "PARACE"
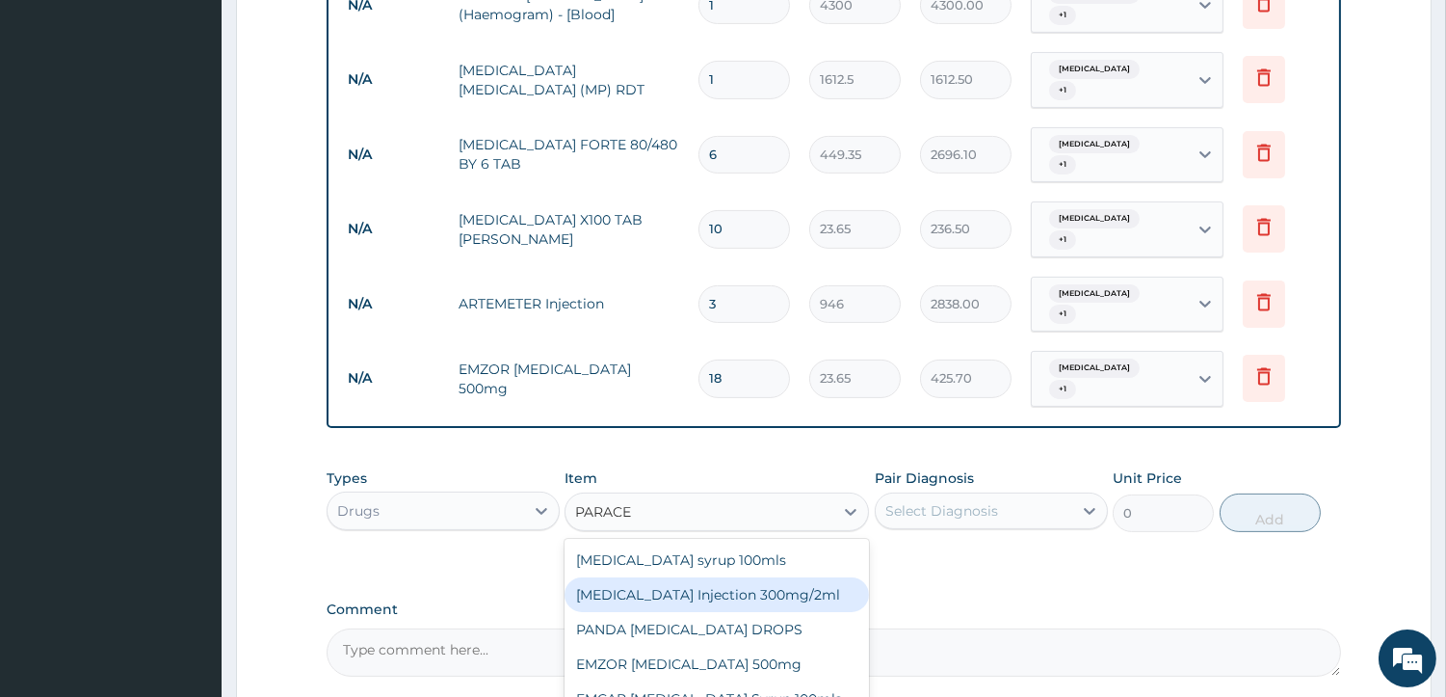
click at [694, 577] on div "PARACETAMOL Injection 300mg/2ml" at bounding box center [717, 594] width 304 height 35
type input "260.15"
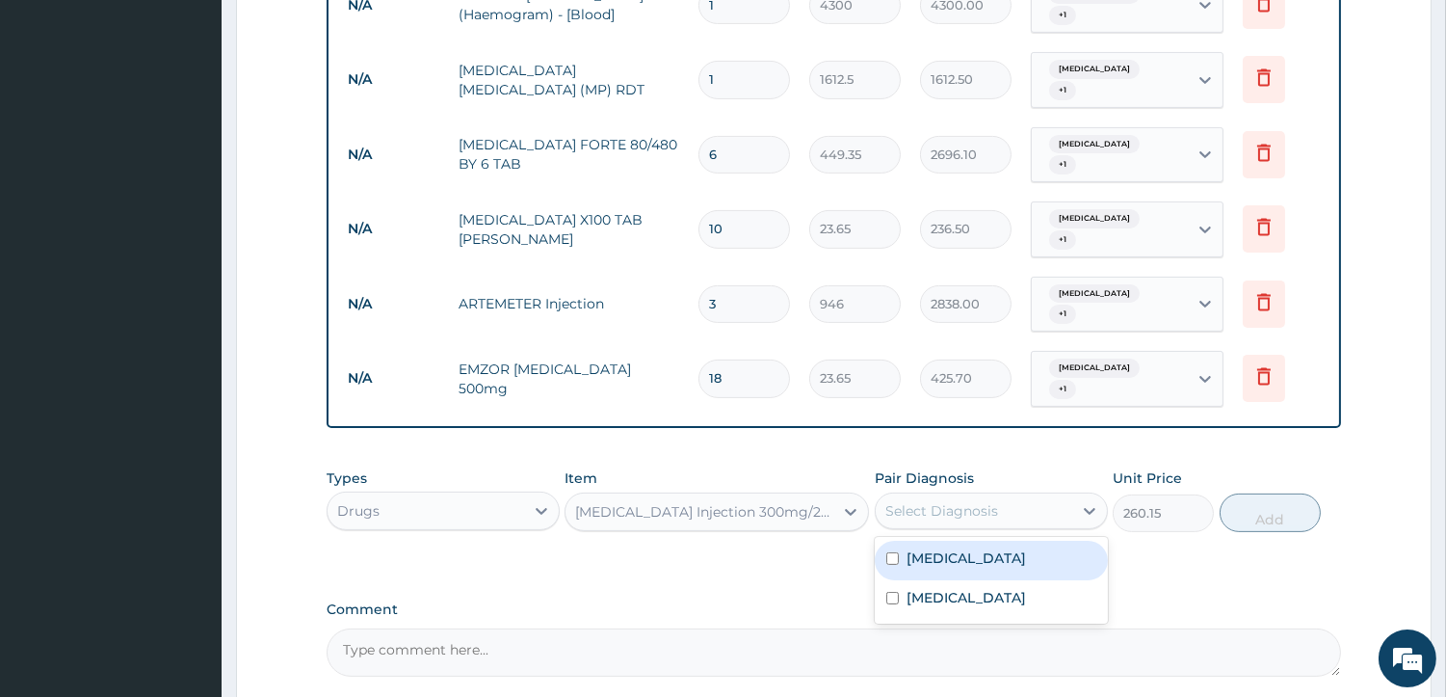
click at [939, 501] on div "Select Diagnosis" at bounding box center [941, 510] width 113 height 19
click at [891, 552] on input "checkbox" at bounding box center [892, 558] width 13 height 13
checkbox input "true"
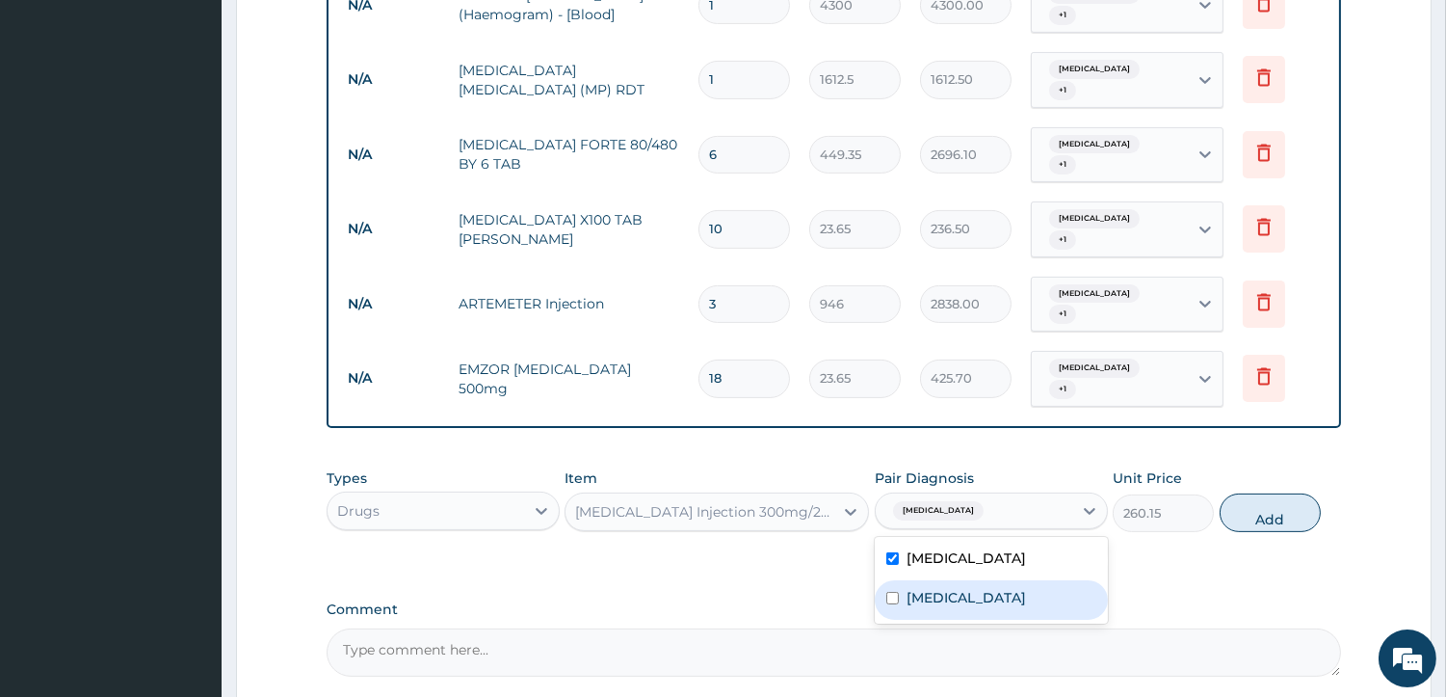
click at [891, 592] on input "checkbox" at bounding box center [892, 598] width 13 height 13
checkbox input "true"
click at [1243, 493] on button "Add" at bounding box center [1270, 512] width 101 height 39
type input "0"
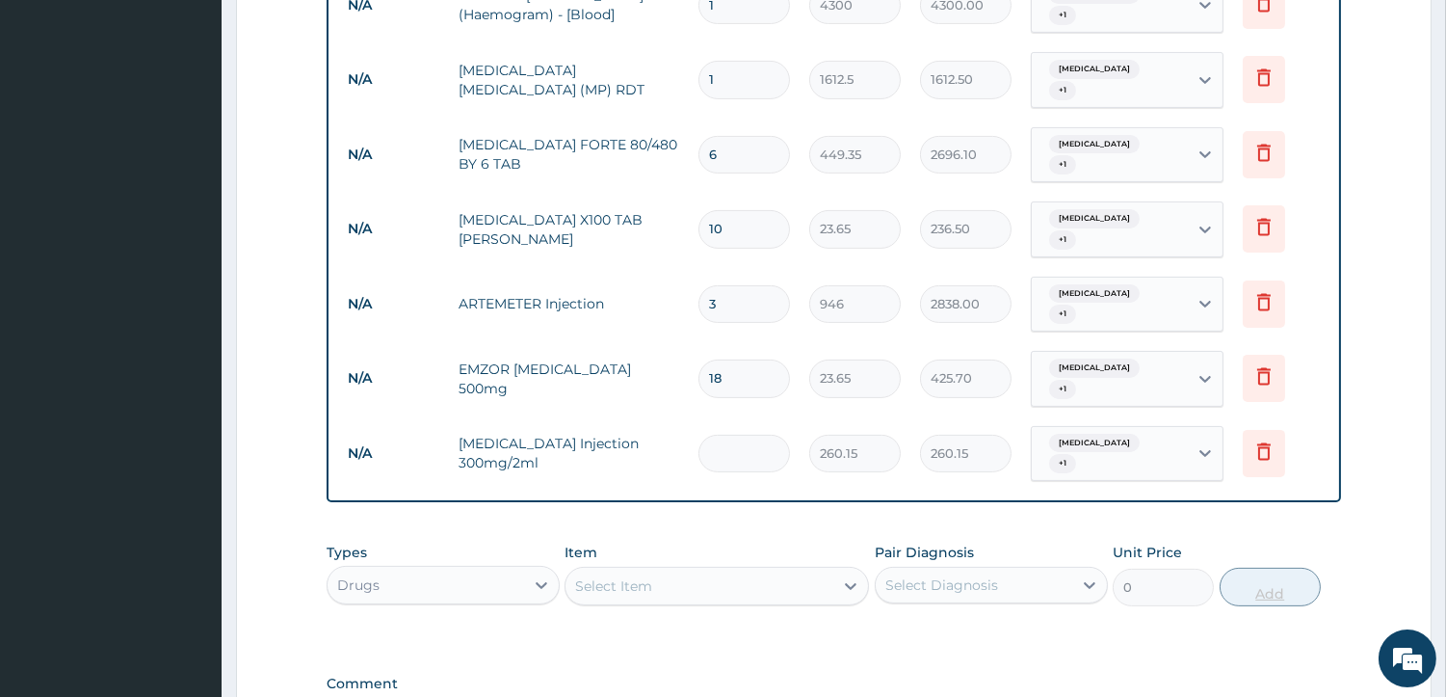
type input "0.00"
type input "6"
type input "1560.90"
type input "6"
click at [694, 570] on div "Select Item" at bounding box center [700, 585] width 268 height 31
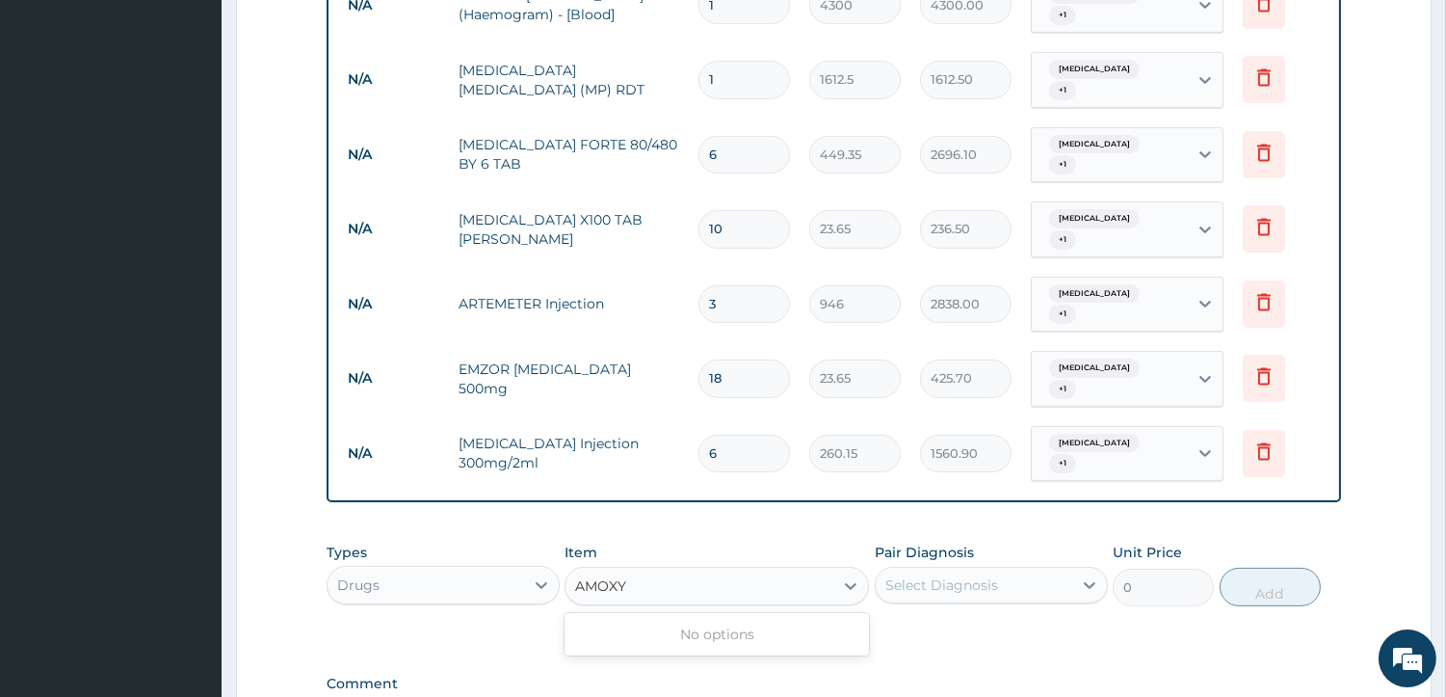
type input "AMOX"
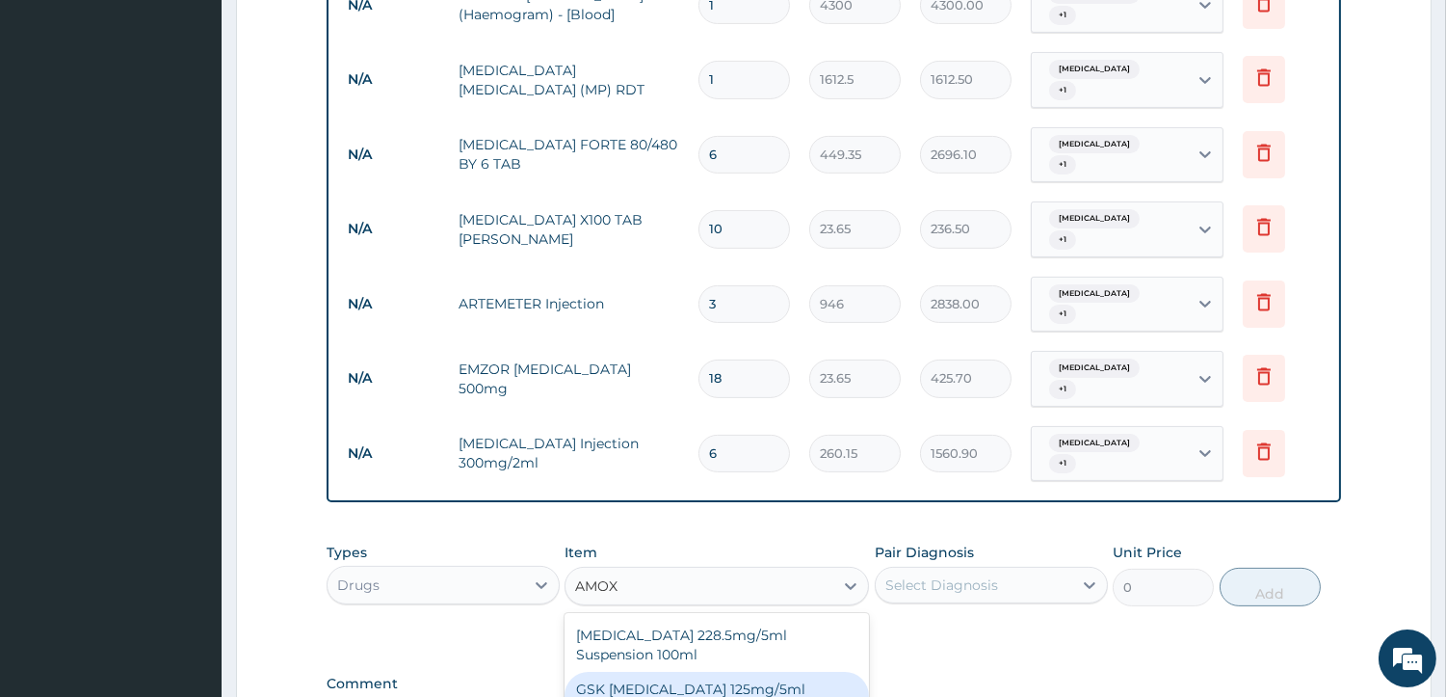
scroll to position [0, 0]
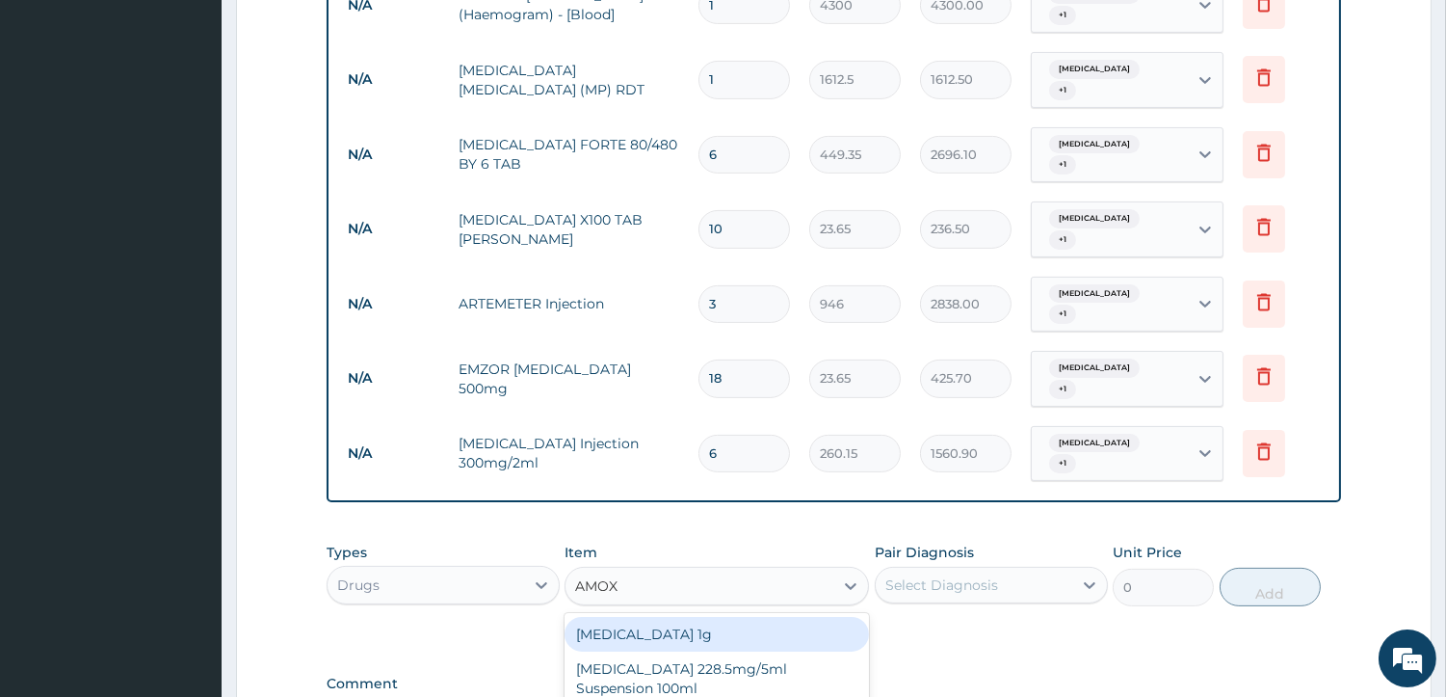
click at [734, 617] on div "Co-amoxiclav 1g" at bounding box center [717, 634] width 304 height 35
type input "709.5"
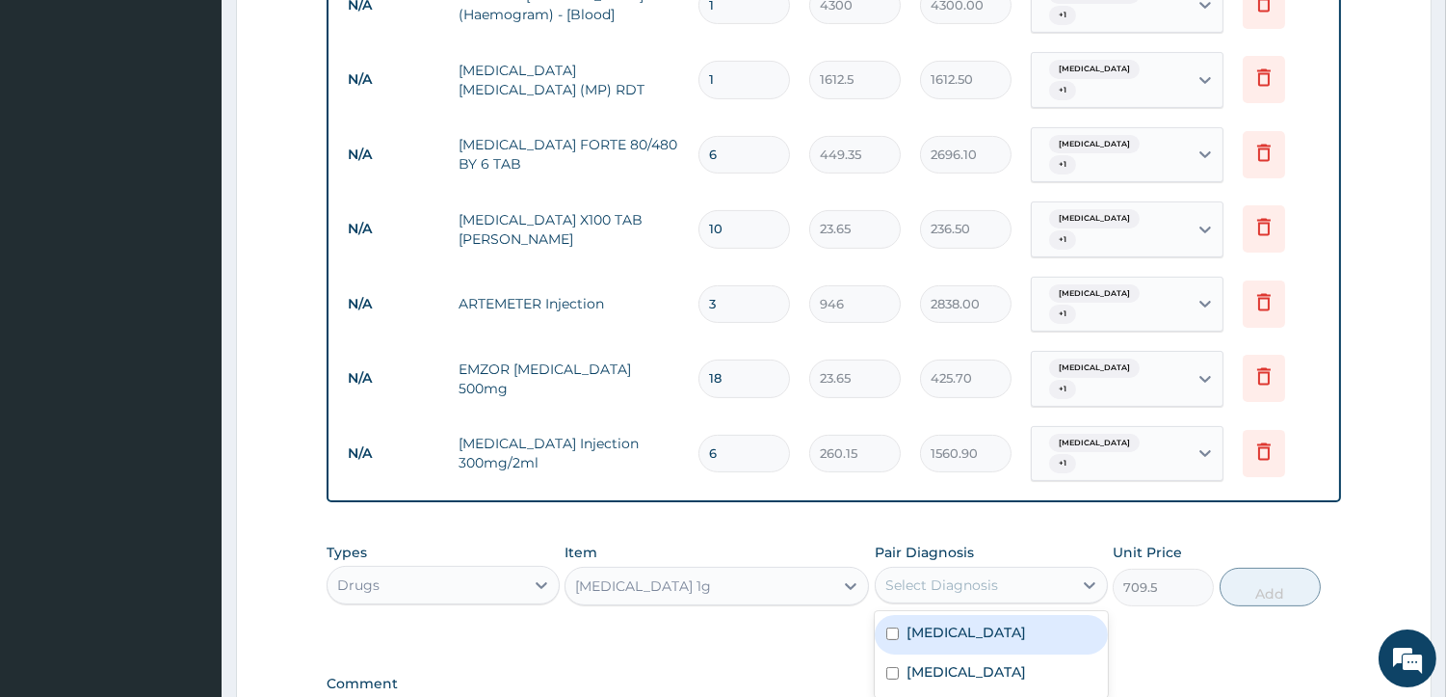
click at [903, 569] on div "Select Diagnosis" at bounding box center [974, 584] width 197 height 31
click at [893, 627] on input "checkbox" at bounding box center [892, 633] width 13 height 13
checkbox input "true"
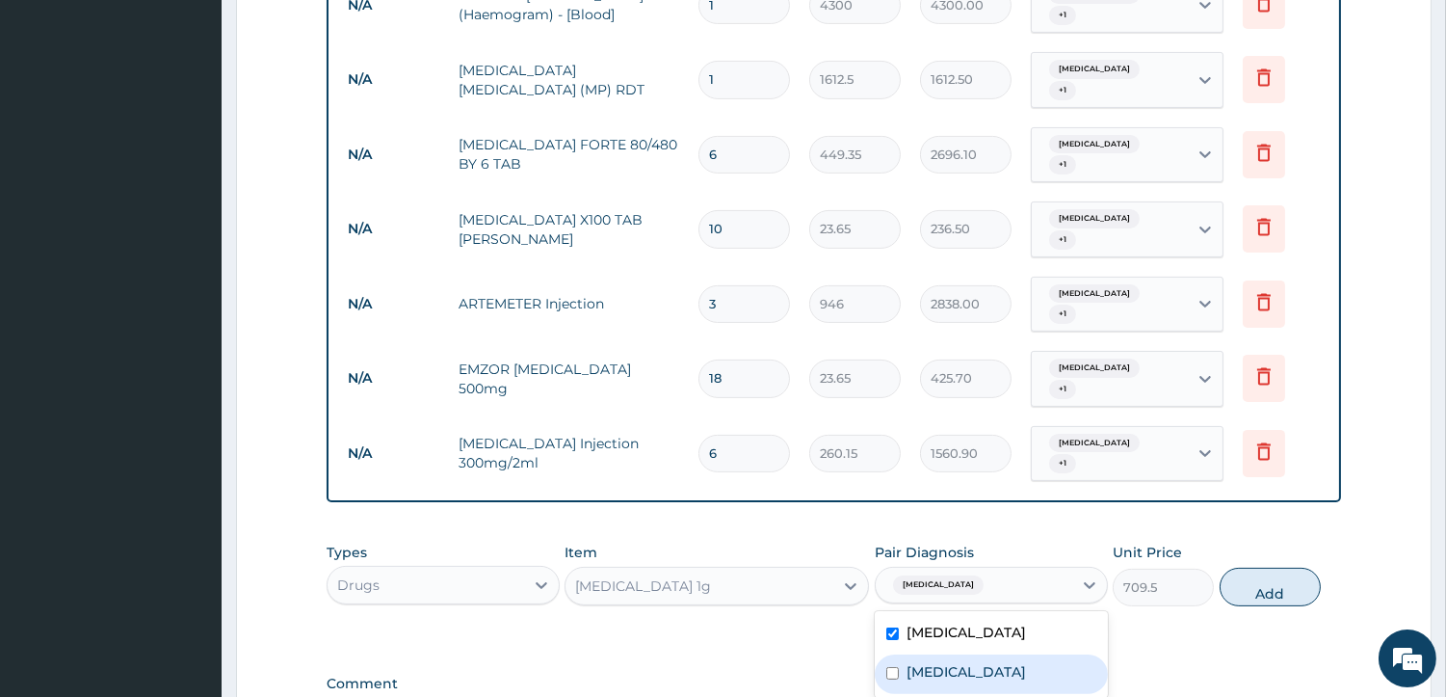
click at [893, 667] on input "checkbox" at bounding box center [892, 673] width 13 height 13
checkbox input "true"
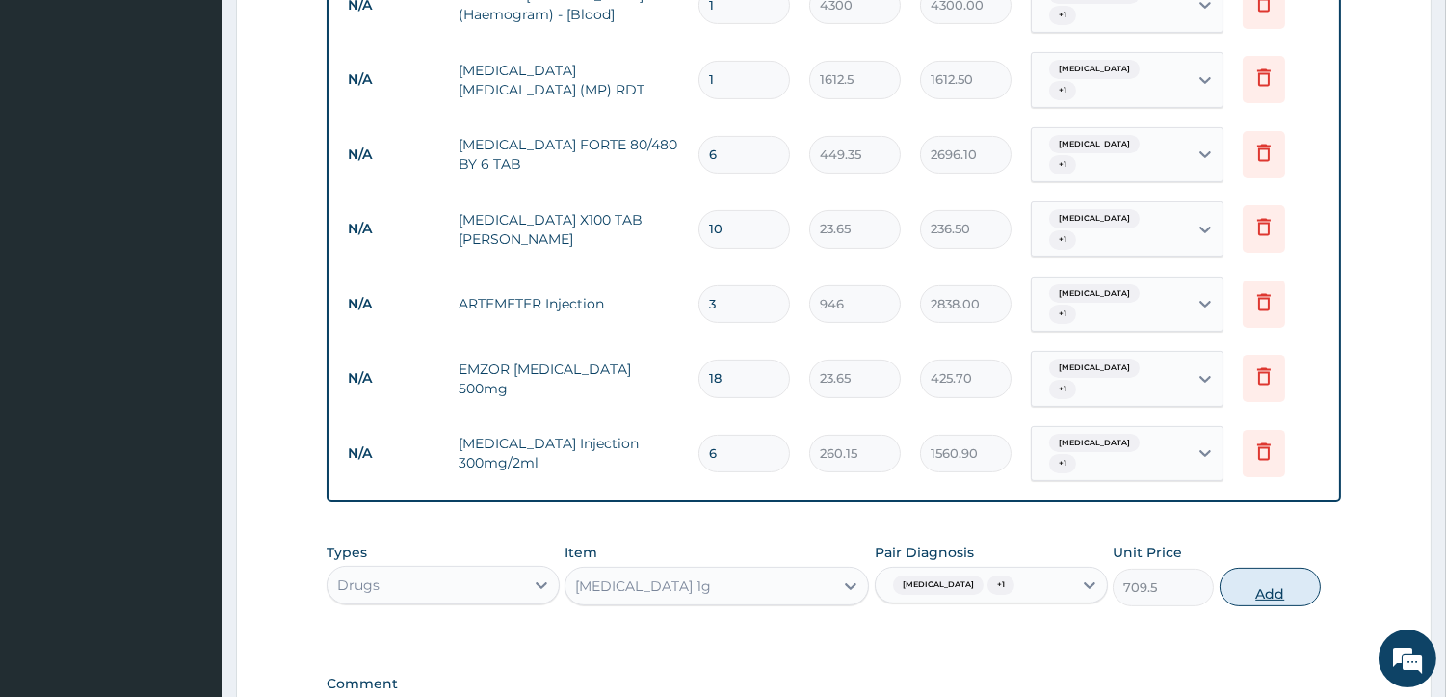
click at [1298, 567] on button "Add" at bounding box center [1270, 586] width 101 height 39
type input "0"
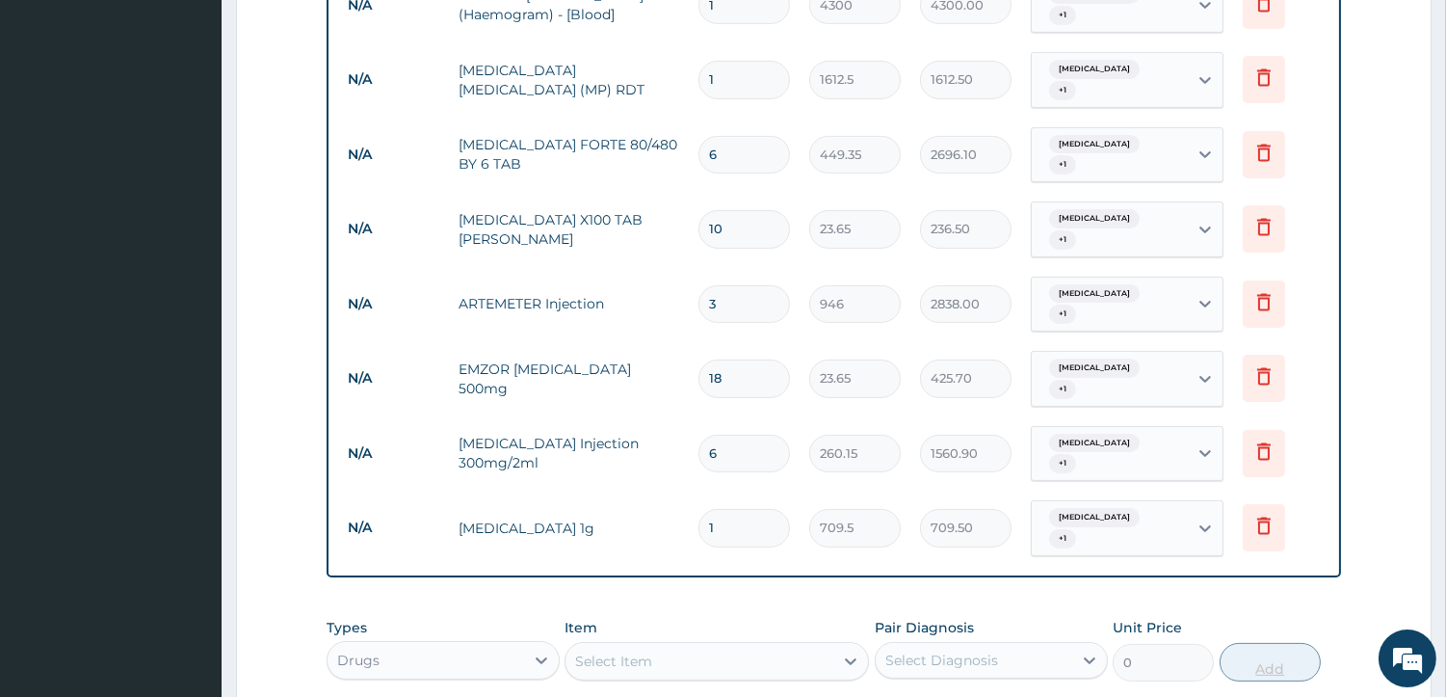
type input "0.00"
type input "6"
type input "4257.00"
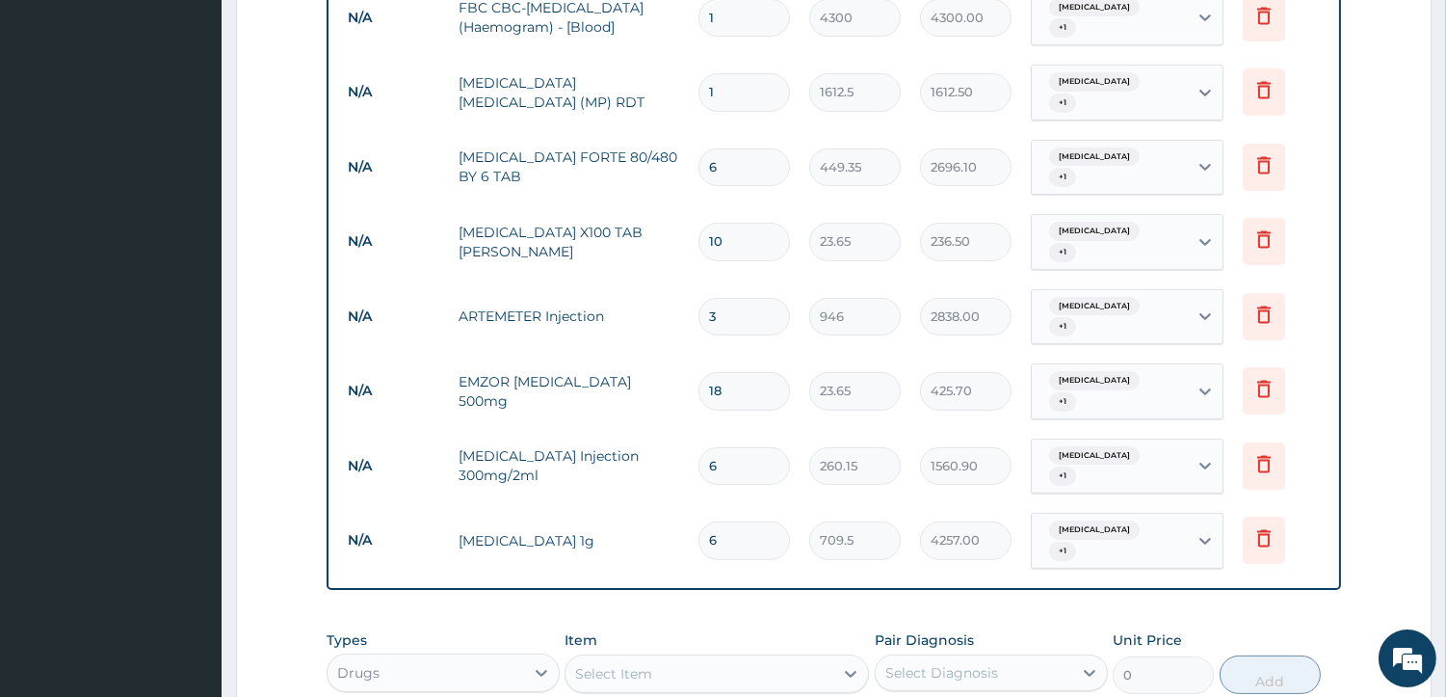
scroll to position [944, 0]
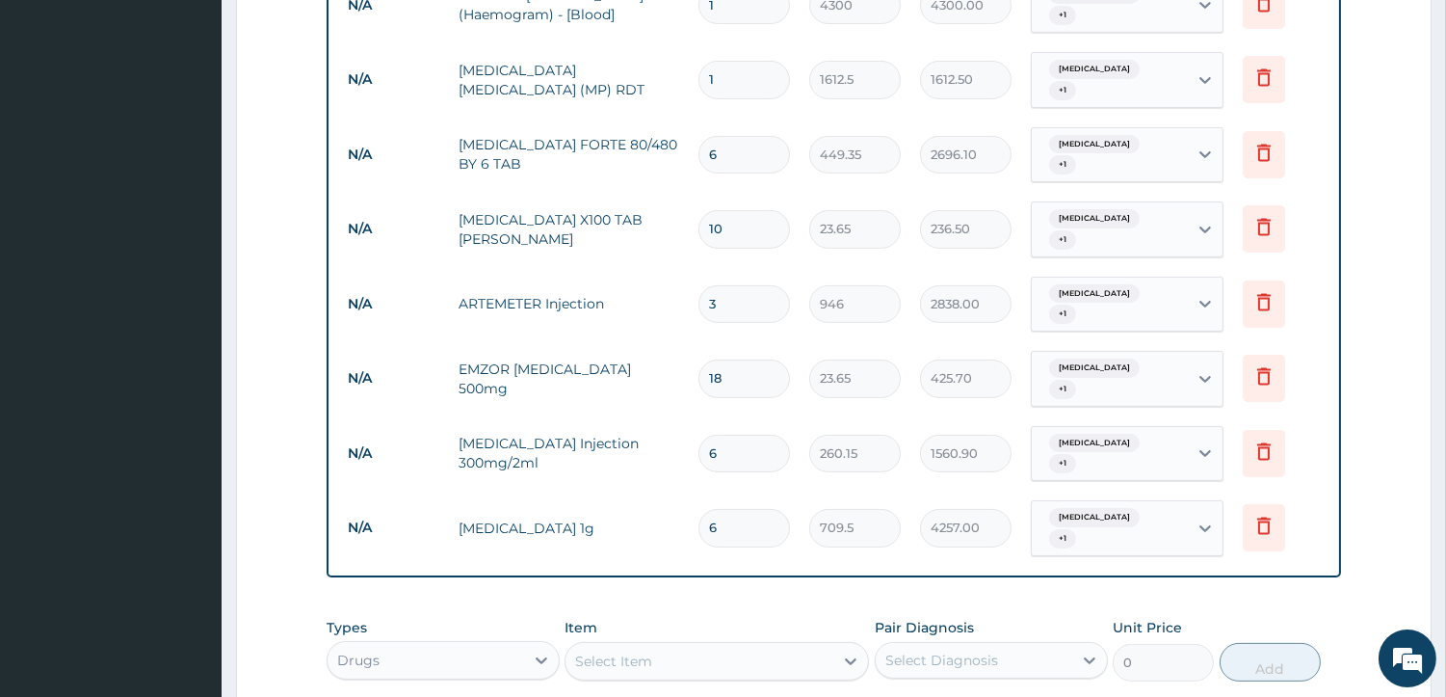
type input "0.00"
type input "3"
type input "2128.50"
type input "0.00"
type input "4"
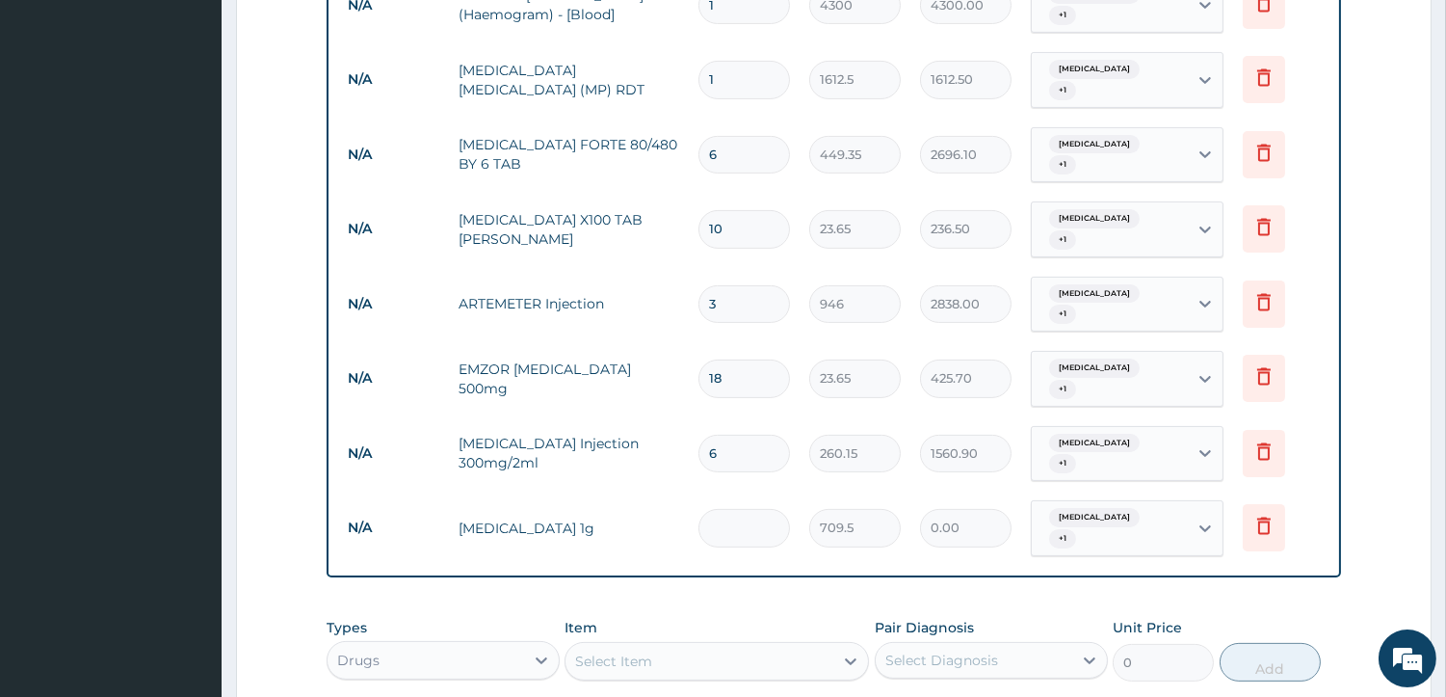
type input "2838.00"
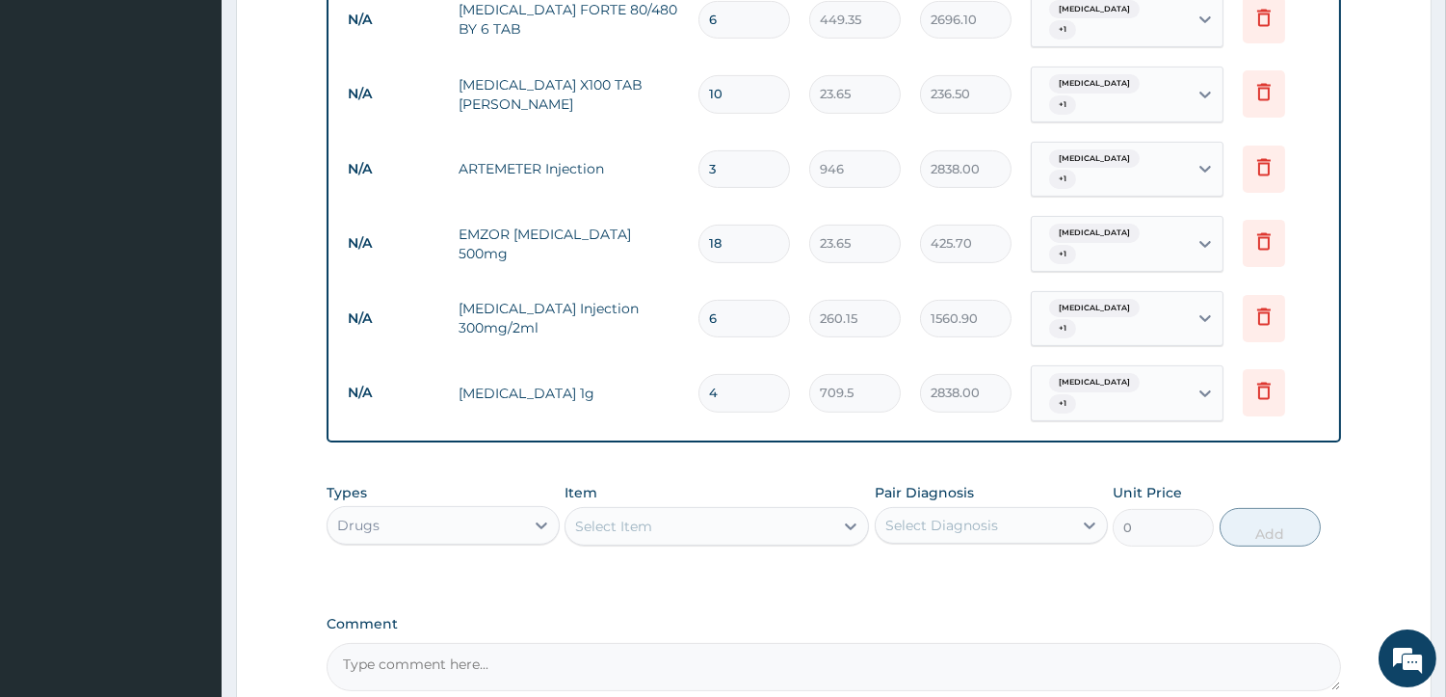
scroll to position [1212, 0]
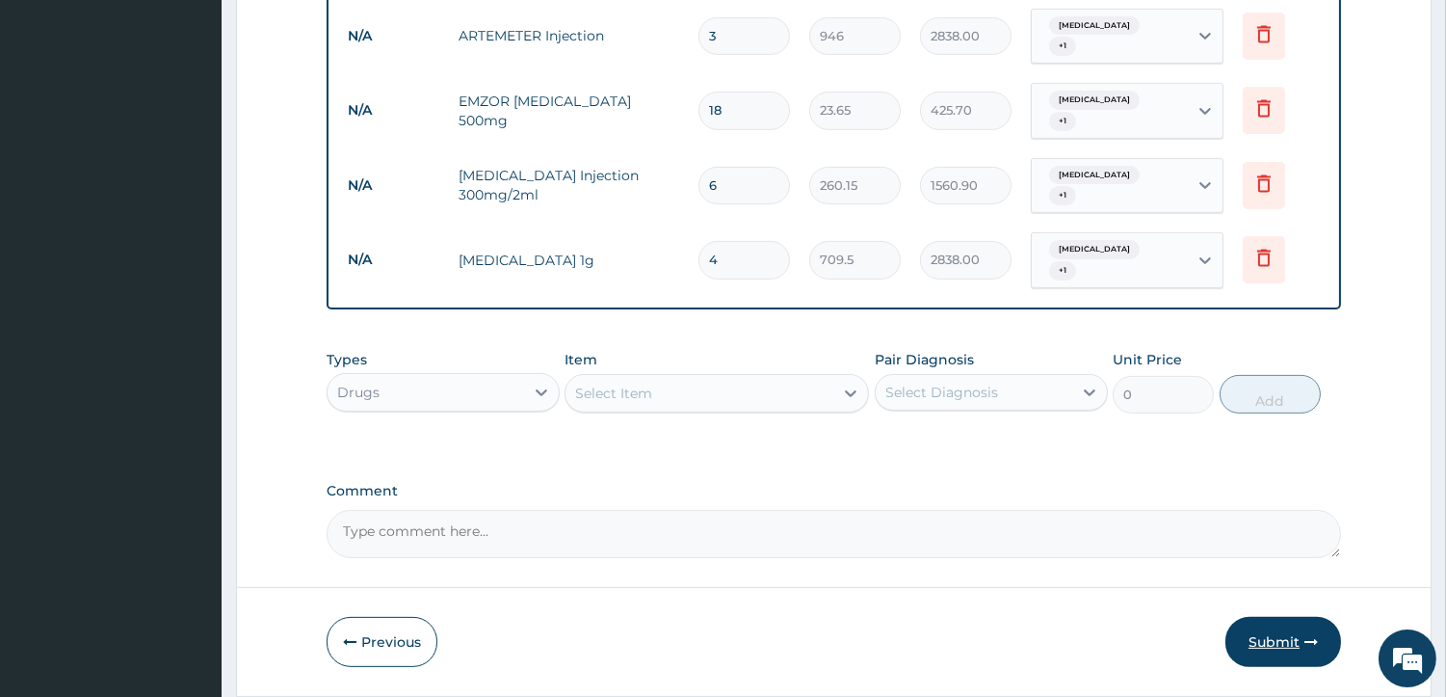
type input "4"
click at [1276, 617] on button "Submit" at bounding box center [1283, 642] width 116 height 50
